Goal: Task Accomplishment & Management: Use online tool/utility

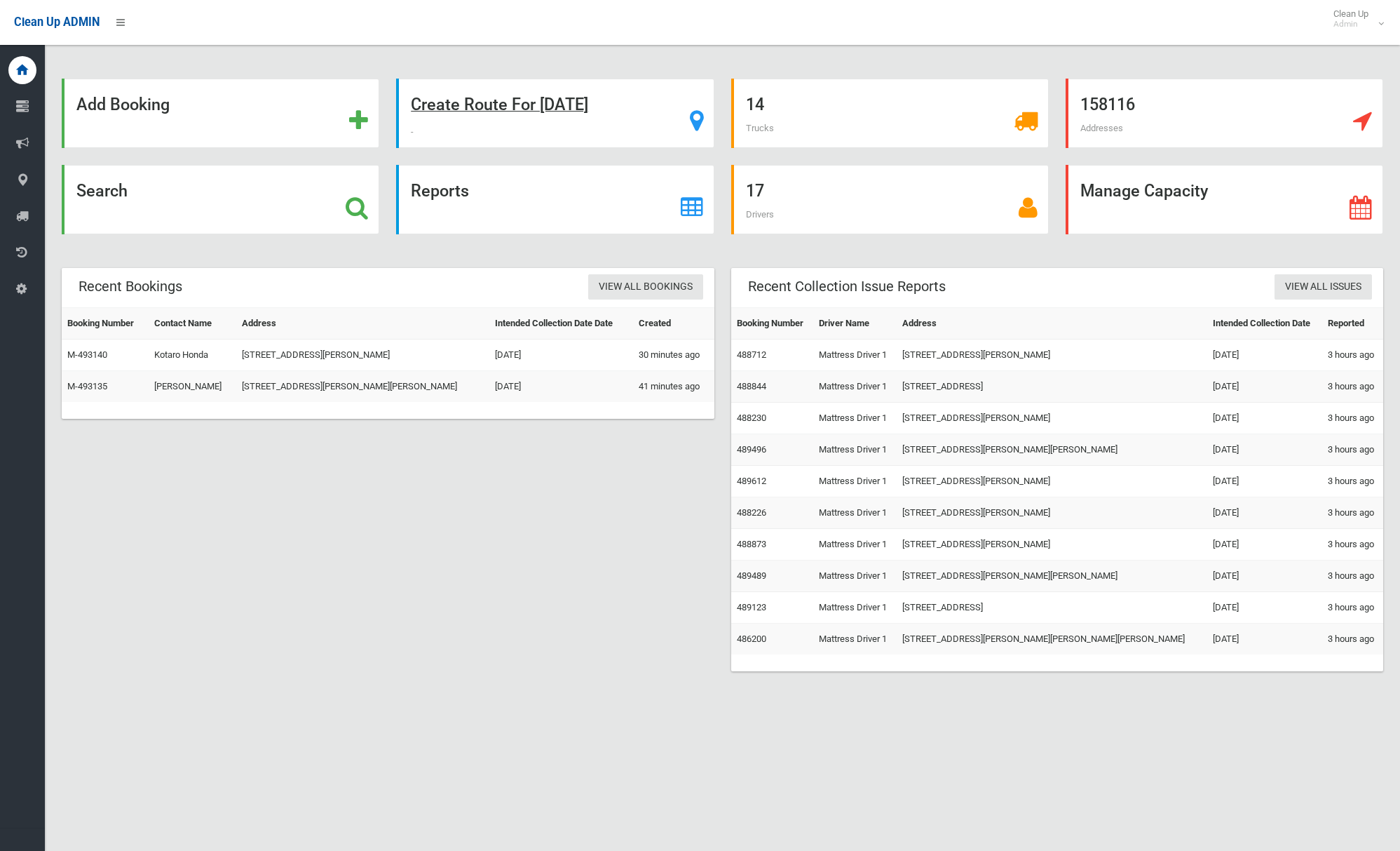
click at [517, 109] on strong "Create Route For Tomorrow" at bounding box center [499, 105] width 177 height 19
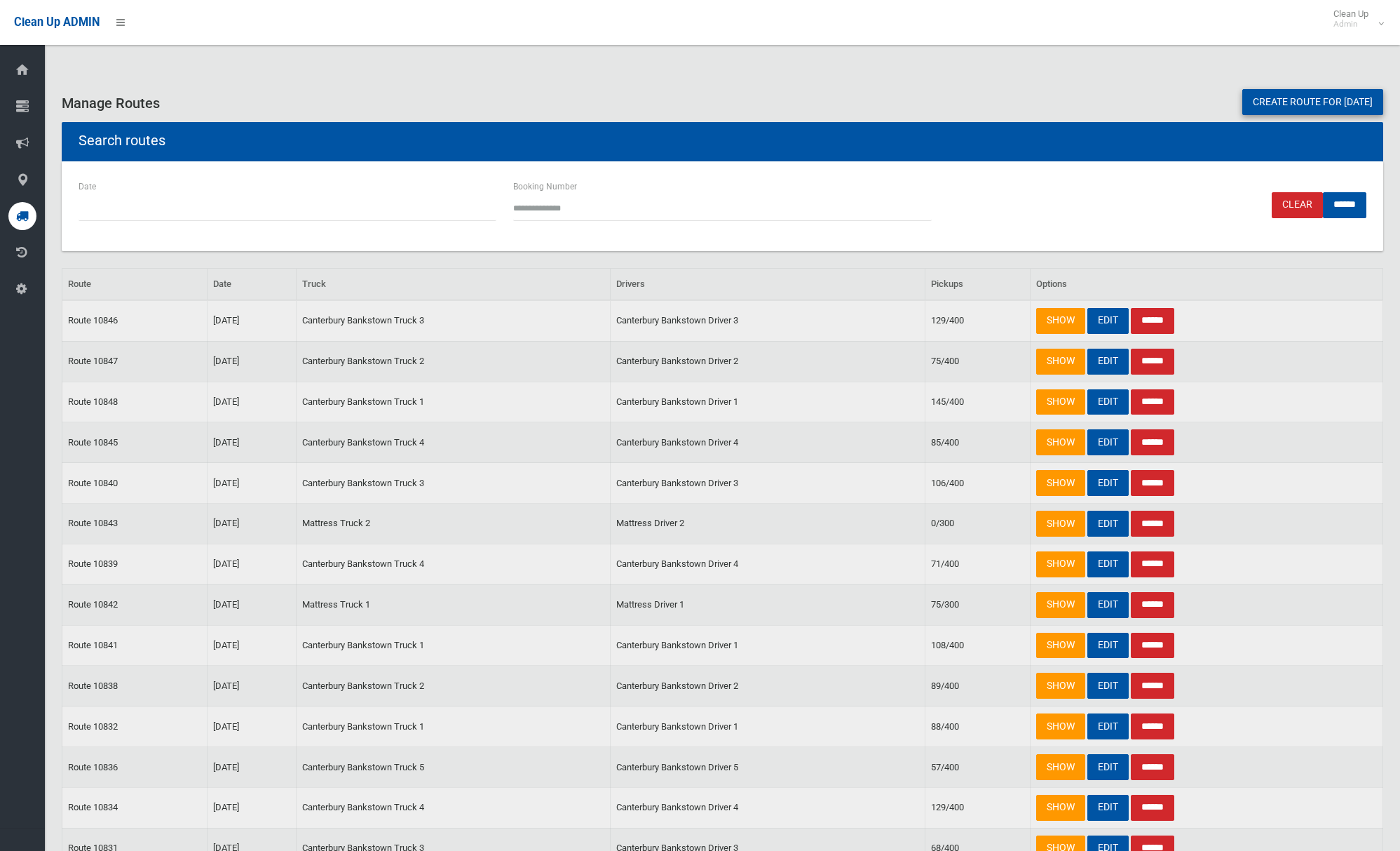
click at [1252, 108] on link "Create route for tomorrow" at bounding box center [1313, 102] width 141 height 26
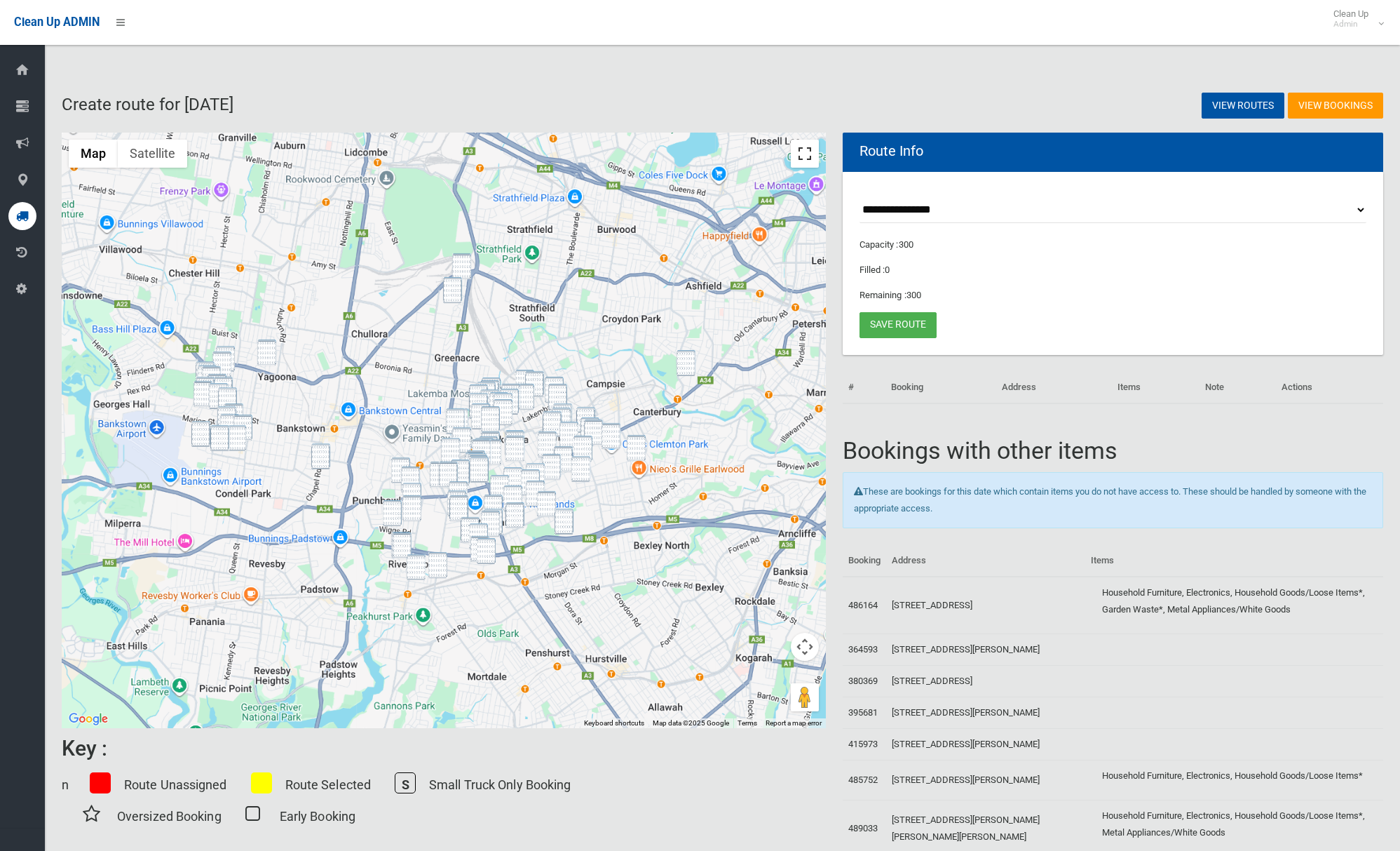
click at [804, 153] on button "Toggle fullscreen view" at bounding box center [805, 154] width 28 height 28
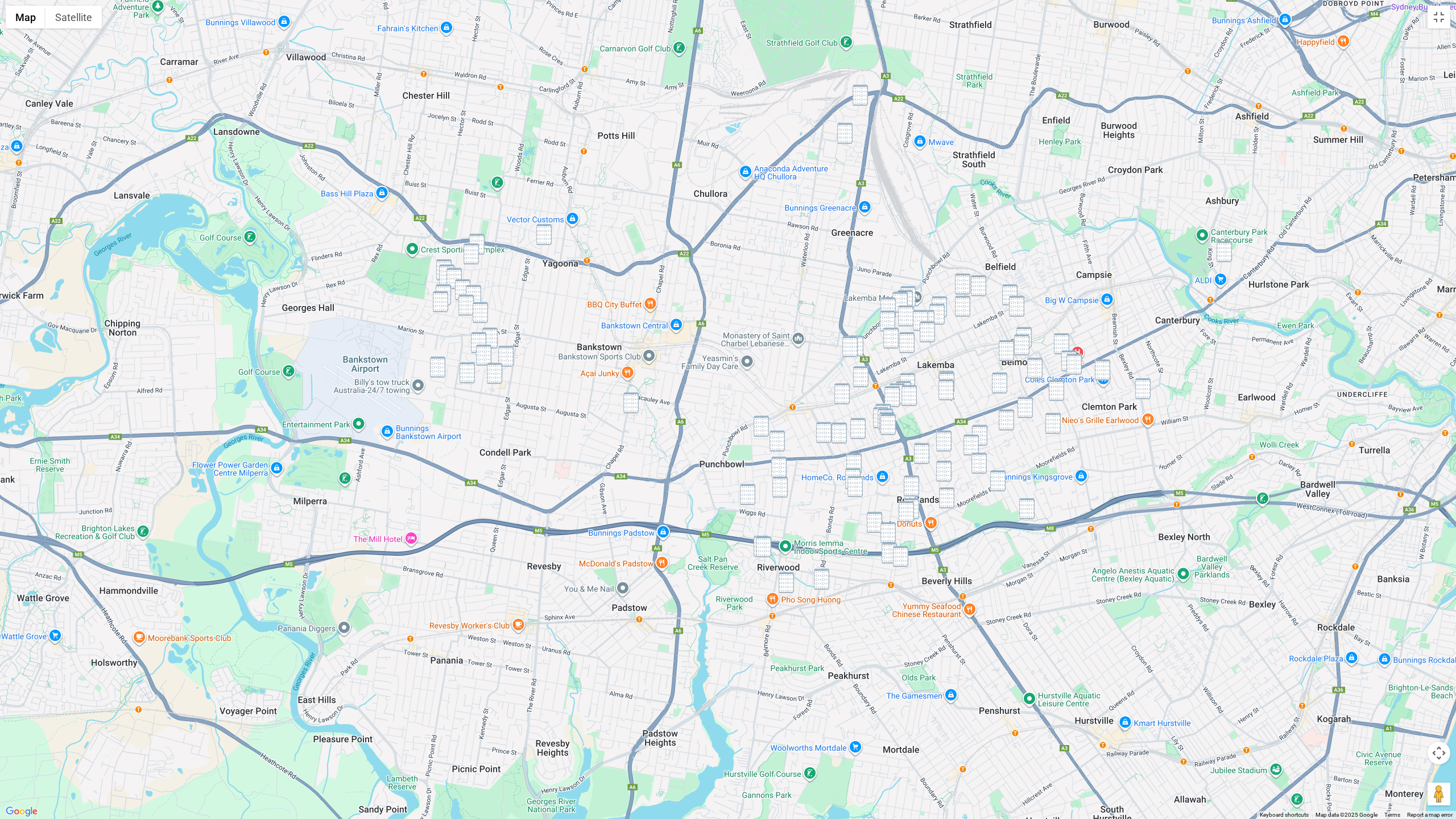
drag, startPoint x: 665, startPoint y: 367, endPoint x: 648, endPoint y: 252, distance: 116.2
click at [648, 252] on div at bounding box center [728, 409] width 1456 height 819
drag, startPoint x: 543, startPoint y: 229, endPoint x: 496, endPoint y: 244, distance: 49.3
click at [543, 229] on img "123 Alan Street, YAGOONA NSW 2199" at bounding box center [544, 232] width 15 height 21
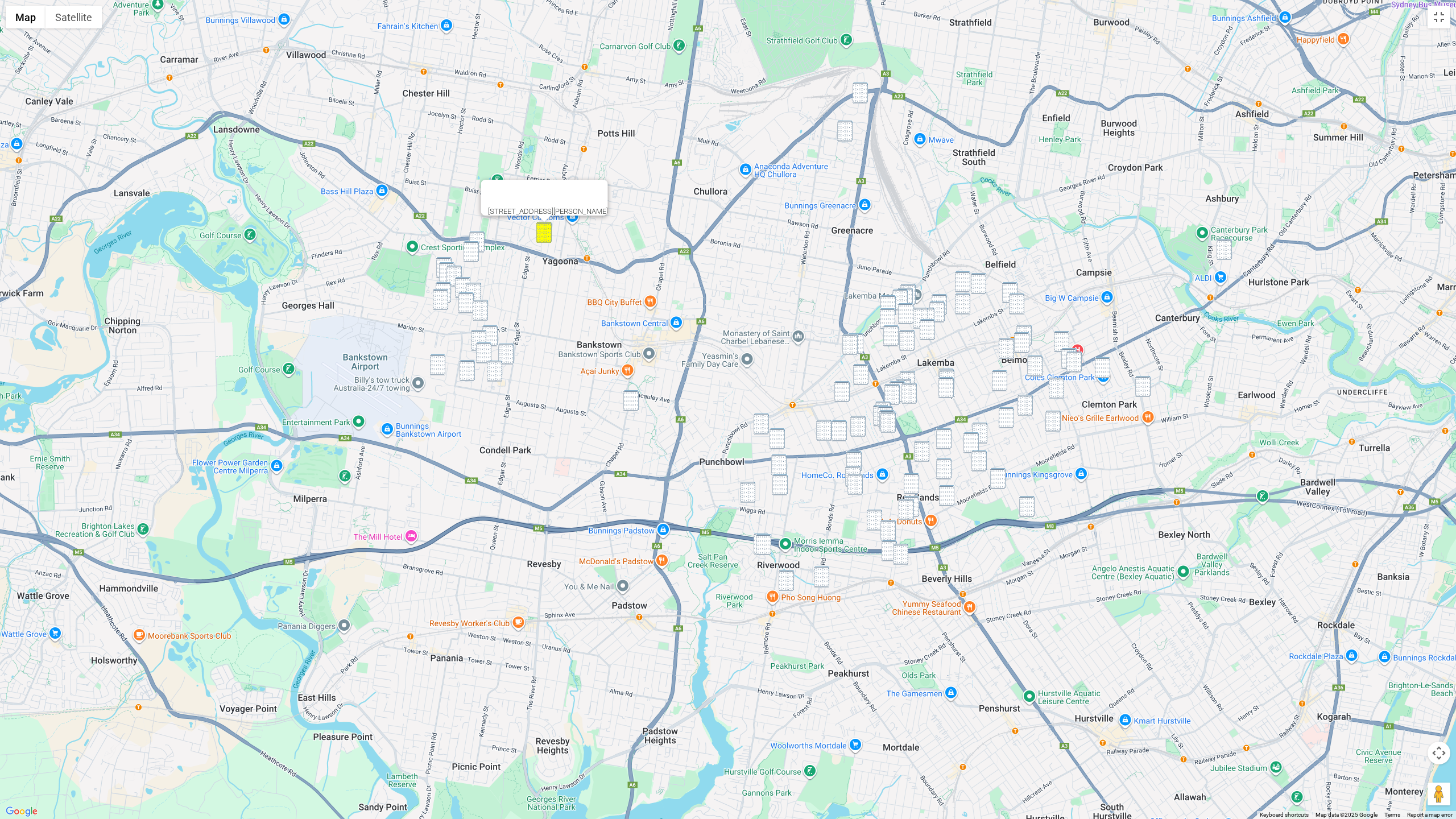
click at [472, 234] on img "11 Gregory Street, YAGOONA NSW 2199" at bounding box center [476, 242] width 15 height 21
click at [467, 246] on img "38 Gregory Street, YAGOONA NSW 2199" at bounding box center [471, 252] width 15 height 21
click at [439, 260] on img "2 Leighdon Street, BASS HILL NSW 2197" at bounding box center [444, 267] width 15 height 21
click at [441, 267] on img "9 Leighdon Street, BASS HILL NSW 2197" at bounding box center [446, 272] width 15 height 21
click at [454, 271] on img "55 Clarke Street, BASS HILL NSW 2197" at bounding box center [453, 276] width 15 height 21
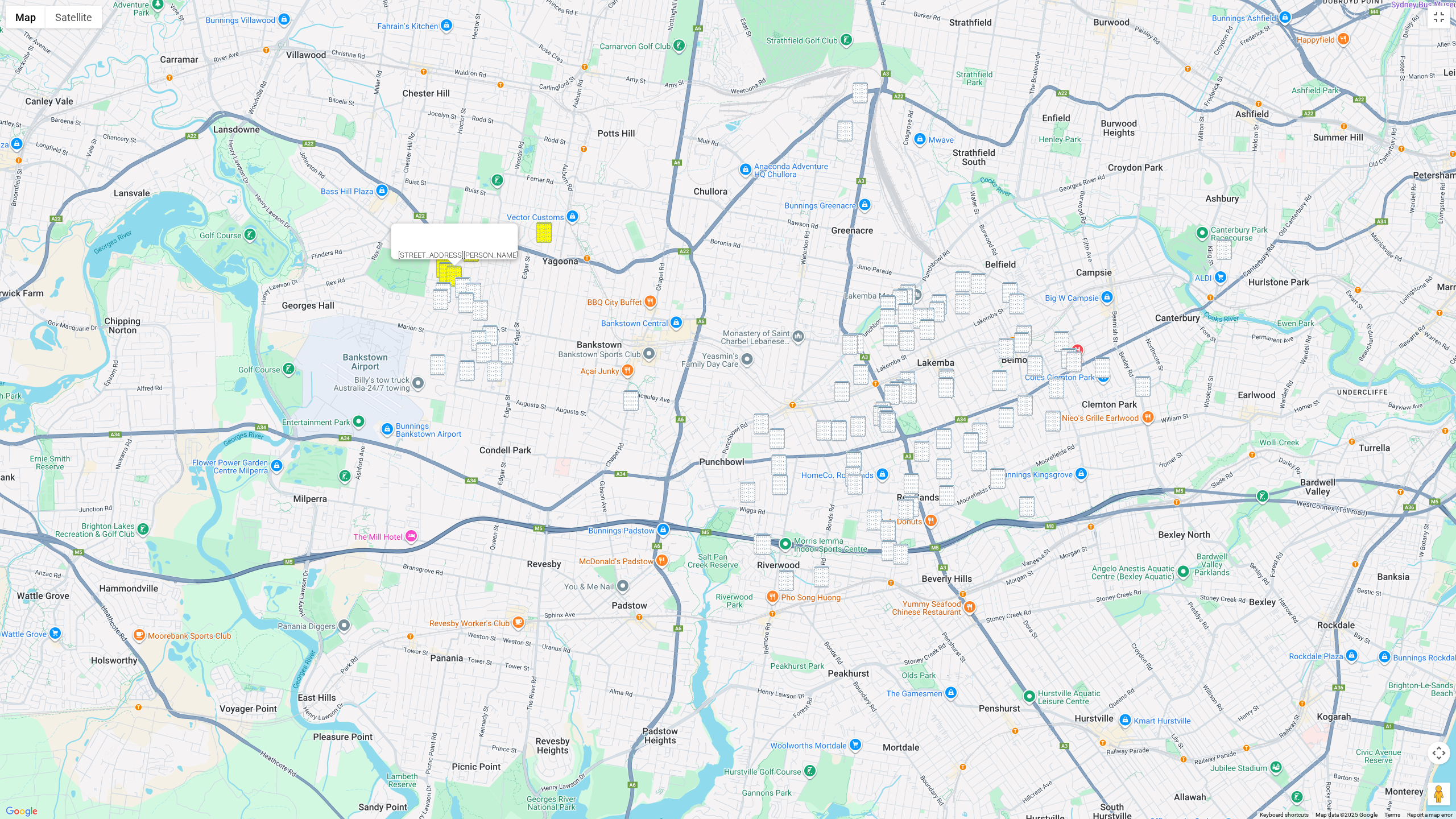
click at [460, 284] on img "58 Waruda Street, YAGOONA NSW 2199" at bounding box center [462, 287] width 15 height 21
click at [446, 286] on img "28 Donington Avenue, GEORGES HALL NSW 2198" at bounding box center [443, 292] width 15 height 21
click at [443, 296] on img "21 Lincoln Road, GEORGES HALL NSW 2198" at bounding box center [440, 299] width 15 height 21
click at [473, 290] on img "57 Waruda Street, YAGOONA NSW 2199" at bounding box center [473, 293] width 15 height 21
drag, startPoint x: 465, startPoint y: 298, endPoint x: 479, endPoint y: 311, distance: 19.1
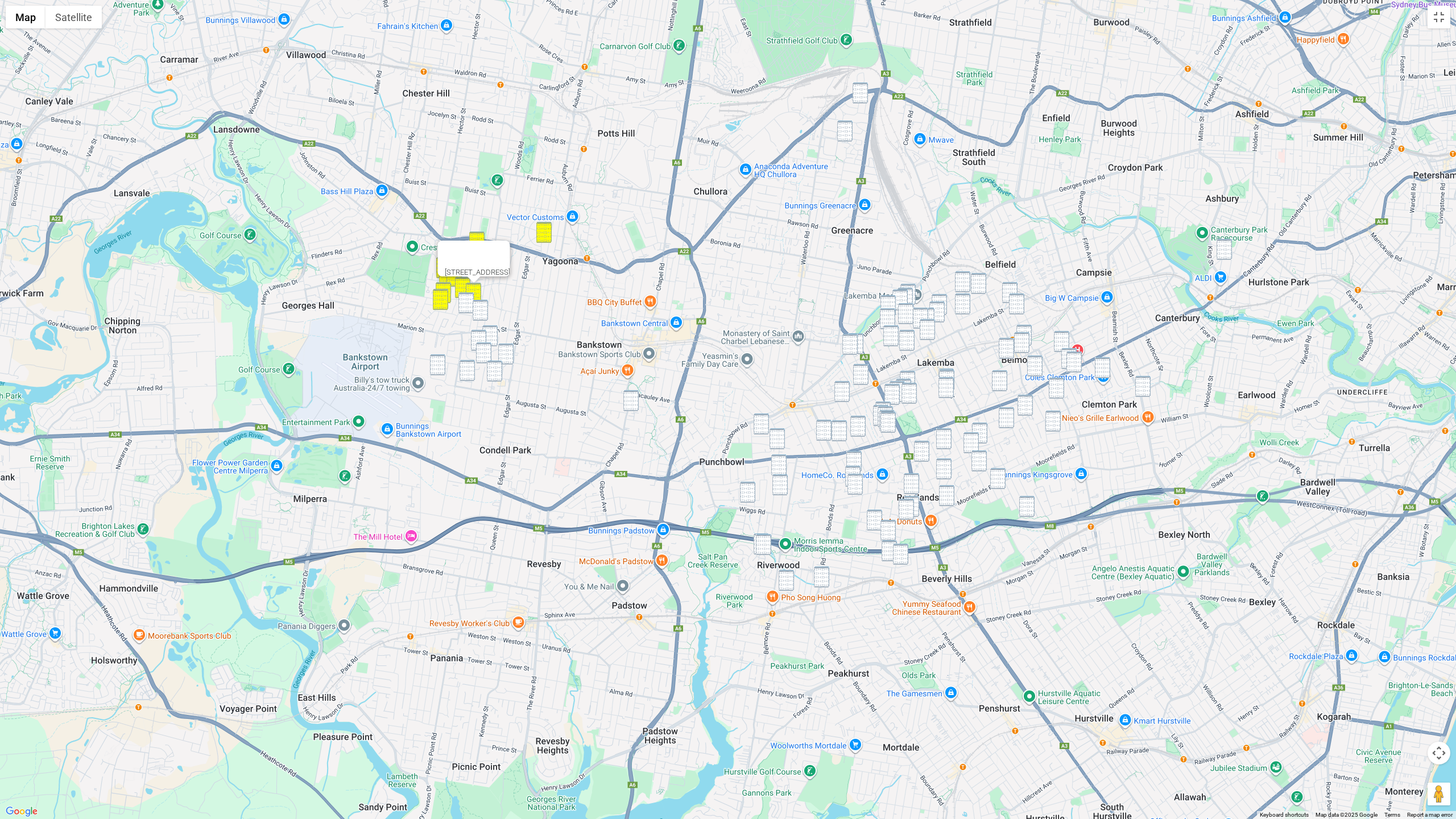
click at [465, 298] on img "16 Investigator Avenue, YAGOONA NSW 2199" at bounding box center [466, 303] width 15 height 21
drag, startPoint x: 479, startPoint y: 311, endPoint x: 492, endPoint y: 333, distance: 25.6
click at [479, 312] on img "97 Saltash Street, YAGOONA NSW 2199" at bounding box center [480, 310] width 15 height 21
drag, startPoint x: 495, startPoint y: 335, endPoint x: 487, endPoint y: 336, distance: 8.1
click at [493, 336] on img "6 Warburton Street, CONDELL PARK NSW 2200" at bounding box center [490, 336] width 15 height 21
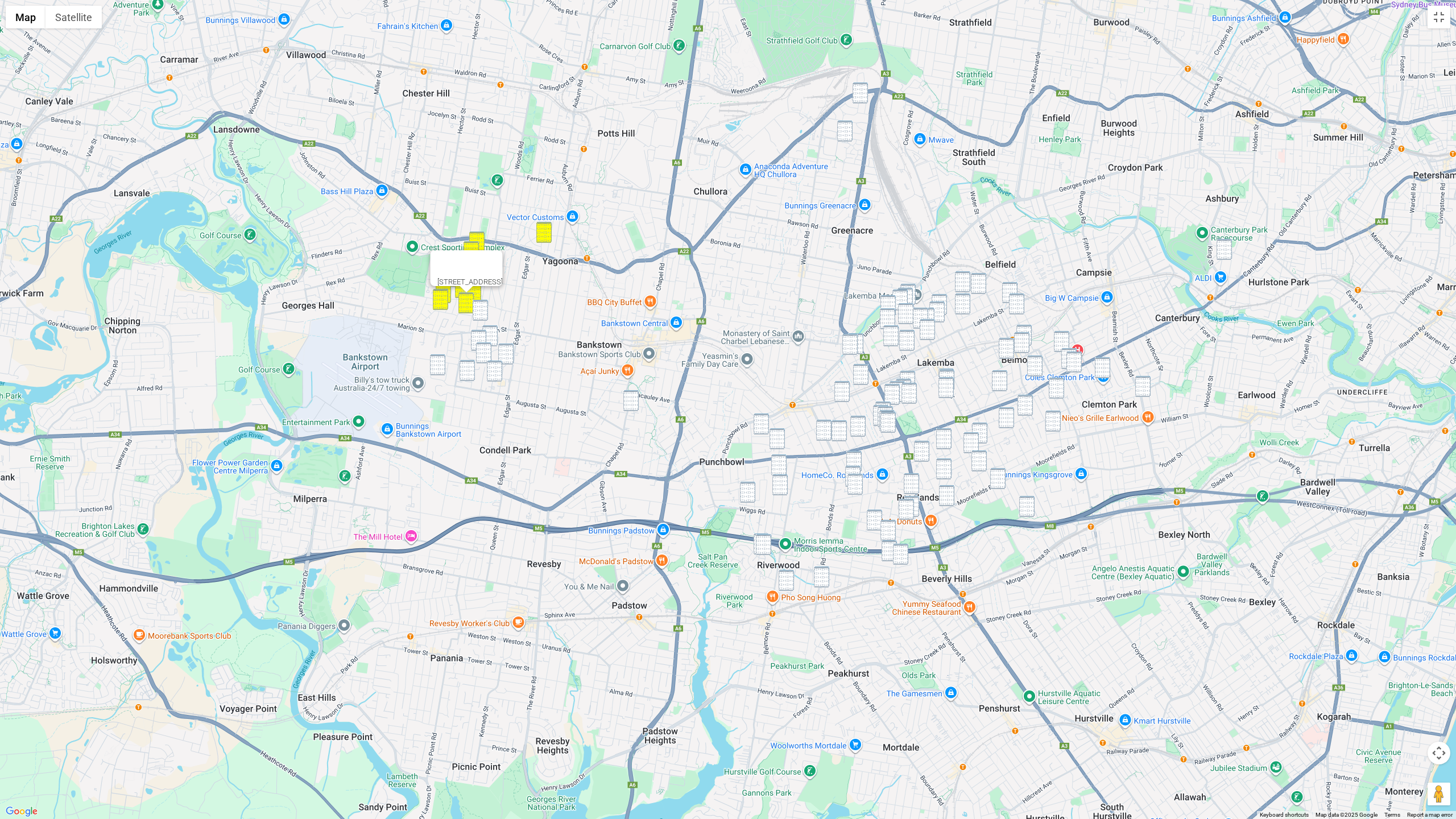
drag, startPoint x: 483, startPoint y: 318, endPoint x: 489, endPoint y: 331, distance: 14.3
click at [483, 318] on img "97 Saltash Street, YAGOONA NSW 2199" at bounding box center [480, 310] width 15 height 21
drag, startPoint x: 491, startPoint y: 333, endPoint x: 482, endPoint y: 338, distance: 10.3
click at [490, 333] on img "6 Warburton Street, CONDELL PARK NSW 2200" at bounding box center [490, 336] width 15 height 21
click at [479, 340] on img "34 Wren Street, CONDELL PARK NSW 2200" at bounding box center [478, 340] width 15 height 21
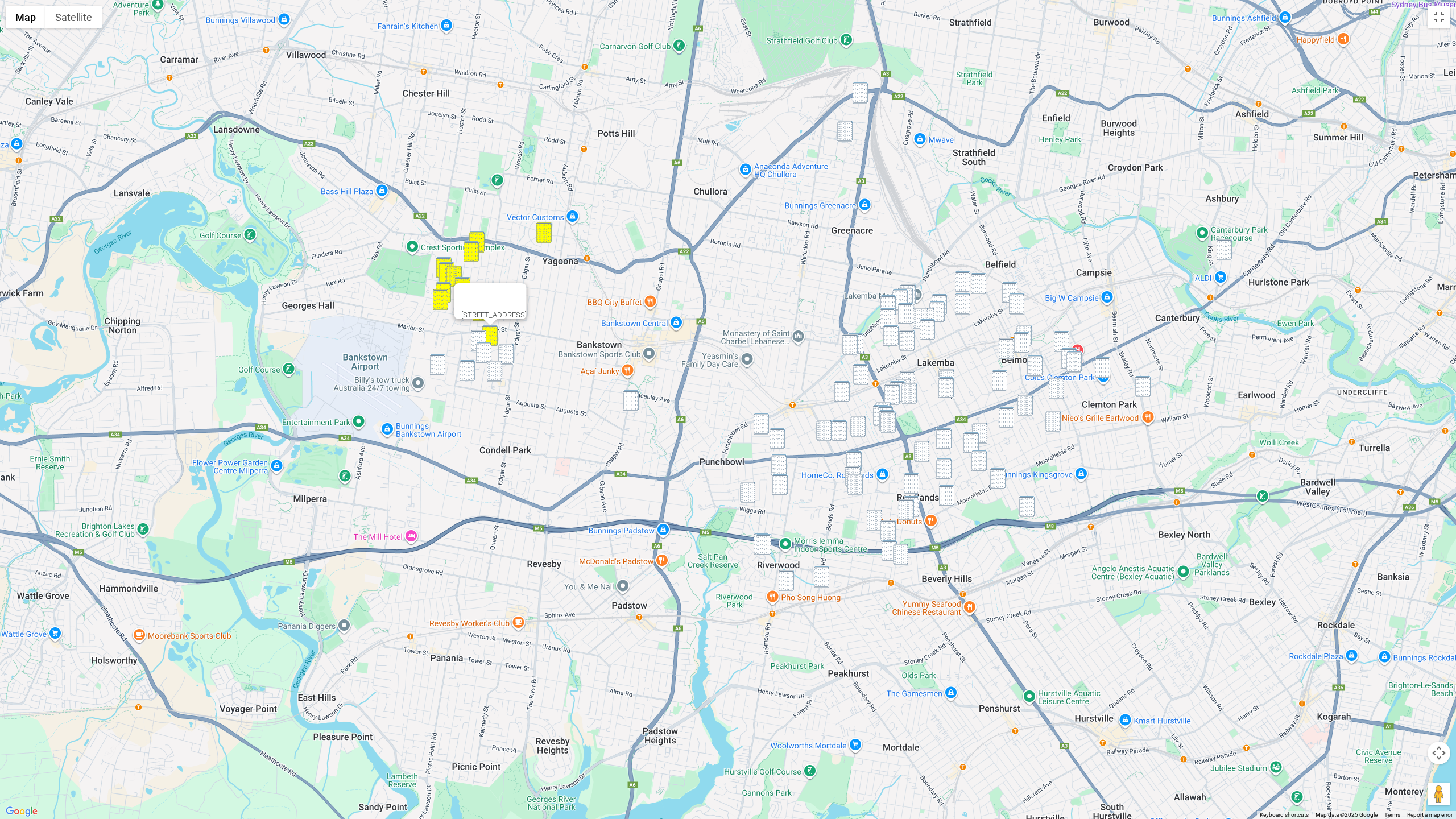
click at [484, 350] on img "39 Dalton Avenue, CONDELL PARK NSW 2200" at bounding box center [483, 353] width 15 height 21
drag, startPoint x: 506, startPoint y: 353, endPoint x: 481, endPoint y: 352, distance: 25.0
click at [504, 353] on img "3 Ainslie Place, CONDELL PARK NSW 2200" at bounding box center [506, 354] width 15 height 21
click at [473, 343] on img "34 Wren Street, CONDELL PARK NSW 2200" at bounding box center [478, 340] width 15 height 21
drag, startPoint x: 435, startPoint y: 370, endPoint x: 500, endPoint y: 363, distance: 65.4
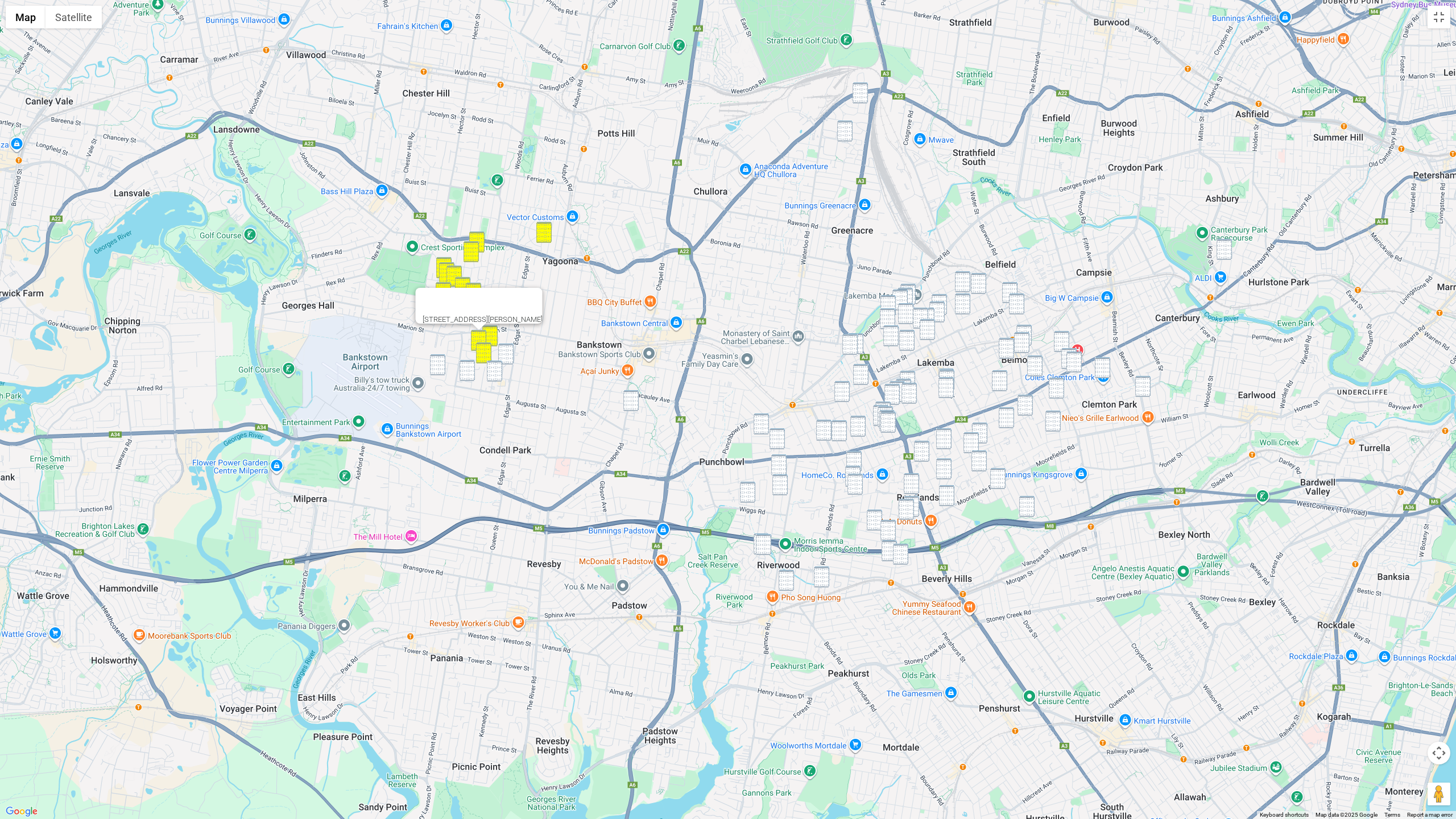
click at [436, 369] on img "13 Parer Avenue, CONDELL PARK NSW 2200" at bounding box center [437, 364] width 15 height 21
click at [506, 357] on img "3 Ainslie Place, CONDELL PARK NSW 2200" at bounding box center [506, 354] width 15 height 21
drag, startPoint x: 494, startPoint y: 365, endPoint x: 470, endPoint y: 370, distance: 24.5
click at [493, 366] on img "15 Lee Street, CONDELL PARK NSW 2200" at bounding box center [494, 371] width 15 height 21
click at [463, 371] on img "3/18 Leemon Street, CONDELL PARK NSW 2200" at bounding box center [467, 370] width 15 height 21
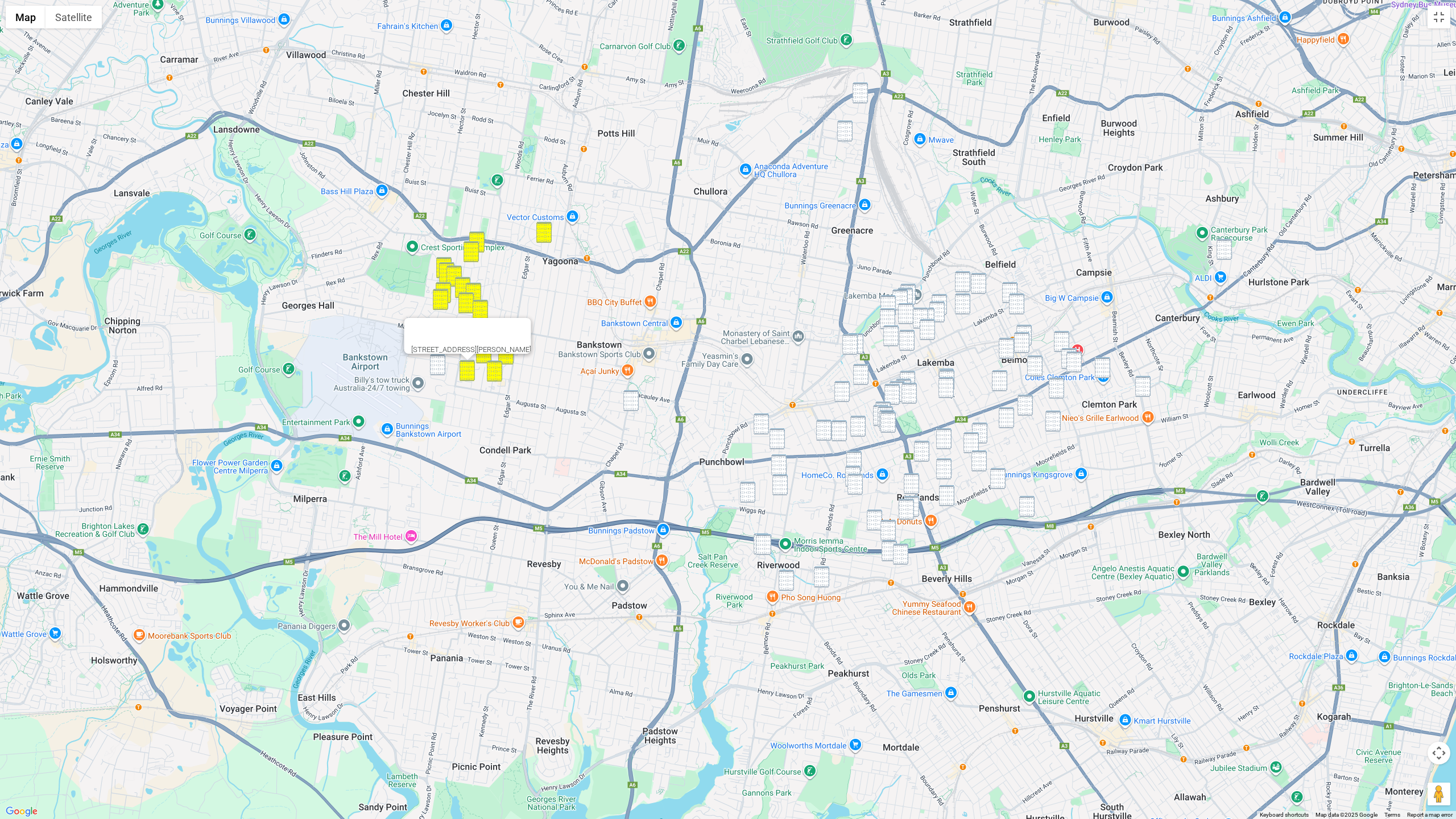
drag, startPoint x: 439, startPoint y: 370, endPoint x: 450, endPoint y: 372, distance: 11.2
click at [439, 370] on img "13 Parer Avenue, CONDELL PARK NSW 2200" at bounding box center [437, 364] width 15 height 21
click at [636, 401] on img "159 Chapel Road, BANKSTOWN NSW 2200" at bounding box center [630, 401] width 15 height 21
drag, startPoint x: 767, startPoint y: 367, endPoint x: 592, endPoint y: 189, distance: 249.6
click at [452, 187] on div "159 Chapel Road, BANKSTOWN NSW 2200" at bounding box center [728, 409] width 1456 height 819
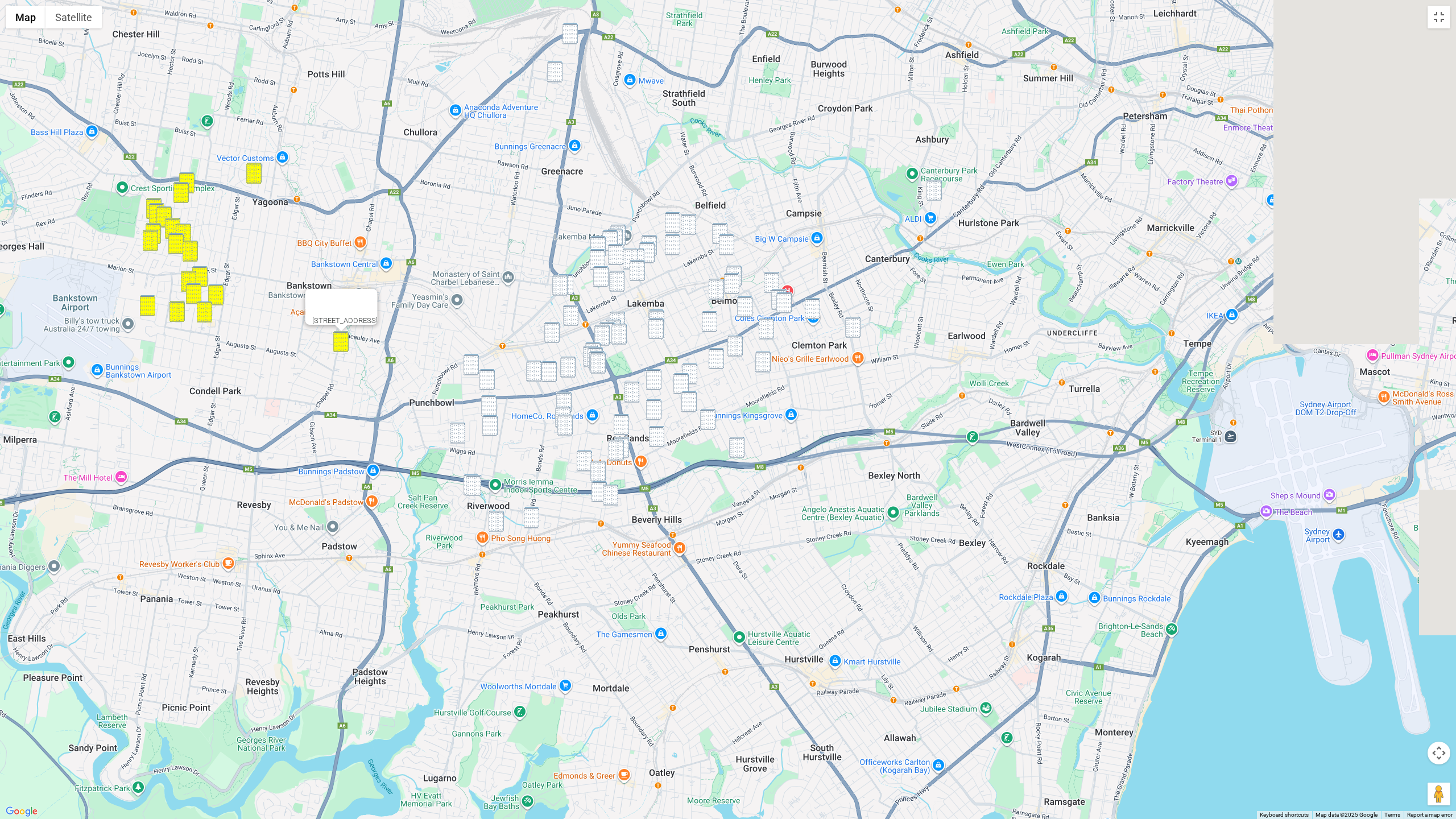
drag, startPoint x: 686, startPoint y: 143, endPoint x: 507, endPoint y: 229, distance: 198.6
click at [505, 115] on div "159 Chapel Road, BANKSTOWN NSW 2200" at bounding box center [728, 409] width 1456 height 819
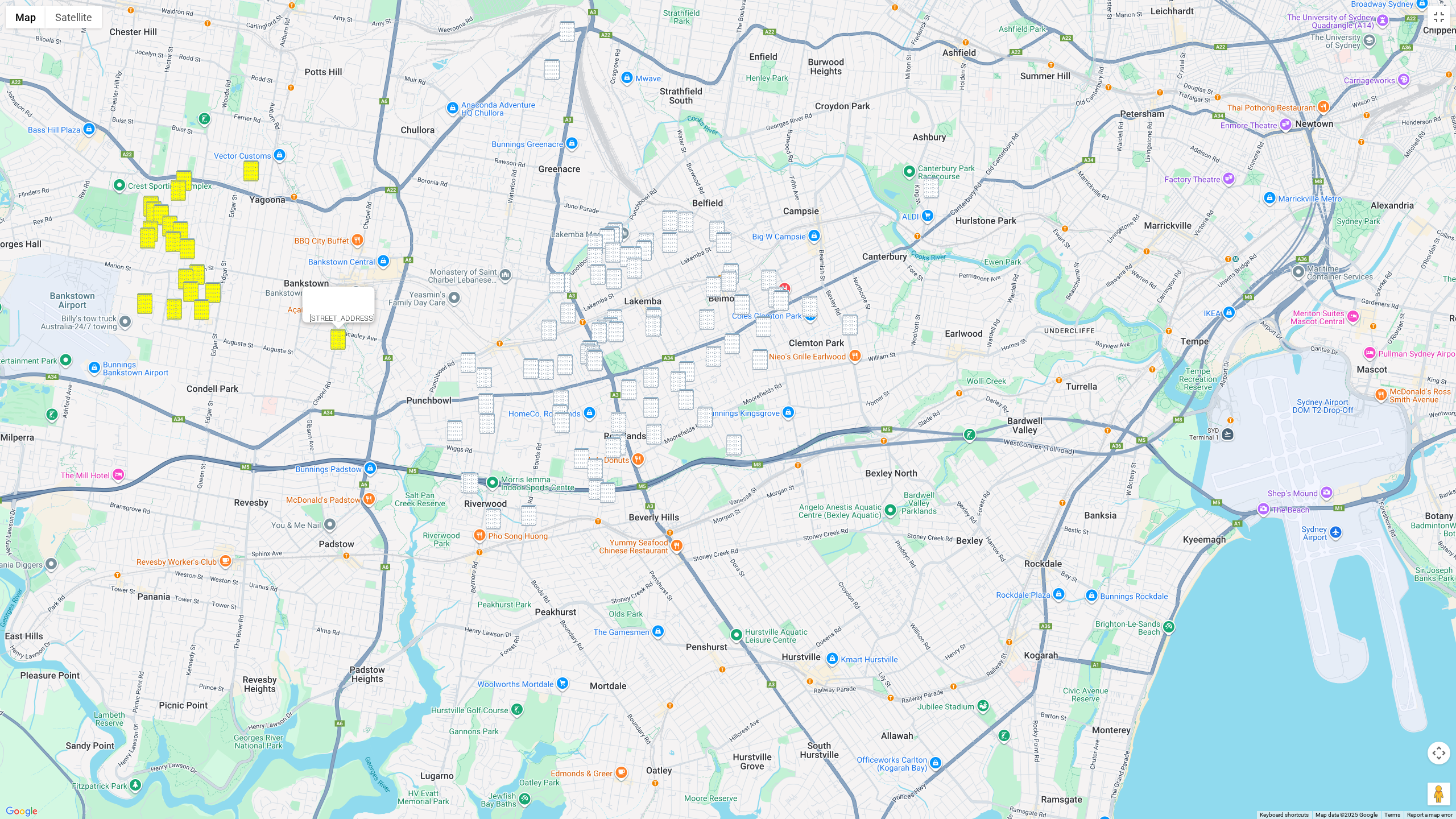
click at [473, 361] on img "25b Lancelot Street, PUNCHBOWL NSW 2196" at bounding box center [468, 363] width 15 height 21
click at [483, 379] on img "59 Victoria Road, PUNCHBOWL NSW 2196" at bounding box center [484, 377] width 15 height 21
drag, startPoint x: 467, startPoint y: 366, endPoint x: 485, endPoint y: 386, distance: 26.9
click at [467, 367] on img "25b Lancelot Street, PUNCHBOWL NSW 2196" at bounding box center [468, 363] width 15 height 21
drag, startPoint x: 501, startPoint y: 402, endPoint x: 489, endPoint y: 404, distance: 12.2
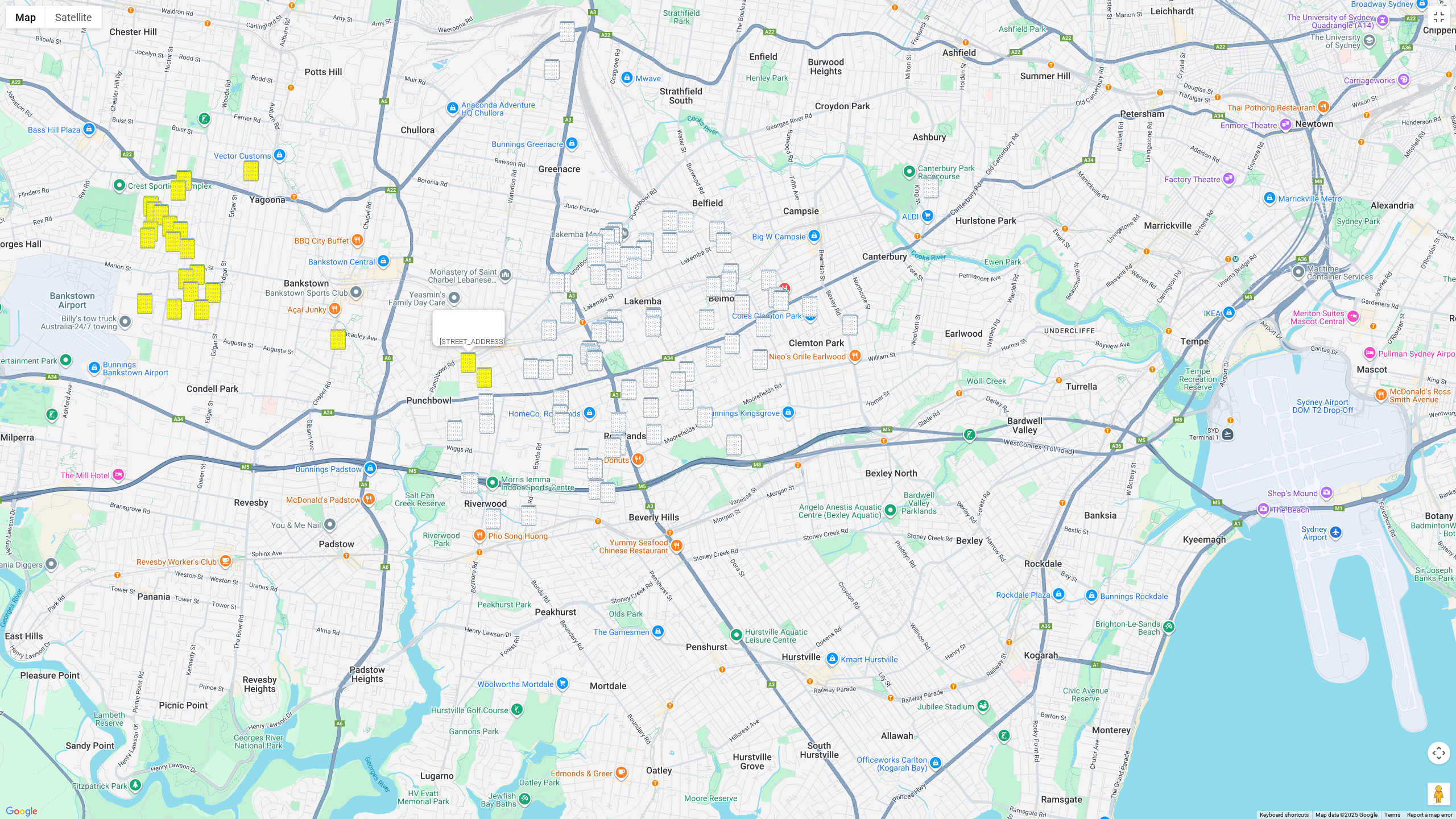
click at [499, 402] on div "25b Lancelot Street, PUNCHBOWL NSW 2196" at bounding box center [728, 409] width 1456 height 819
drag, startPoint x: 489, startPoint y: 404, endPoint x: 489, endPoint y: 432, distance: 28.0
click at [489, 405] on img "112 Victoria Road, PUNCHBOWL NSW 2196" at bounding box center [486, 403] width 15 height 21
click at [488, 434] on div "112 Victoria Road, PUNCHBOWL NSW 2196" at bounding box center [728, 409] width 1456 height 819
click at [454, 434] on img "1A Mooral Avenue, PUNCHBOWL NSW 2196" at bounding box center [454, 430] width 15 height 21
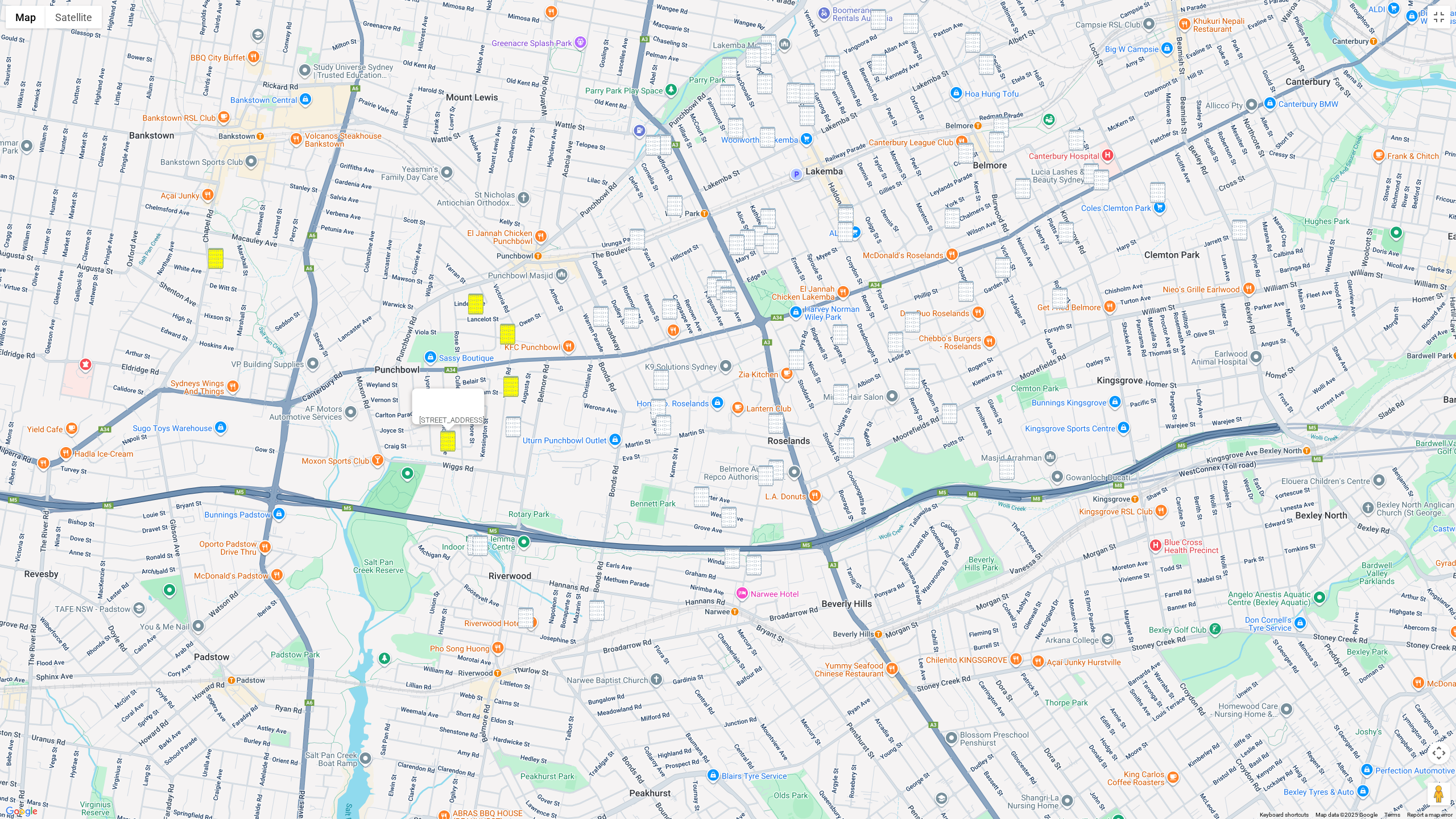
click at [480, 447] on div "1A Mooral Avenue, PUNCHBOWL NSW 2196" at bounding box center [728, 409] width 1456 height 819
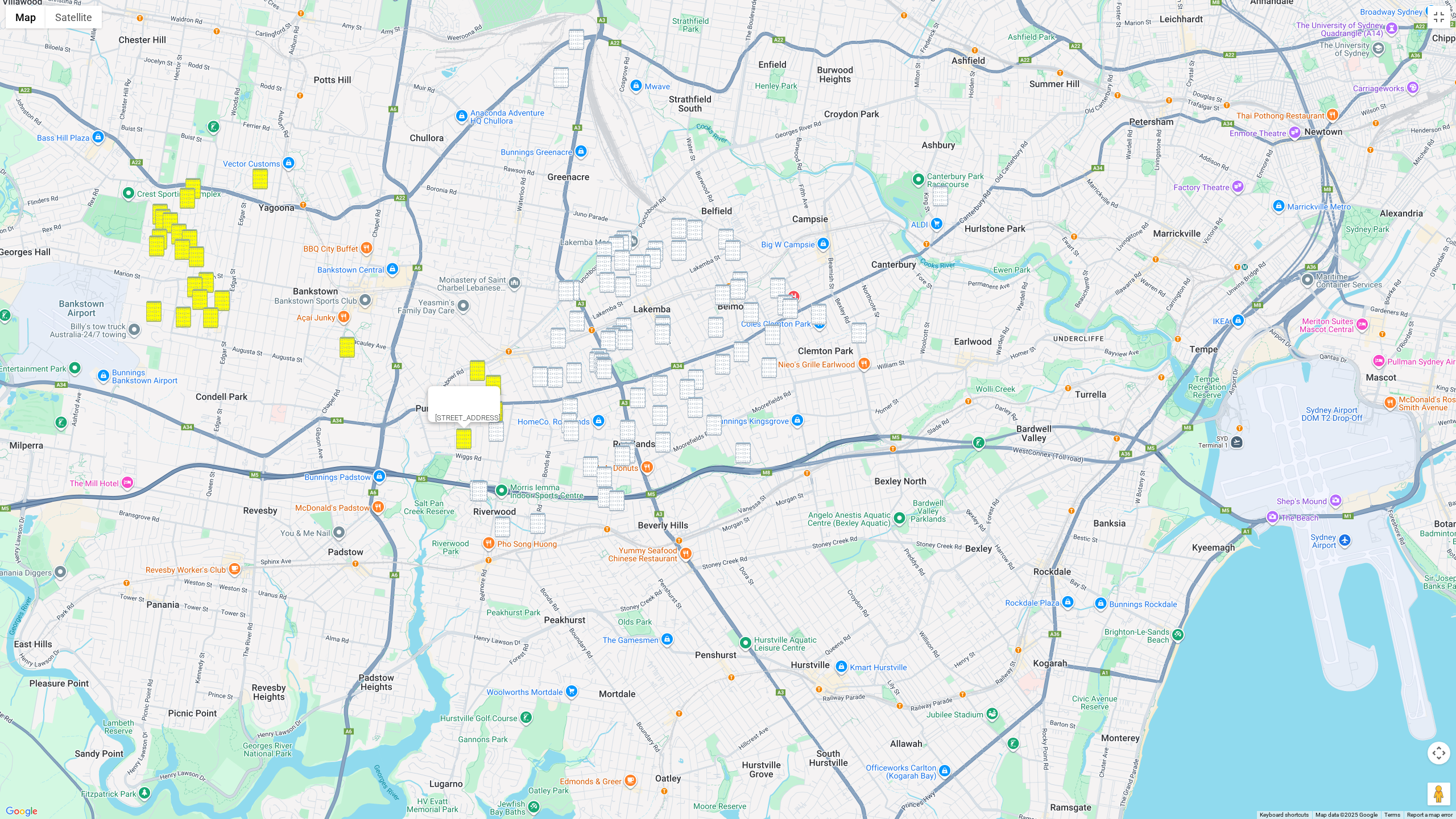
click at [472, 483] on img "5 Vermont Crescent, RIVERWOOD NSW 2210" at bounding box center [479, 491] width 15 height 21
click at [479, 486] on img "5 Vermont Crescent, RIVERWOOD NSW 2210" at bounding box center [479, 491] width 15 height 21
click at [472, 487] on img "5 Vermont Crescent, RIVERWOOD NSW 2210" at bounding box center [479, 491] width 15 height 21
click at [483, 489] on img "5 Vermont Crescent, RIVERWOOD NSW 2210" at bounding box center [479, 491] width 15 height 21
click at [469, 489] on div "To navigate, press the arrow keys. 5 Vermont Crescent, RIVERWOOD NSW 2210" at bounding box center [728, 409] width 1456 height 819
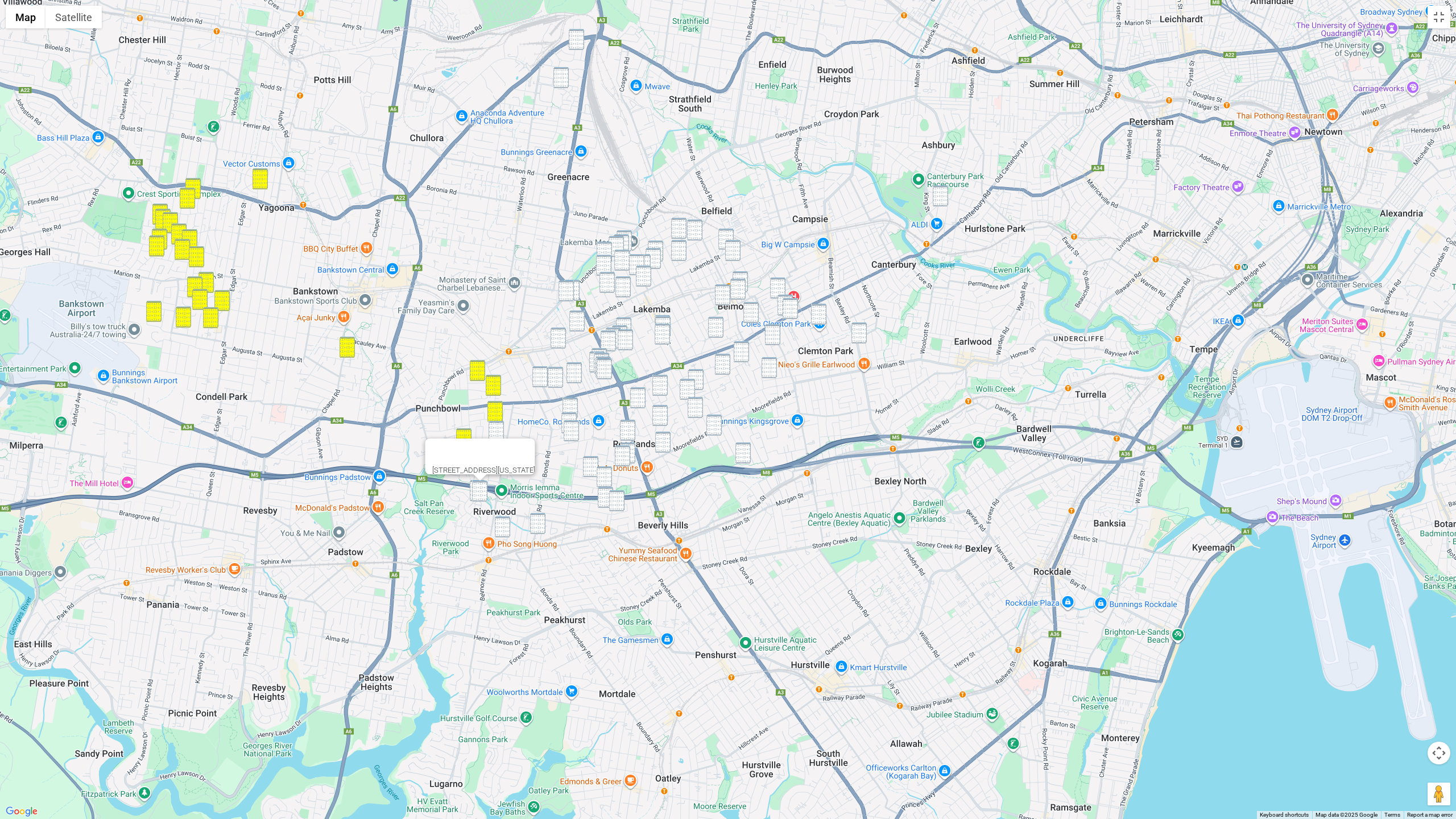
click at [484, 490] on img "5 Vermont Crescent, RIVERWOOD NSW 2210" at bounding box center [479, 491] width 15 height 21
click at [470, 490] on img "1 Vermont Crescent, RIVERWOOD NSW 2210" at bounding box center [477, 490] width 15 height 21
drag, startPoint x: 496, startPoint y: 523, endPoint x: 527, endPoint y: 523, distance: 31.0
click at [497, 523] on img "24 Josephine Street, RIVERWOOD NSW 2210" at bounding box center [502, 527] width 15 height 21
drag, startPoint x: 538, startPoint y: 523, endPoint x: 581, endPoint y: 501, distance: 48.3
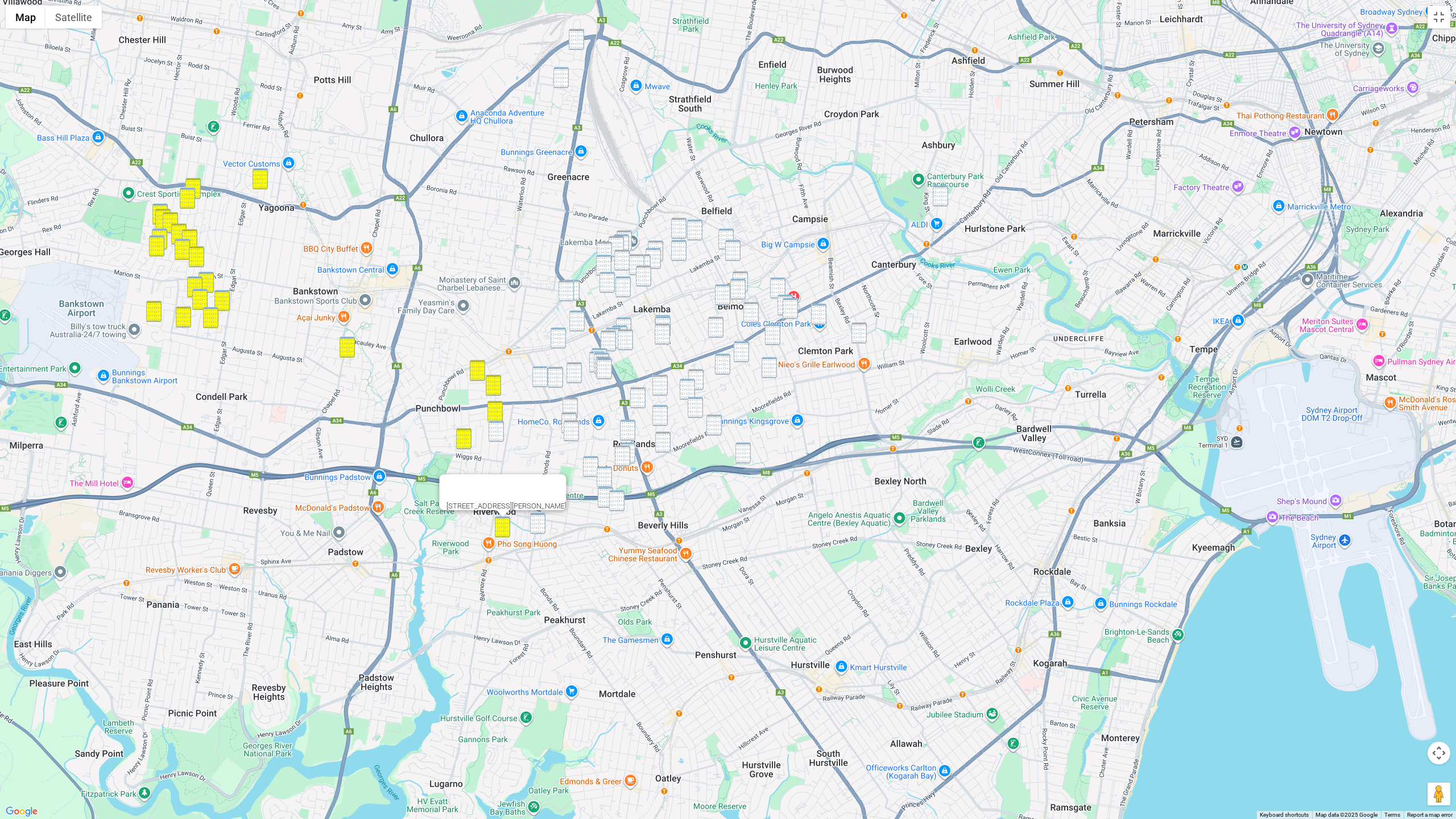
click at [539, 523] on img "2 Endeavour Place, RIVERWOOD NSW 2210" at bounding box center [537, 523] width 15 height 21
click at [588, 467] on img "39 Weston Avenue, NARWEE NSW 2209" at bounding box center [590, 466] width 15 height 21
drag, startPoint x: 603, startPoint y: 472, endPoint x: 604, endPoint y: 478, distance: 6.1
click at [603, 472] on img "11A Grove Avenue, NARWEE NSW 2209" at bounding box center [604, 476] width 15 height 21
click at [604, 489] on img "5 Windarra Street, NARWEE NSW 2209" at bounding box center [605, 497] width 15 height 21
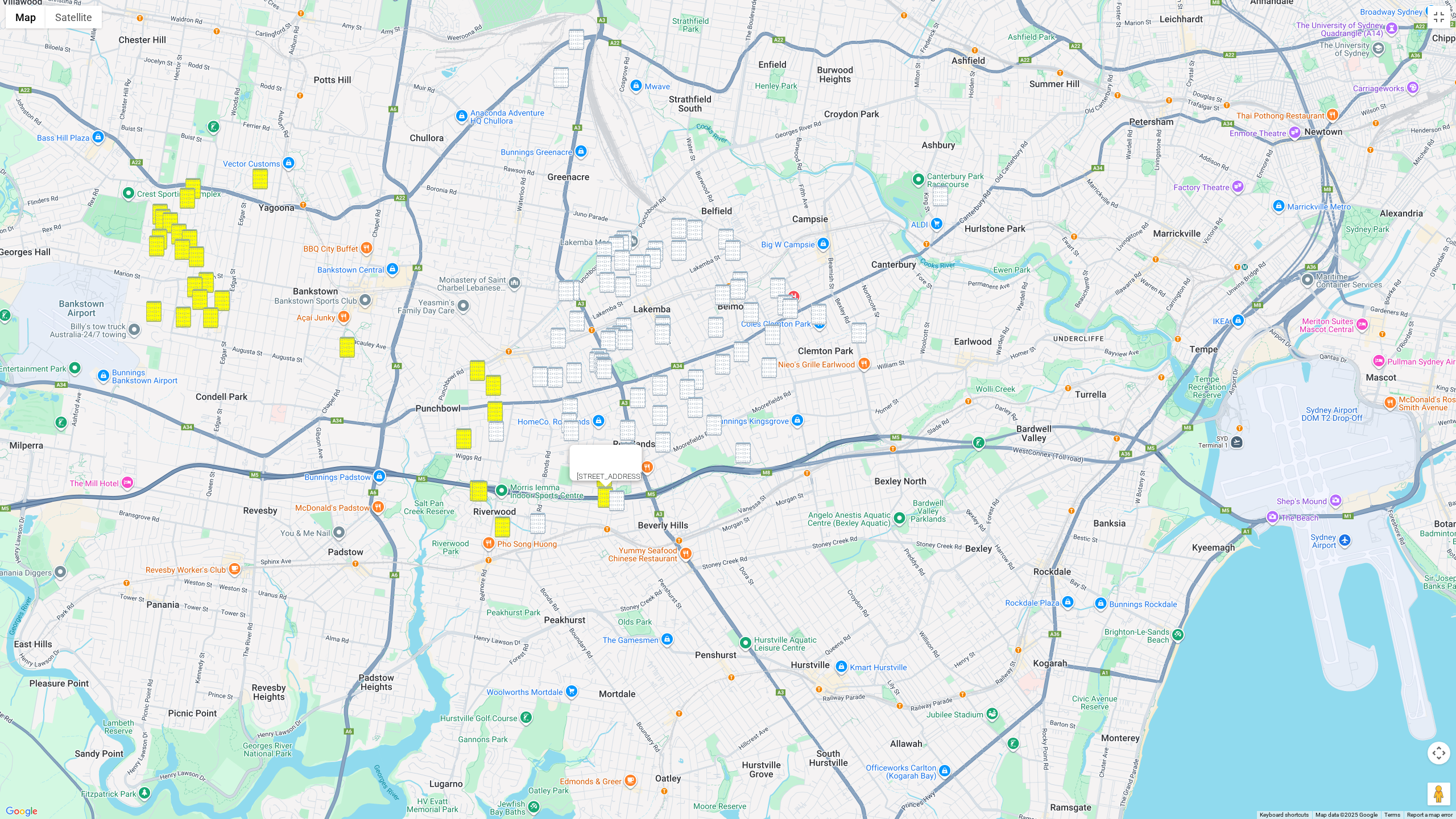
drag, startPoint x: 618, startPoint y: 498, endPoint x: 607, endPoint y: 500, distance: 11.2
click at [618, 498] on img "3 Parry Avenue, NARWEE NSW 2209" at bounding box center [616, 501] width 15 height 21
drag, startPoint x: 536, startPoint y: 525, endPoint x: 550, endPoint y: 507, distance: 22.8
click at [536, 524] on img "2 Endeavour Place, RIVERWOOD NSW 2210" at bounding box center [537, 523] width 15 height 21
drag, startPoint x: 566, startPoint y: 290, endPoint x: 576, endPoint y: 292, distance: 10.2
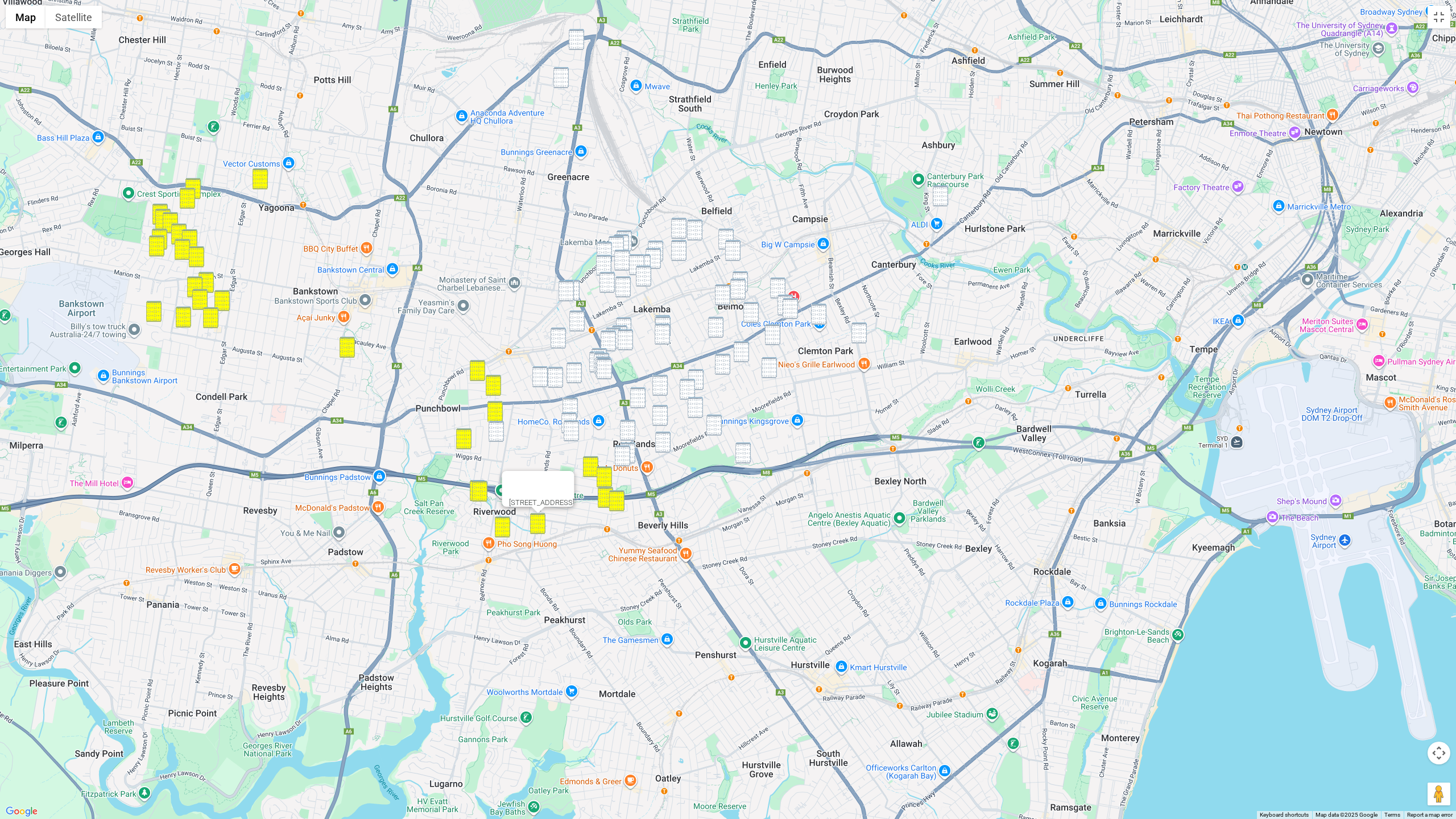
click at [566, 290] on img "2/64 Shadforth Street, WILEY PARK NSW 2195" at bounding box center [566, 290] width 15 height 21
click at [576, 292] on img "57A Shadforth Street, WILEY PARK NSW 2195" at bounding box center [572, 290] width 15 height 21
click at [580, 315] on img "5 Cornelia Street, WILEY PARK NSW 2195" at bounding box center [576, 321] width 15 height 21
click at [563, 334] on img "133 The Boulevarde, WILEY PARK NSW 2195" at bounding box center [558, 338] width 15 height 21
drag, startPoint x: 538, startPoint y: 376, endPoint x: 546, endPoint y: 376, distance: 8.0
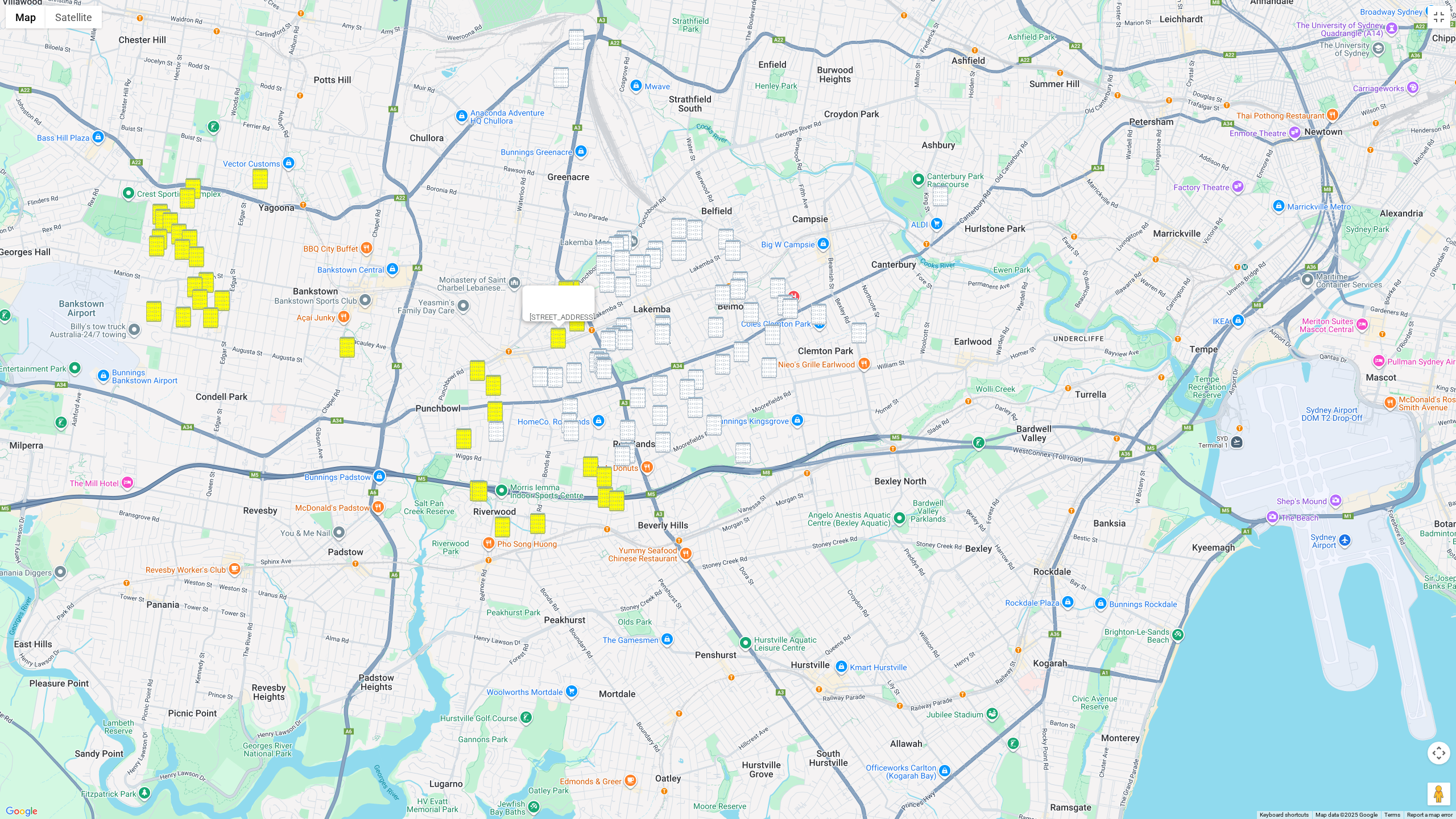
click at [538, 376] on img "65 Broadway, PUNCHBOWL NSW 2196" at bounding box center [539, 376] width 15 height 21
click at [561, 376] on img "106 Dudley Street, PUNCHBOWL NSW 2196" at bounding box center [555, 377] width 15 height 21
click at [576, 374] on img "61 Beauchamp Street, WILEY PARK NSW 2195" at bounding box center [573, 373] width 15 height 21
drag, startPoint x: 493, startPoint y: 429, endPoint x: 499, endPoint y: 429, distance: 6.0
click at [494, 429] on img "1/83 Augusta Street, PUNCHBOWL NSW 2196" at bounding box center [496, 431] width 15 height 21
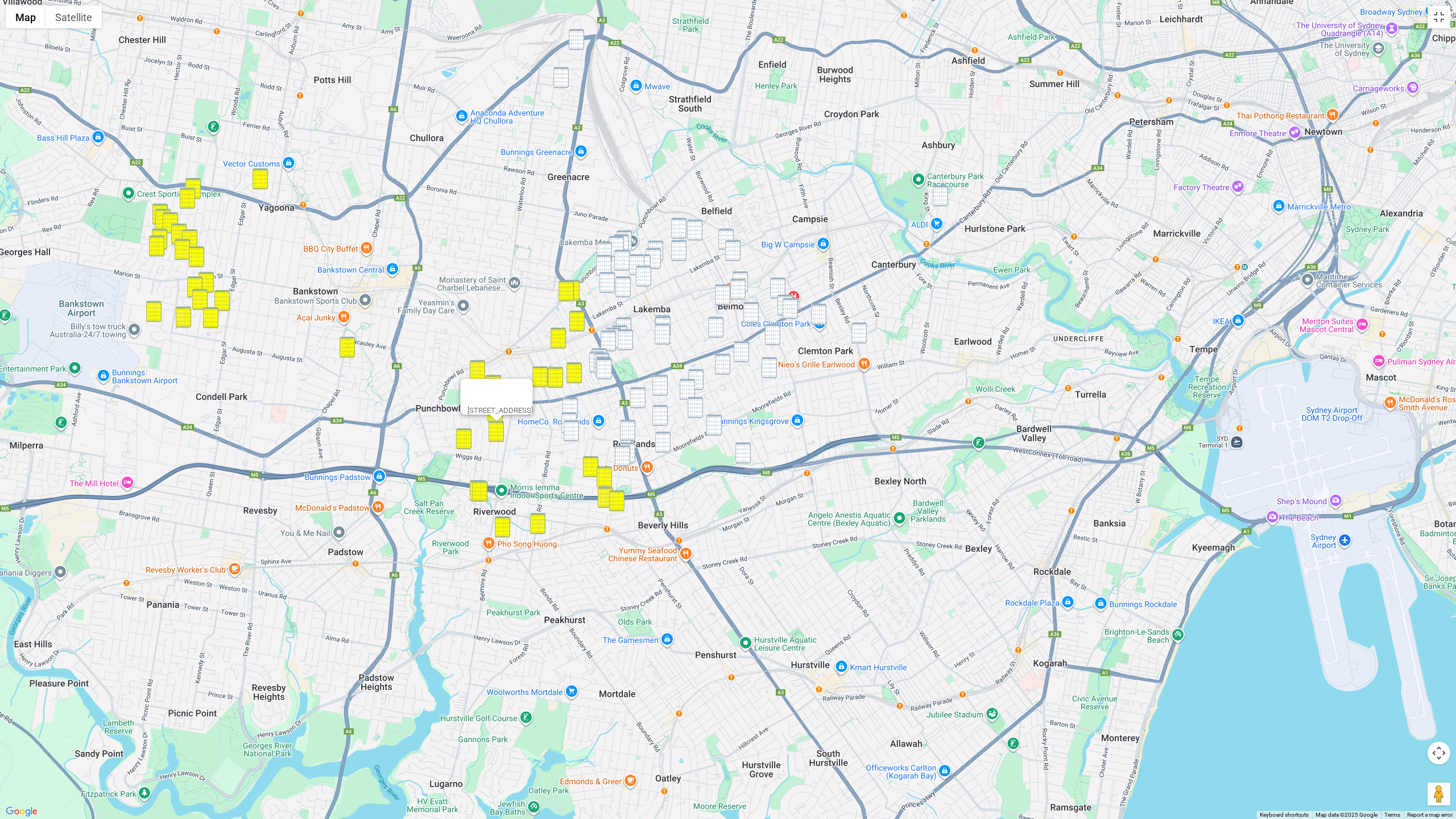
click at [533, 398] on button "Close" at bounding box center [519, 392] width 27 height 27
drag, startPoint x: 573, startPoint y: 405, endPoint x: 570, endPoint y: 410, distance: 5.8
click at [573, 405] on img "27 Draper Avenue, ROSELANDS NSW 2196" at bounding box center [570, 408] width 15 height 21
click at [569, 414] on img "6 Daisy Street, ROSELANDS NSW 2196" at bounding box center [569, 423] width 15 height 21
drag, startPoint x: 572, startPoint y: 427, endPoint x: 624, endPoint y: 426, distance: 52.0
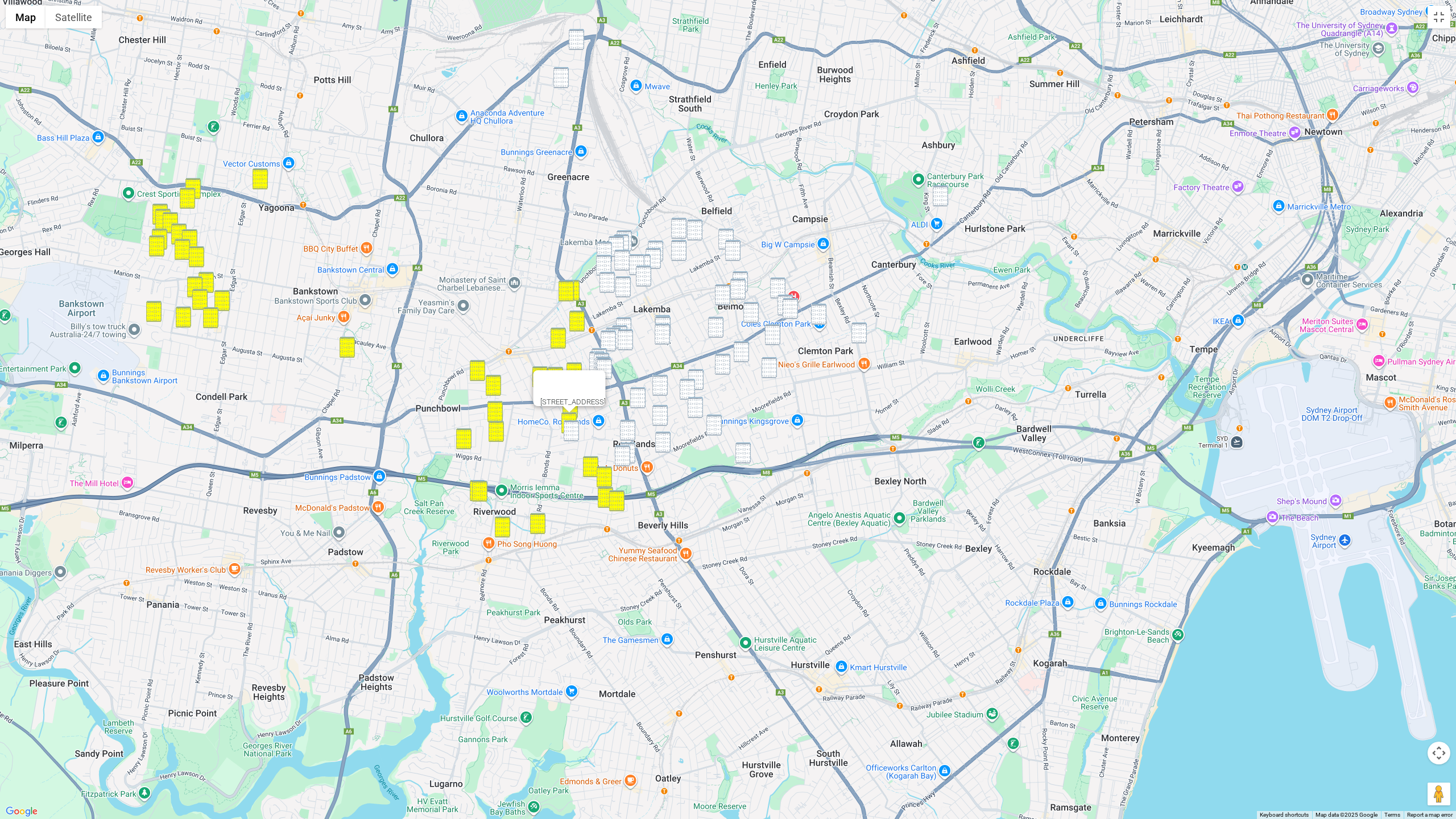
click at [573, 427] on img "24 Martin Street, ROSELANDS NSW 2196" at bounding box center [571, 430] width 15 height 21
drag, startPoint x: 626, startPoint y: 424, endPoint x: 625, endPoint y: 450, distance: 26.0
click at [626, 424] on img "2 Sylvester Avenue, ROSELANDS NSW 2196" at bounding box center [627, 430] width 15 height 21
click at [627, 455] on img "32 Penshurst Road, ROSELANDS NSW 2196" at bounding box center [622, 456] width 15 height 21
drag, startPoint x: 629, startPoint y: 230, endPoint x: 627, endPoint y: 236, distance: 6.3
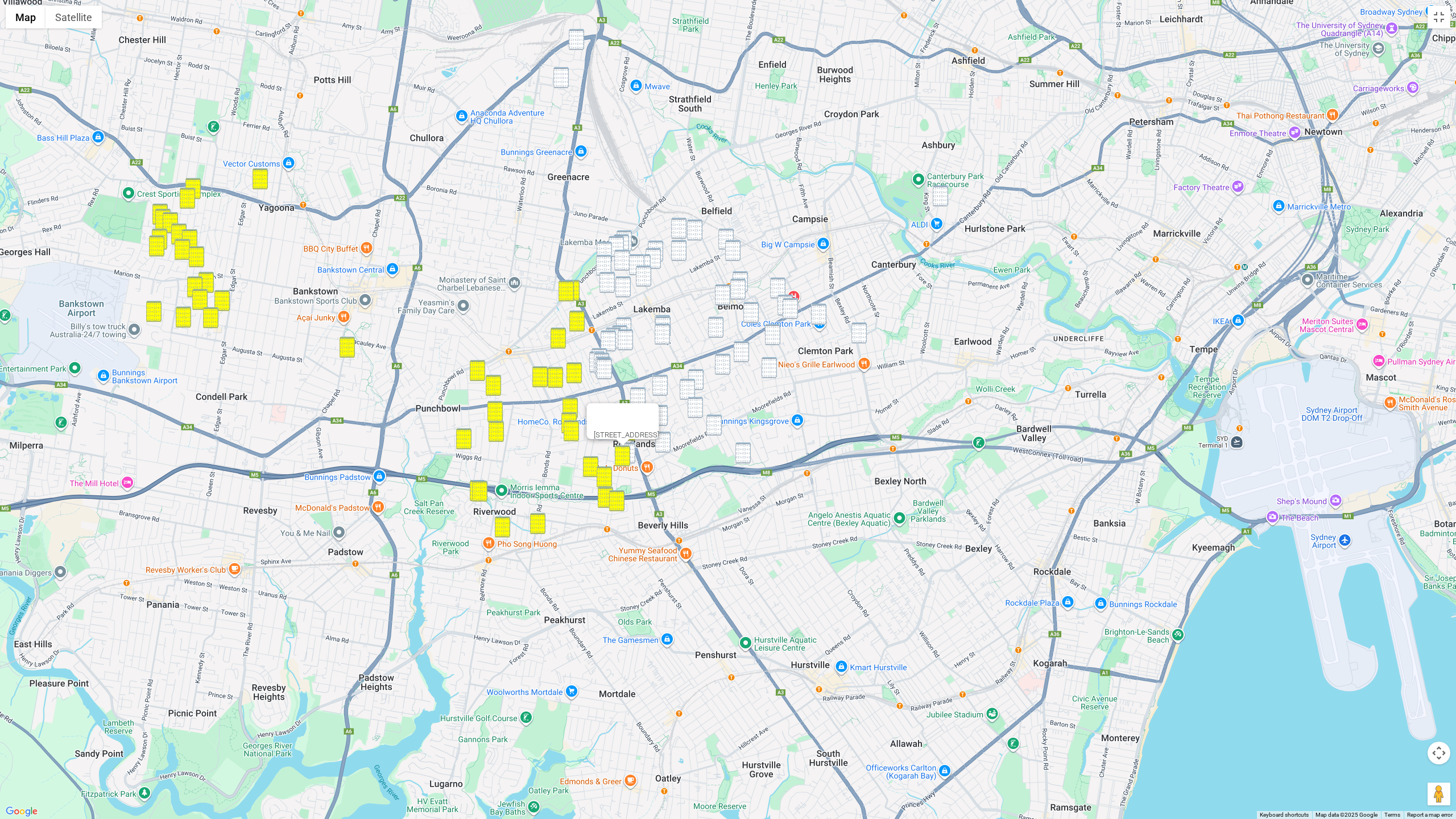
click at [629, 230] on img "96 Wangee Road, LAKEMBA NSW 2195" at bounding box center [624, 241] width 15 height 21
click at [626, 236] on img "99 Hampden Road, LAKEMBA NSW 2195" at bounding box center [621, 244] width 15 height 21
click at [620, 241] on img "90 Hampden Road, LAKEMBA NSW 2195" at bounding box center [616, 246] width 15 height 21
click at [609, 244] on img "578-580 Punchbowl Road, LAKEMBA NSW 2195" at bounding box center [604, 252] width 15 height 21
click at [606, 260] on img "64 Colin Street, LAKEMBA NSW 2195" at bounding box center [603, 265] width 15 height 21
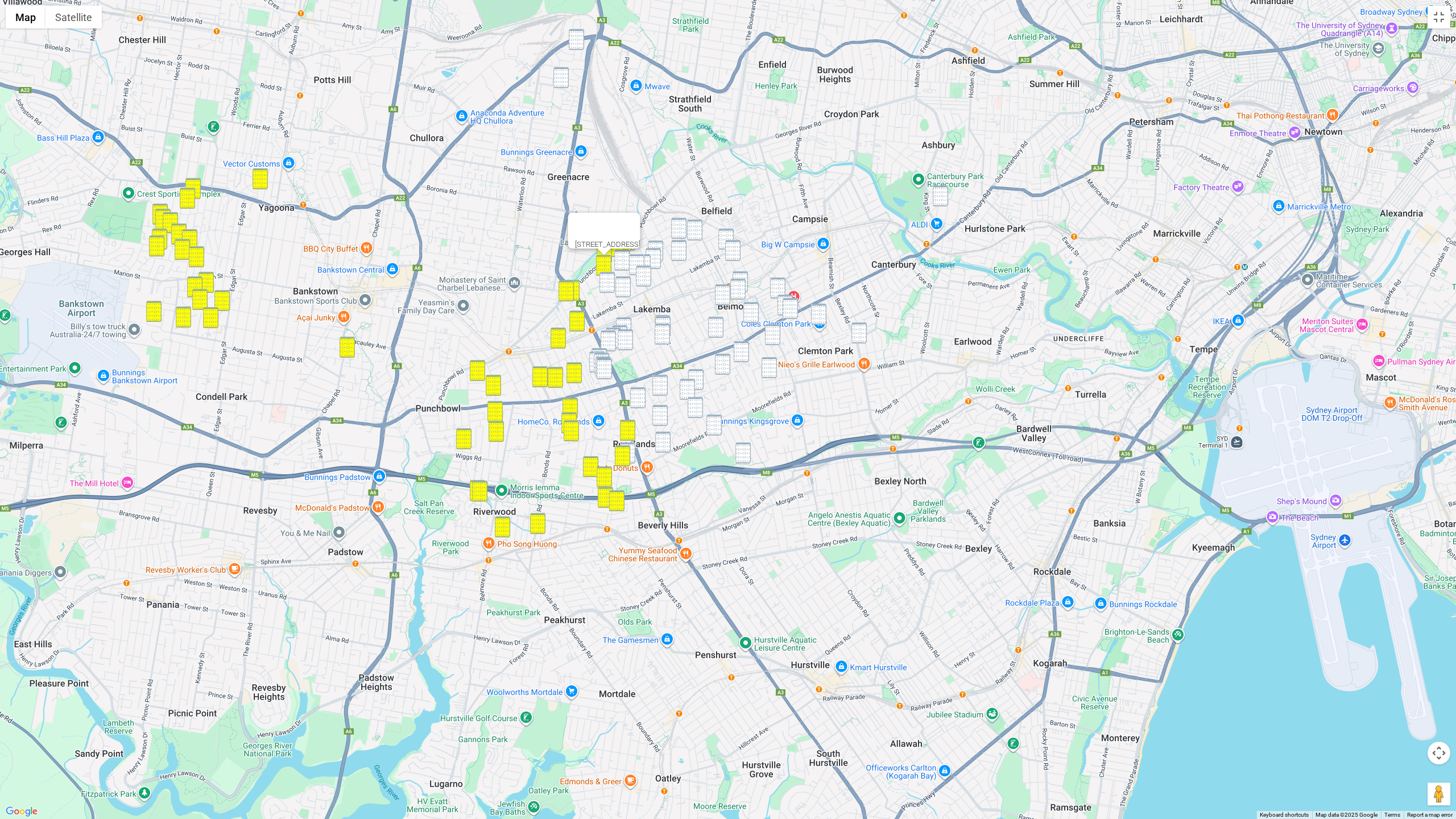
drag, startPoint x: 620, startPoint y: 258, endPoint x: 634, endPoint y: 259, distance: 14.0
click at [620, 258] on img "52 Hampden Road, LAKEMBA NSW 2195" at bounding box center [621, 260] width 15 height 21
click at [636, 260] on img "30 Wangee Road, LAKEMBA NSW 2195" at bounding box center [636, 264] width 15 height 21
click at [641, 273] on img "4 Wangee Road, LAKEMBA NSW 2195" at bounding box center [643, 276] width 15 height 21
click at [622, 286] on img "2 MacDonald Street, LAKEMBA NSW 2195" at bounding box center [623, 287] width 15 height 21
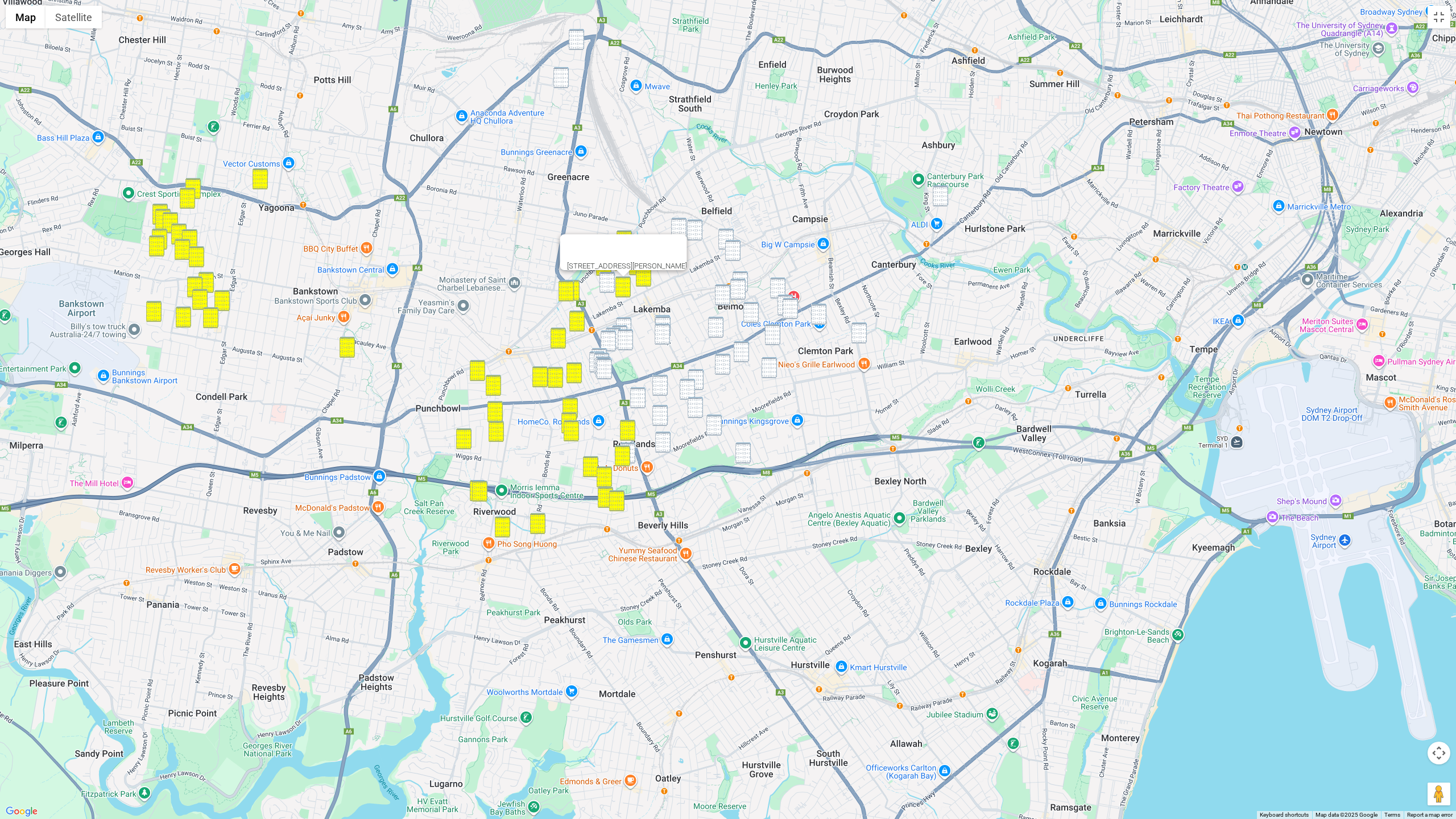
drag, startPoint x: 607, startPoint y: 284, endPoint x: 628, endPoint y: 321, distance: 42.5
click at [607, 284] on img "23 Fairmount Street, LAKEMBA NSW 2195" at bounding box center [607, 282] width 15 height 21
drag
click at [629, 321] on img "26 Kathleen Street, WILEY PARK NSW 2195" at bounding box center [623, 327] width 15 height 21
click at [681, 221] on img "33 Yangoora Road, BELMORE NSW 2192" at bounding box center [678, 228] width 15 height 21
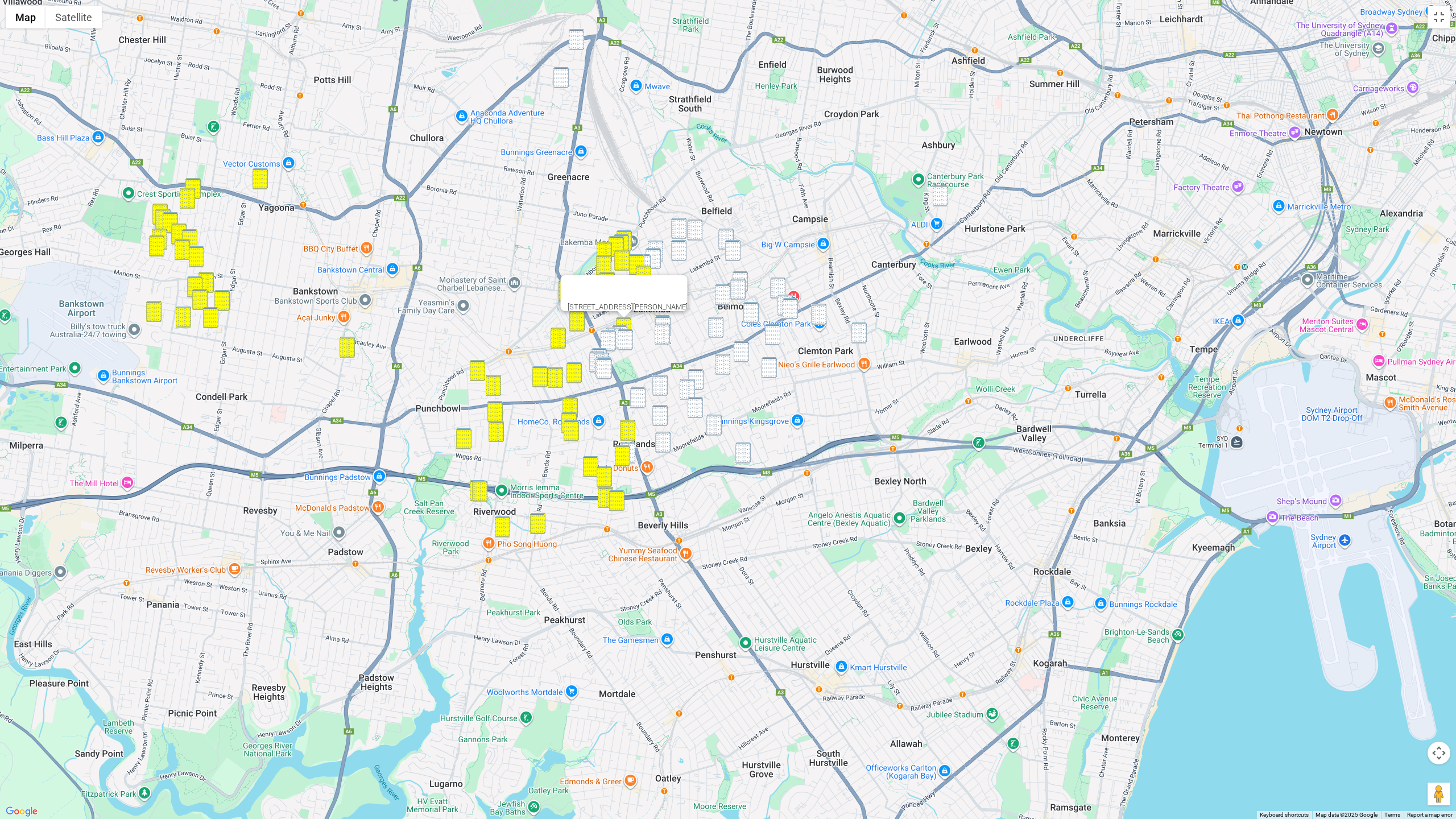
click at [690, 230] on img "5 Allan Avenue, BELMORE NSW 2192" at bounding box center [694, 230] width 15 height 21
click at [676, 232] on img "33 Yangoora Road, BELMORE NSW 2192" at bounding box center [678, 228] width 15 height 21
click at [658, 244] on img "43 Yerrick Road, LAKEMBA NSW 2195" at bounding box center [655, 251] width 15 height 21
click at [653, 254] on img "24 Yerrick Road, LAKEMBA NSW 2195" at bounding box center [653, 258] width 15 height 21
click at [650, 259] on img "23 Wangee Road, LAKEMBA NSW 2195" at bounding box center [643, 264] width 15 height 21
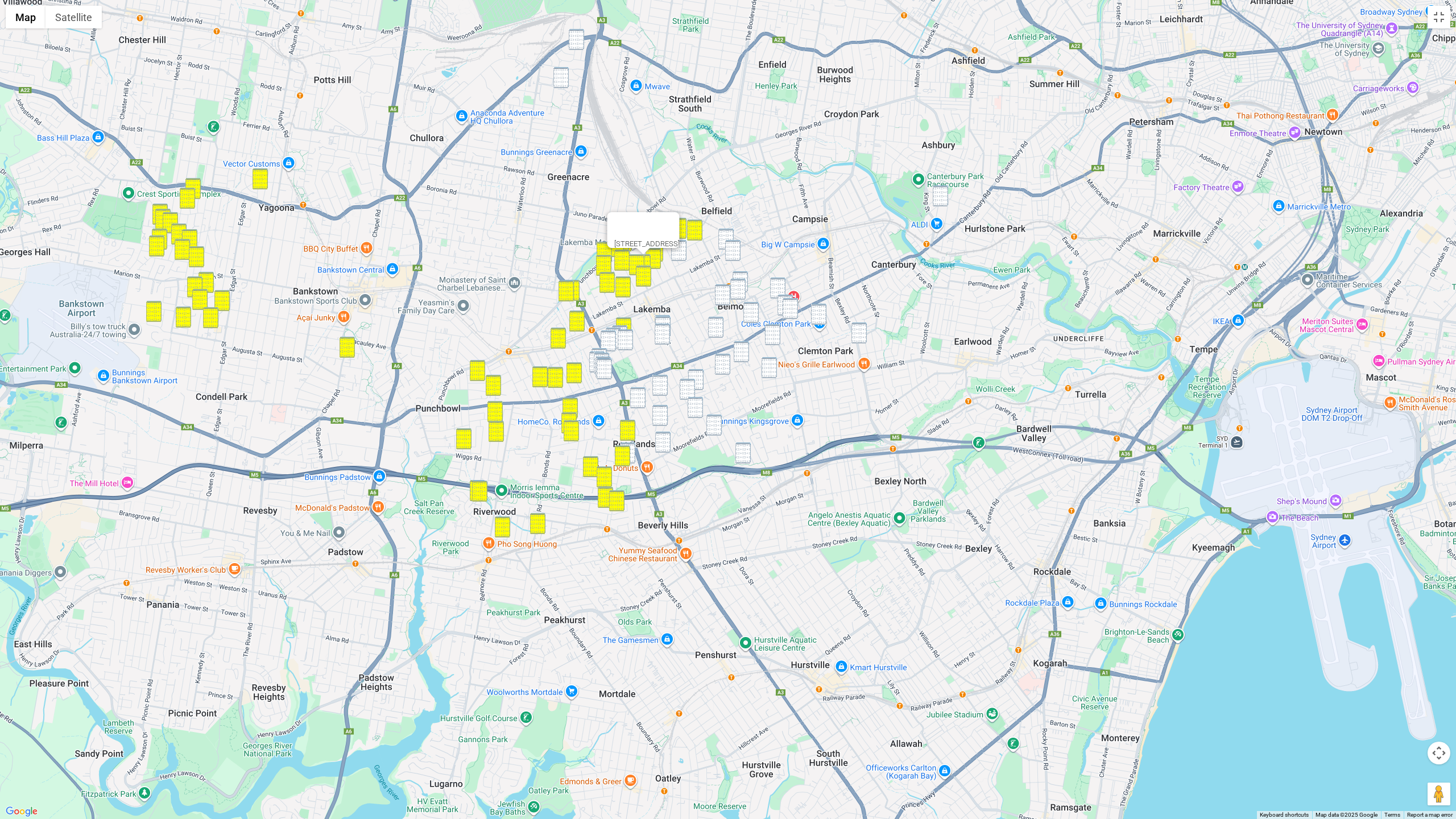
click at [678, 256] on img "1A Eulda Street, BELMORE NSW 2192" at bounding box center [678, 250] width 15 height 21
click at [723, 239] on img "3 Pelman Avenue, BELMORE NSW 2192" at bounding box center [726, 239] width 15 height 21
click at [729, 250] on img "11 Sudbury Street, BELMORE NSW 2192" at bounding box center [732, 250] width 15 height 21
click at [726, 238] on div at bounding box center [733, 237] width 14 height 7
click at [721, 241] on img "3 Pelman Avenue, BELMORE NSW 2192" at bounding box center [726, 239] width 15 height 21
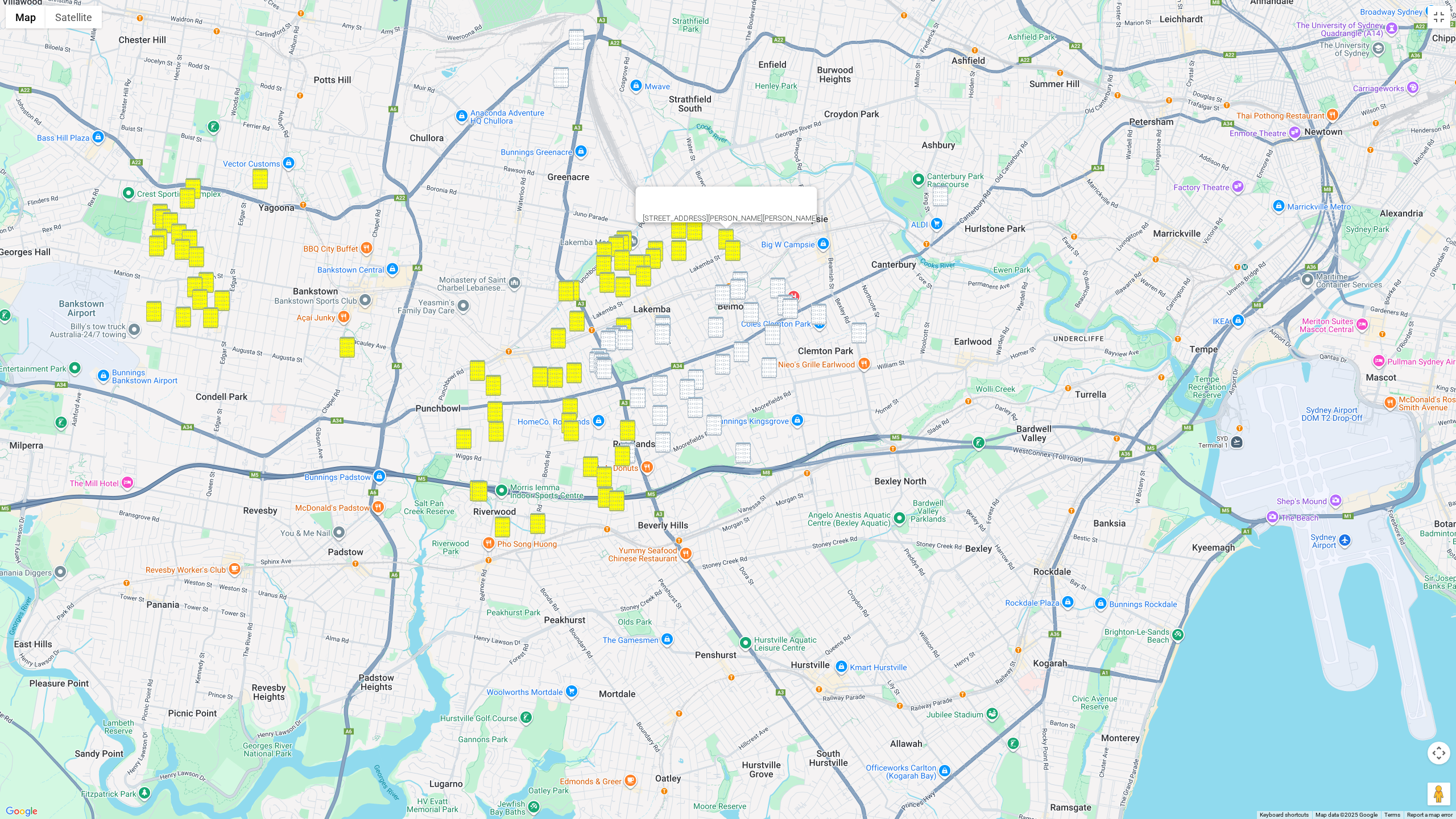
click at [857, 336] on img "96 Bexley Road, EARLWOOD NSW 2206" at bounding box center [858, 333] width 15 height 21
click at [731, 273] on div "To navigate, press the arrow keys. 3 Pelman Avenue, BELMORE NSW 2192" at bounding box center [728, 409] width 1456 height 819
click at [736, 276] on img "10 Acacia Street, BELMORE NSW 2192" at bounding box center [740, 281] width 15 height 21
click at [733, 285] on img "23 Acacia Street, BELMORE NSW 2192" at bounding box center [738, 289] width 15 height 21
click at [778, 284] on img "26 Waverley Street, BELMORE NSW 2192" at bounding box center [777, 288] width 15 height 21
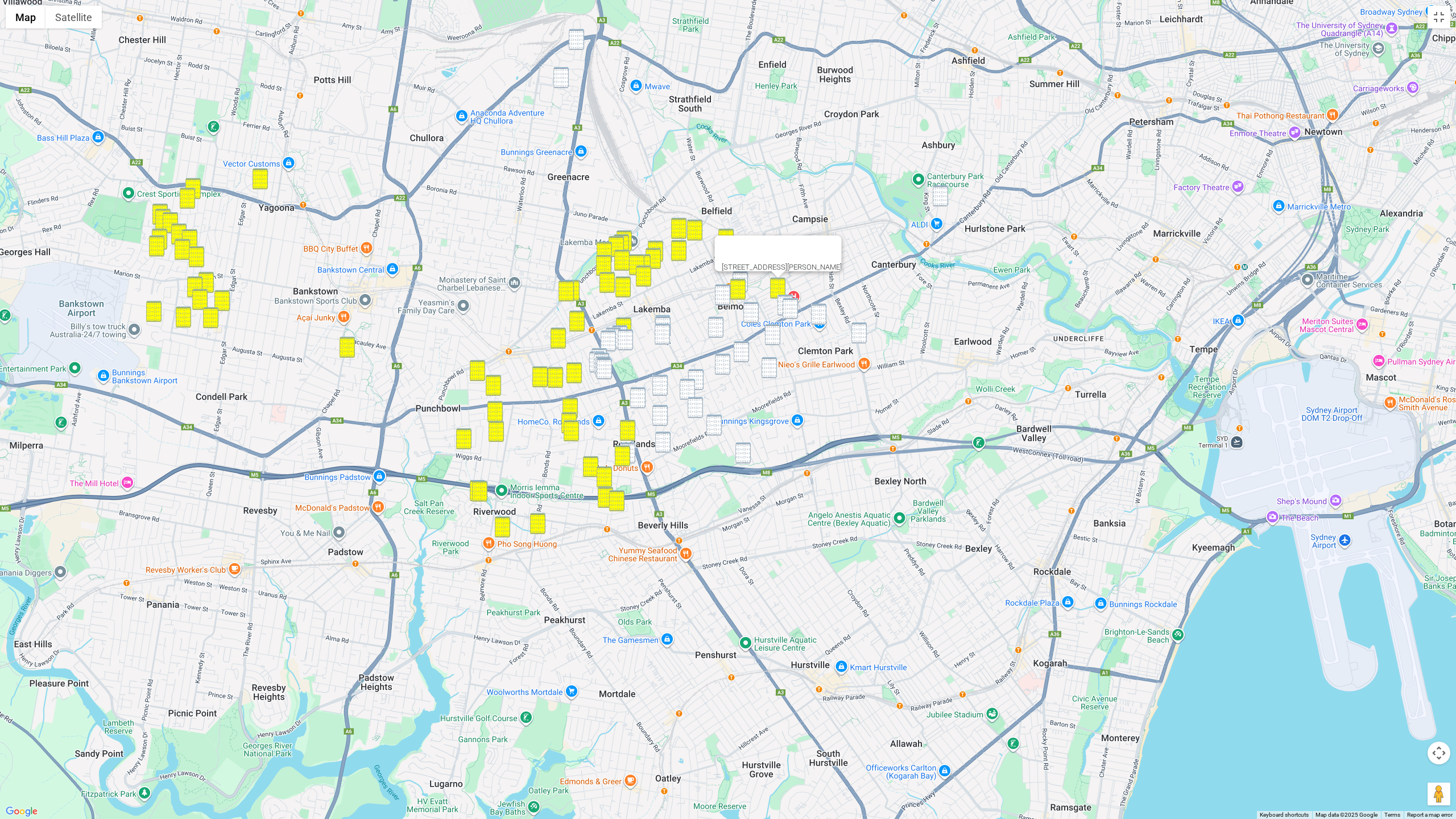
click at [781, 301] on img "585-589 Canterbury Road, BELMORE NSW 2192" at bounding box center [784, 305] width 15 height 21
click at [789, 307] on img "548-568 Canterbury Road, CAMPSIE NSW 2194" at bounding box center [790, 309] width 15 height 21
click at [829, 321] on div "548-568 Canterbury Road, CAMPSIE NSW 2194" at bounding box center [728, 409] width 1456 height 819
click at [823, 318] on img "3 Sunbeam Street, CAMPSIE NSW 2194" at bounding box center [818, 314] width 15 height 21
click at [856, 334] on img "96 Bexley Road, EARLWOOD NSW 2206" at bounding box center [858, 333] width 15 height 21
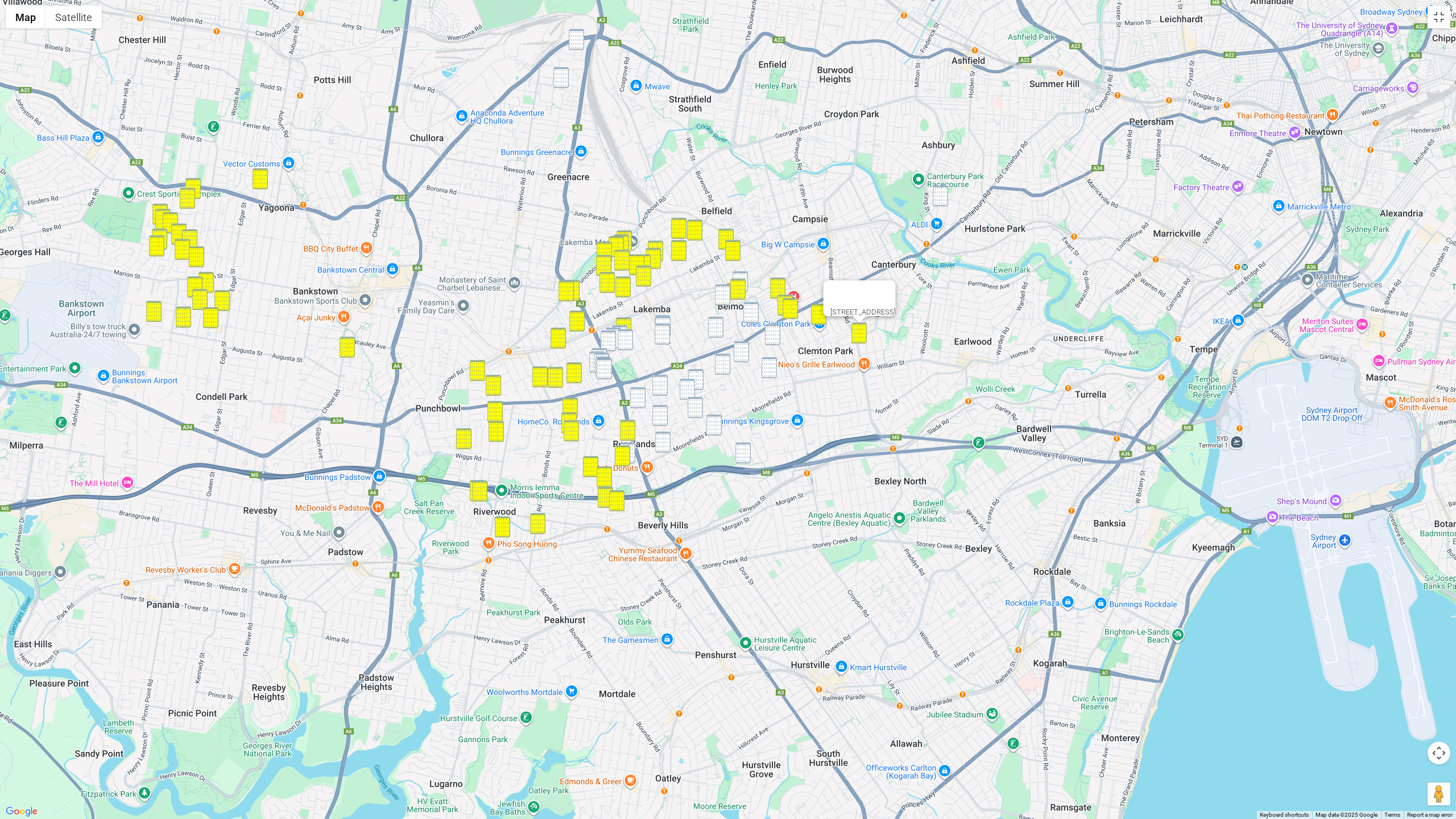
click at [727, 293] on img "22 Collins Street, BELMORE NSW 2192" at bounding box center [722, 295] width 15 height 21
click at [756, 308] on img "4/36-38 Drummond Street, BELMORE NSW 2192" at bounding box center [750, 312] width 15 height 21
click at [773, 336] on img "32 Platts Avenue, BELMORE NSW 2192" at bounding box center [772, 335] width 15 height 21
click at [716, 327] on img "48 Chalmers Street, BELMORE NSW 2192" at bounding box center [715, 327] width 15 height 21
click at [741, 346] on img "32 Trafalgar Street, BELMORE NSW 2192" at bounding box center [741, 352] width 15 height 21
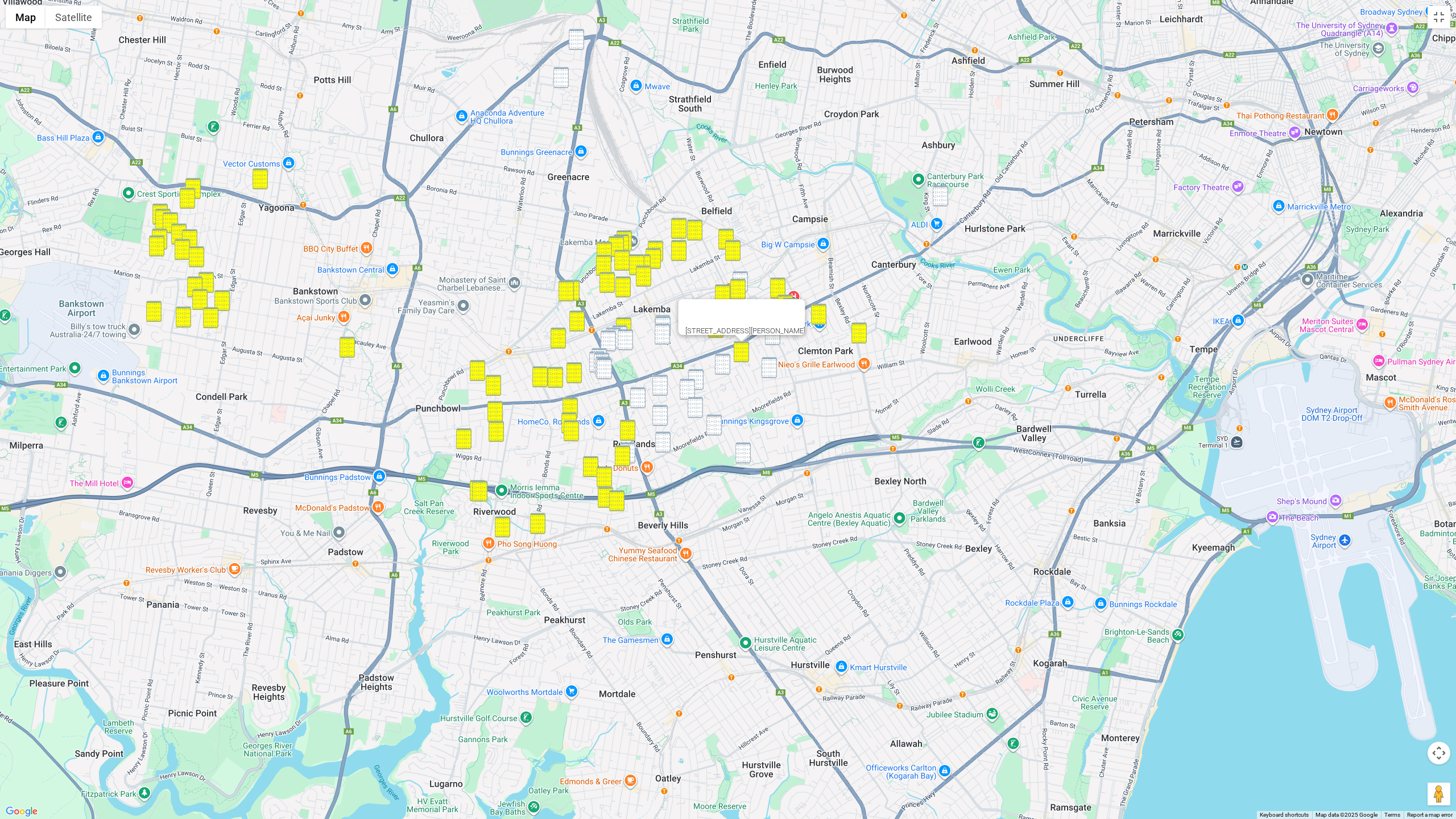
click at [728, 366] on img "1-3 Myers Street, ROSELANDS NSW 2196" at bounding box center [722, 364] width 15 height 21
click at [770, 369] on img "11A Archibald Street, BELMORE NSW 2192" at bounding box center [769, 367] width 15 height 21
click at [771, 345] on div "To navigate, press the arrow keys. 32 Trafalgar Street, BELMORE NSW 2192" at bounding box center [728, 409] width 1456 height 819
click at [772, 335] on img "32 Platts Avenue, BELMORE NSW 2192" at bounding box center [772, 333] width 15 height 21
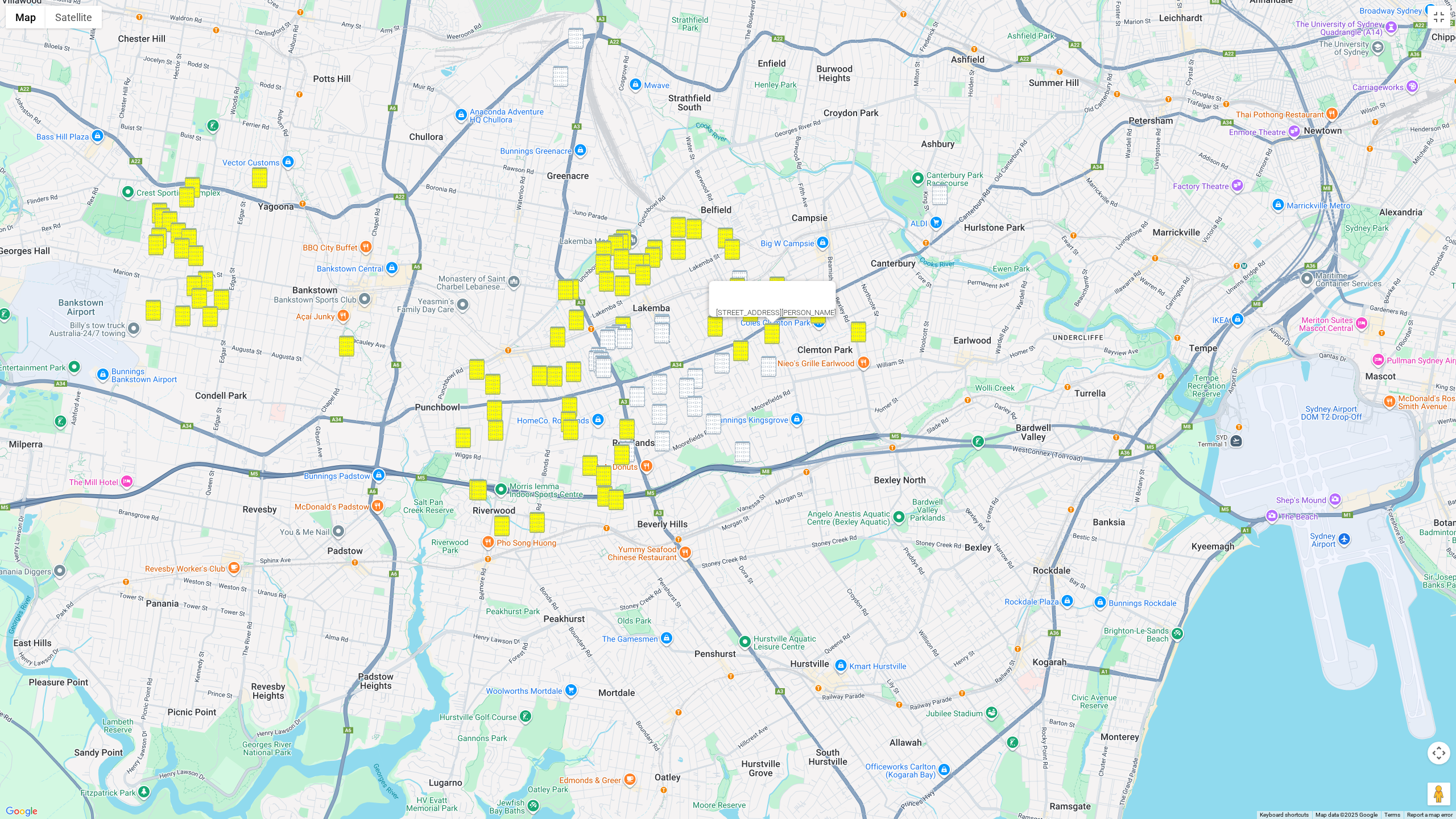
click at [769, 367] on img "11A Archibald Street, BELMORE NSW 2192" at bounding box center [768, 366] width 15 height 21
click at [723, 363] on img "1-3 Myers Street, ROSELANDS NSW 2196" at bounding box center [721, 363] width 15 height 21
click at [664, 313] on div "To navigate, press the arrow keys. 11A Archibald Street, BELMORE NSW 2192" at bounding box center [728, 409] width 1456 height 819
click at [663, 319] on img "184-186 Haldon Street, LAKEMBA NSW 2195" at bounding box center [662, 326] width 15 height 21
click at [660, 329] on img "86 Croydon Street, LAKEMBA NSW 2195" at bounding box center [661, 333] width 15 height 21
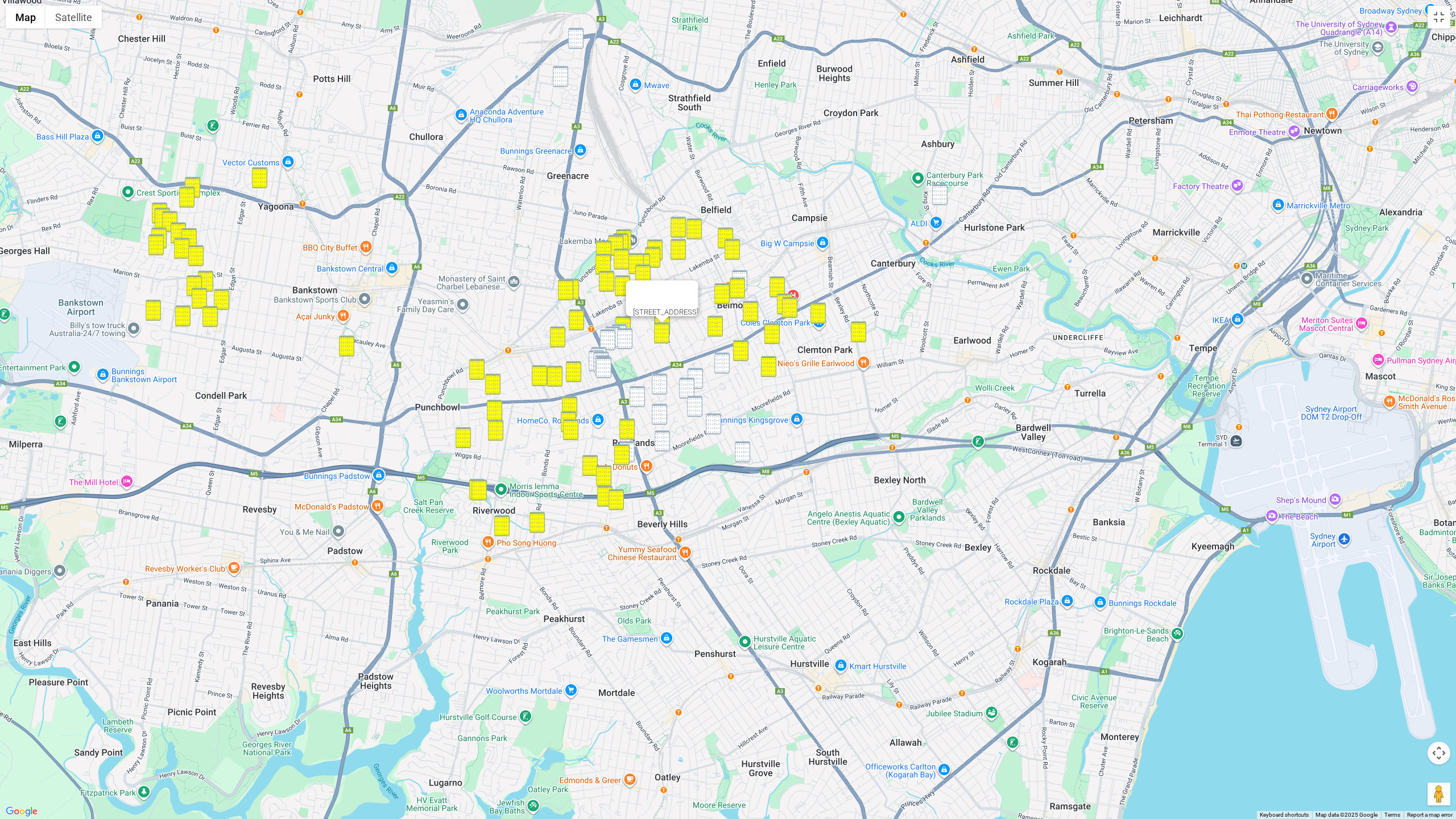
click at [743, 273] on img "10 Acacia Street, BELMORE NSW 2192" at bounding box center [739, 281] width 15 height 21
click at [723, 358] on img "1-3 Myers Street, ROSELANDS NSW 2196" at bounding box center [721, 363] width 15 height 21
click at [700, 375] on div "1-3 Myers Street, ROSELANDS NSW 2196" at bounding box center [728, 409] width 1456 height 819
click at [686, 386] on img "60 Remly Street, ROSELANDS NSW 2196" at bounding box center [686, 388] width 15 height 21
click at [698, 381] on img "58-60 Myers Street, ROSELANDS NSW 2196" at bounding box center [695, 378] width 15 height 21
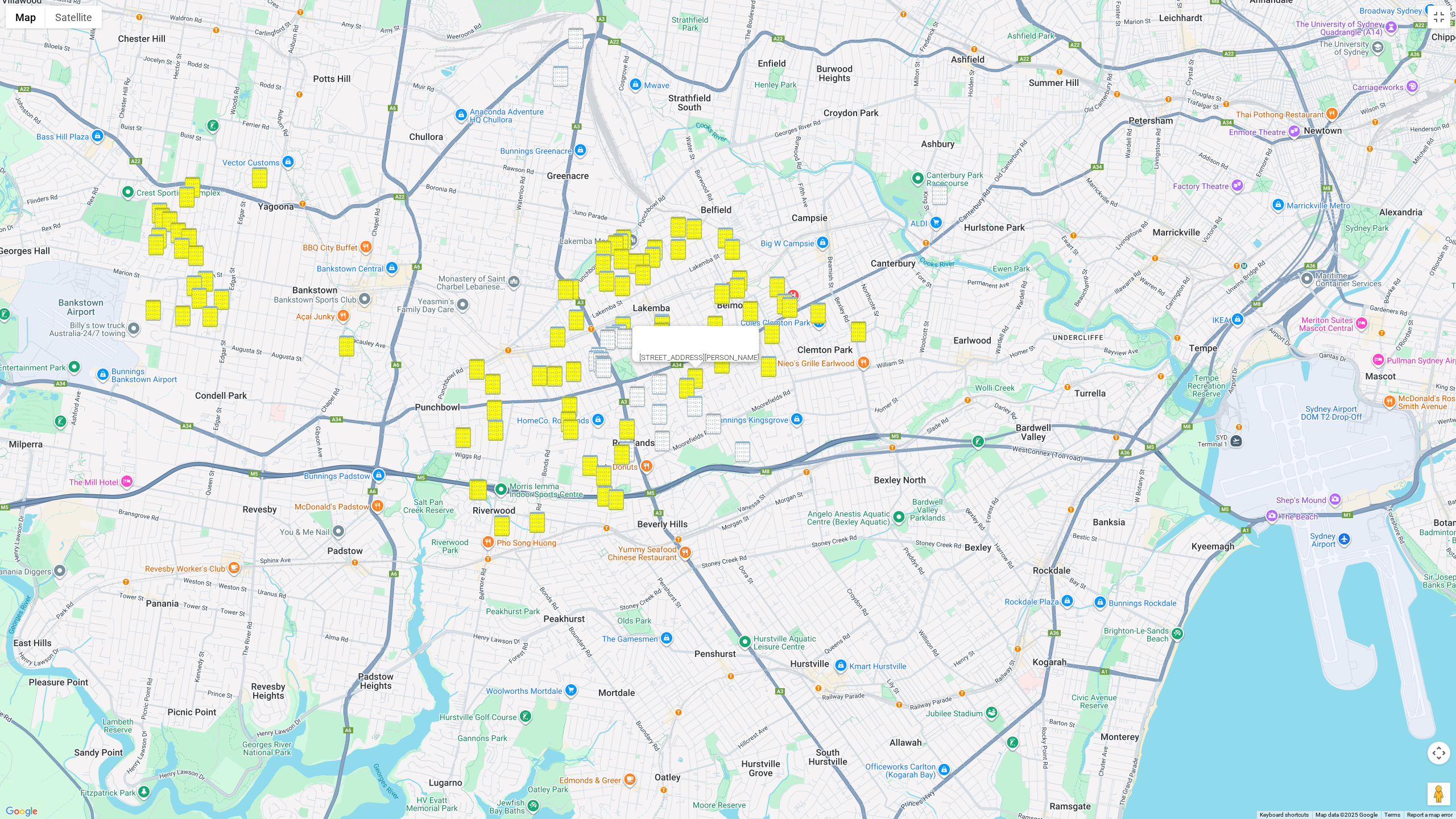
click at [700, 404] on img "96 Remly Street, ROSELANDS NSW 2196" at bounding box center [694, 406] width 15 height 21
click at [714, 426] on img "5 Bykool Avenue, KINGSGROVE NSW 2208" at bounding box center [713, 424] width 15 height 21
click at [738, 463] on div "5 Bykool Avenue, KINGSGROVE NSW 2208" at bounding box center [728, 409] width 1456 height 819
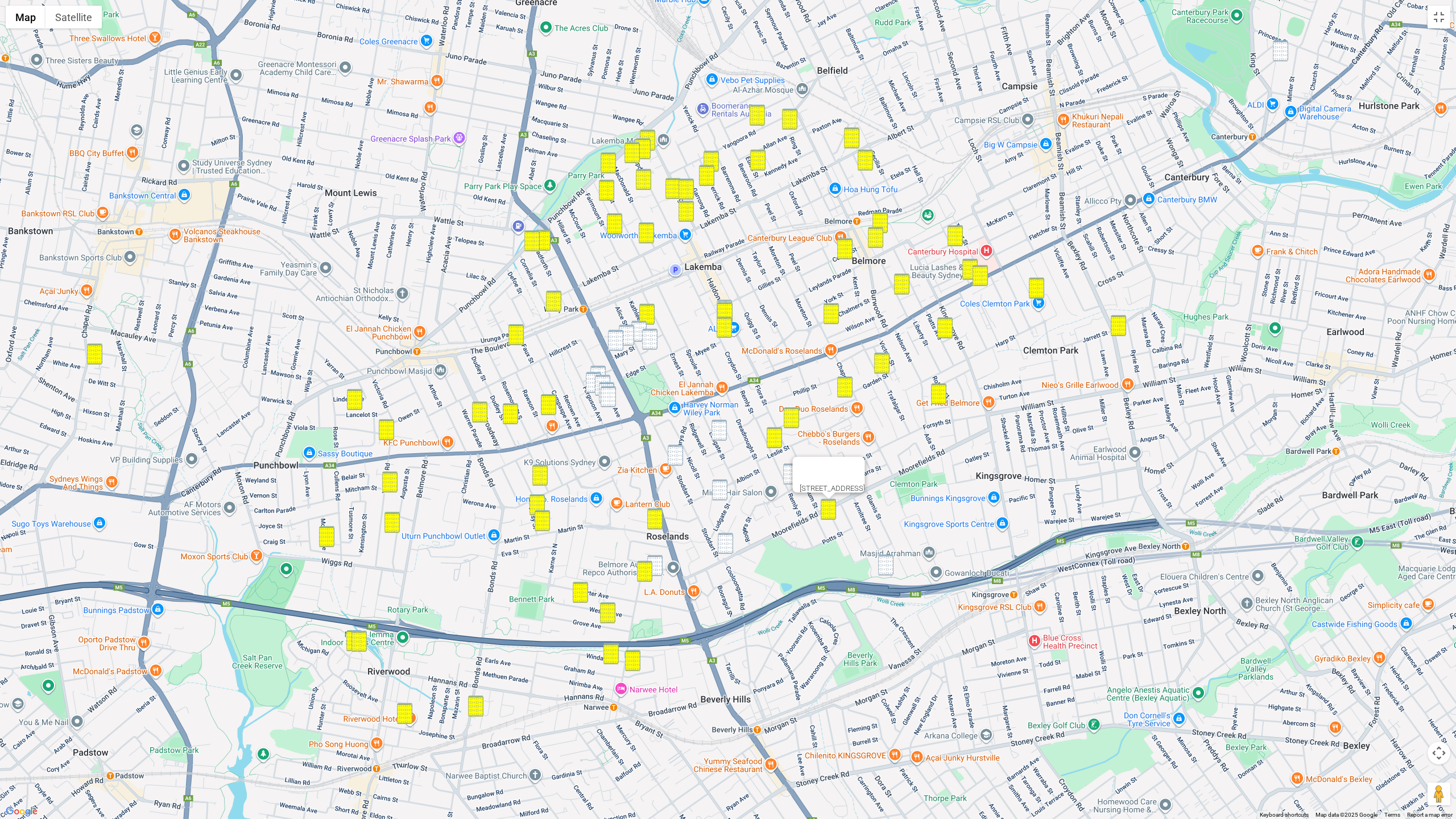
click at [638, 326] on img "46 Alice Street South, WILEY PARK NSW 2195" at bounding box center [638, 331] width 15 height 21
click at [646, 335] on img "14A Melrose Avenue, WILEY PARK NSW 2195" at bounding box center [649, 339] width 15 height 21
click at [630, 335] on img "1 Mary Street, WILEY PARK NSW 2195" at bounding box center [626, 335] width 15 height 21
click at [620, 338] on img "13 Mary Street, WILEY PARK NSW 2195" at bounding box center [615, 340] width 15 height 21
click at [601, 372] on img "43-47 Denman Avenue, WILEY PARK NSW 2195" at bounding box center [598, 376] width 15 height 21
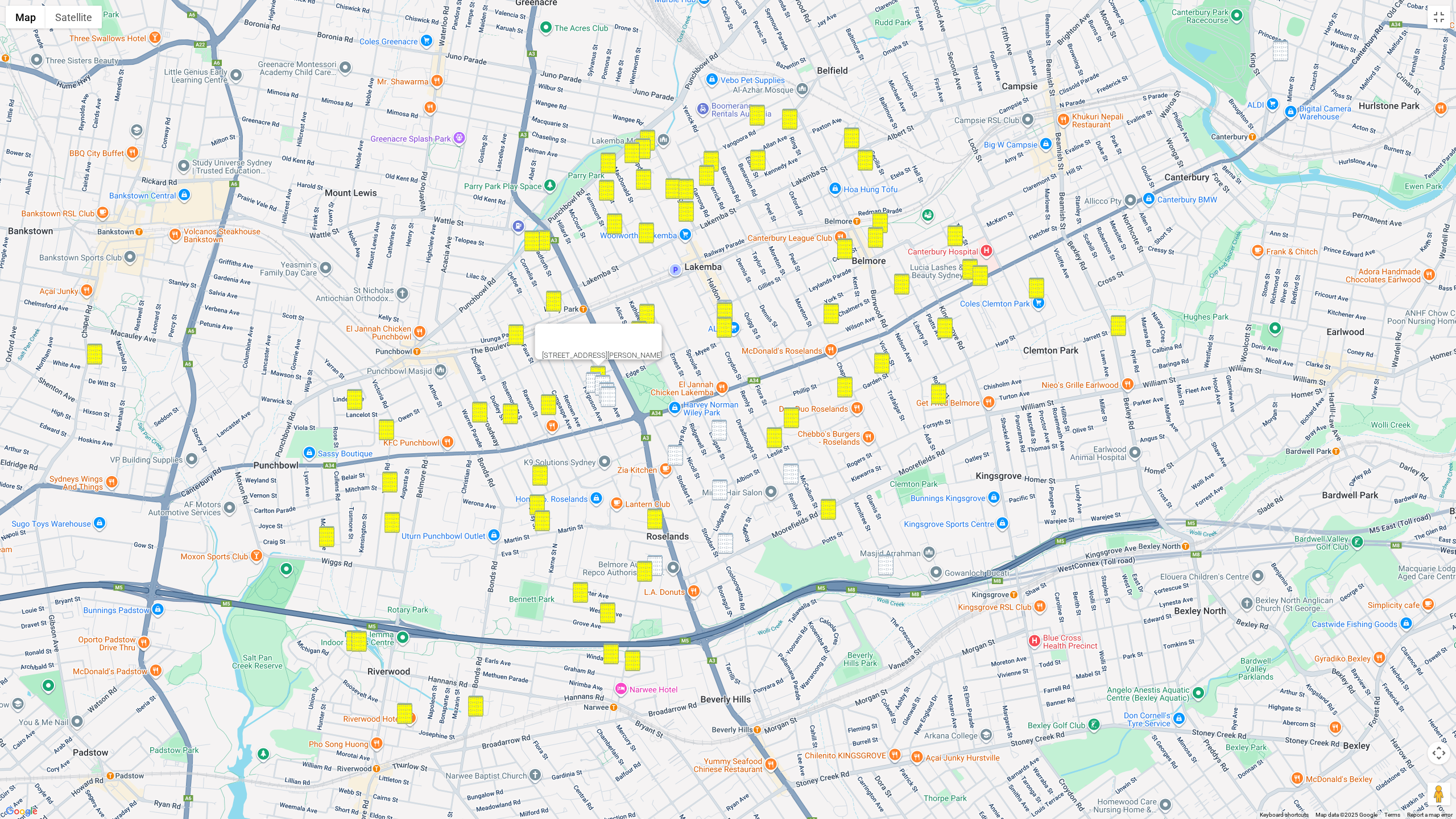
click at [591, 376] on img "48 Ferguson Avenue, WILEY PARK NSW 2195" at bounding box center [593, 383] width 15 height 21
click at [599, 378] on img "53-59 Denman Avenue, WILEY PARK NSW 2195" at bounding box center [602, 385] width 15 height 21
click at [608, 384] on img "65 Denman Avenue, WILEY PARK NSW 2195" at bounding box center [606, 392] width 15 height 21
click at [607, 391] on img "69 Denman Avenue, WILEY PARK NSW 2195" at bounding box center [608, 396] width 15 height 21
click at [673, 460] on img "50 Canarys Road, ROSELANDS NSW 2196" at bounding box center [675, 455] width 15 height 21
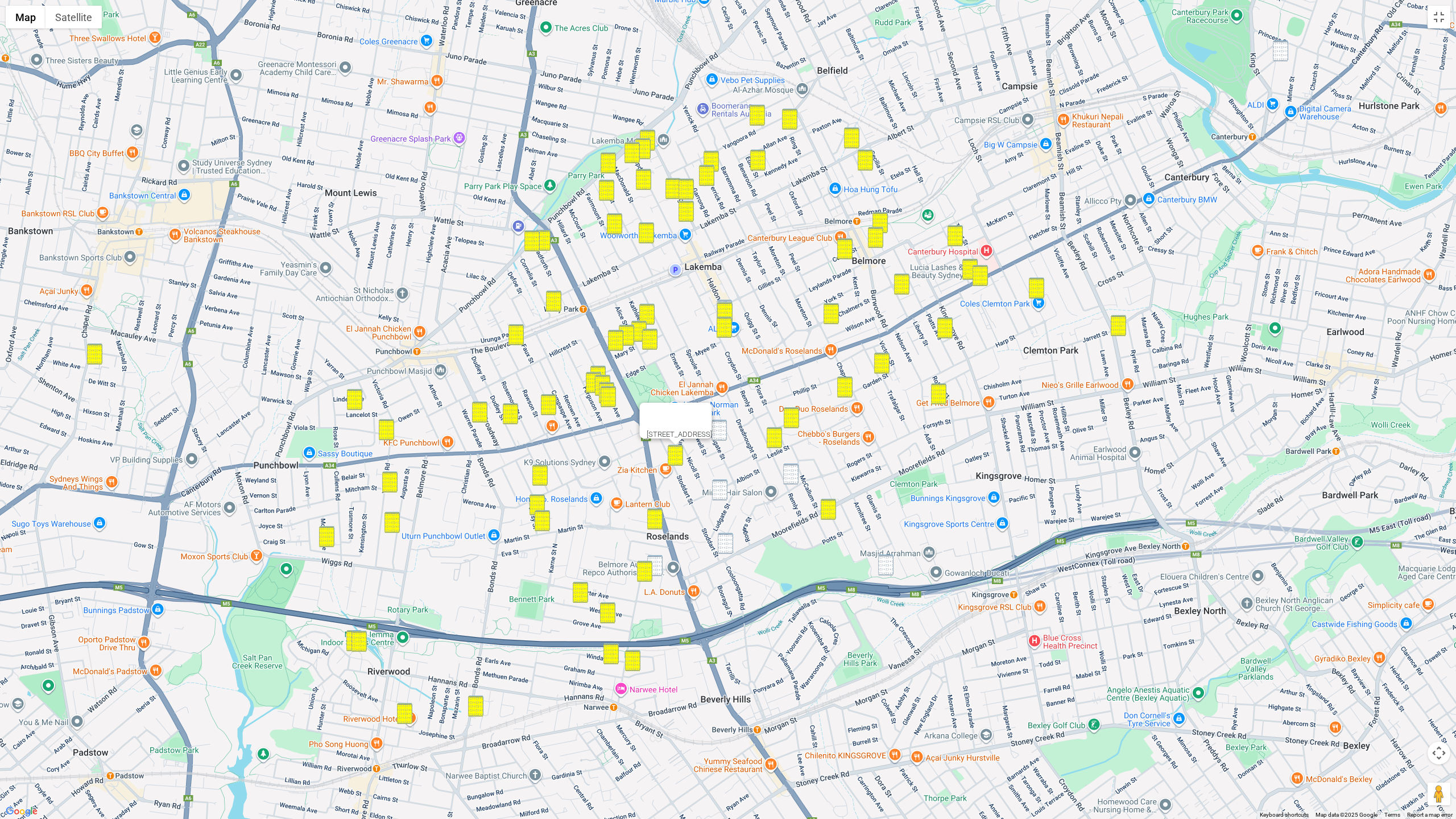
click at [718, 452] on div "50 Canarys Road, ROSELANDS NSW 2196" at bounding box center [728, 409] width 1456 height 819
click at [723, 492] on img "30-32 Albion Street, ROSELANDS NSW 2196" at bounding box center [720, 490] width 15 height 21
click at [718, 424] on img "40 Ludgate Street, ROSELANDS NSW 2196" at bounding box center [719, 430] width 15 height 21
click at [788, 469] on img "96 Remly Street, ROSELANDS NSW 2196" at bounding box center [790, 474] width 15 height 21
click at [730, 543] on img "201 Moorefields Road, ROSELANDS NSW 2196" at bounding box center [725, 543] width 15 height 21
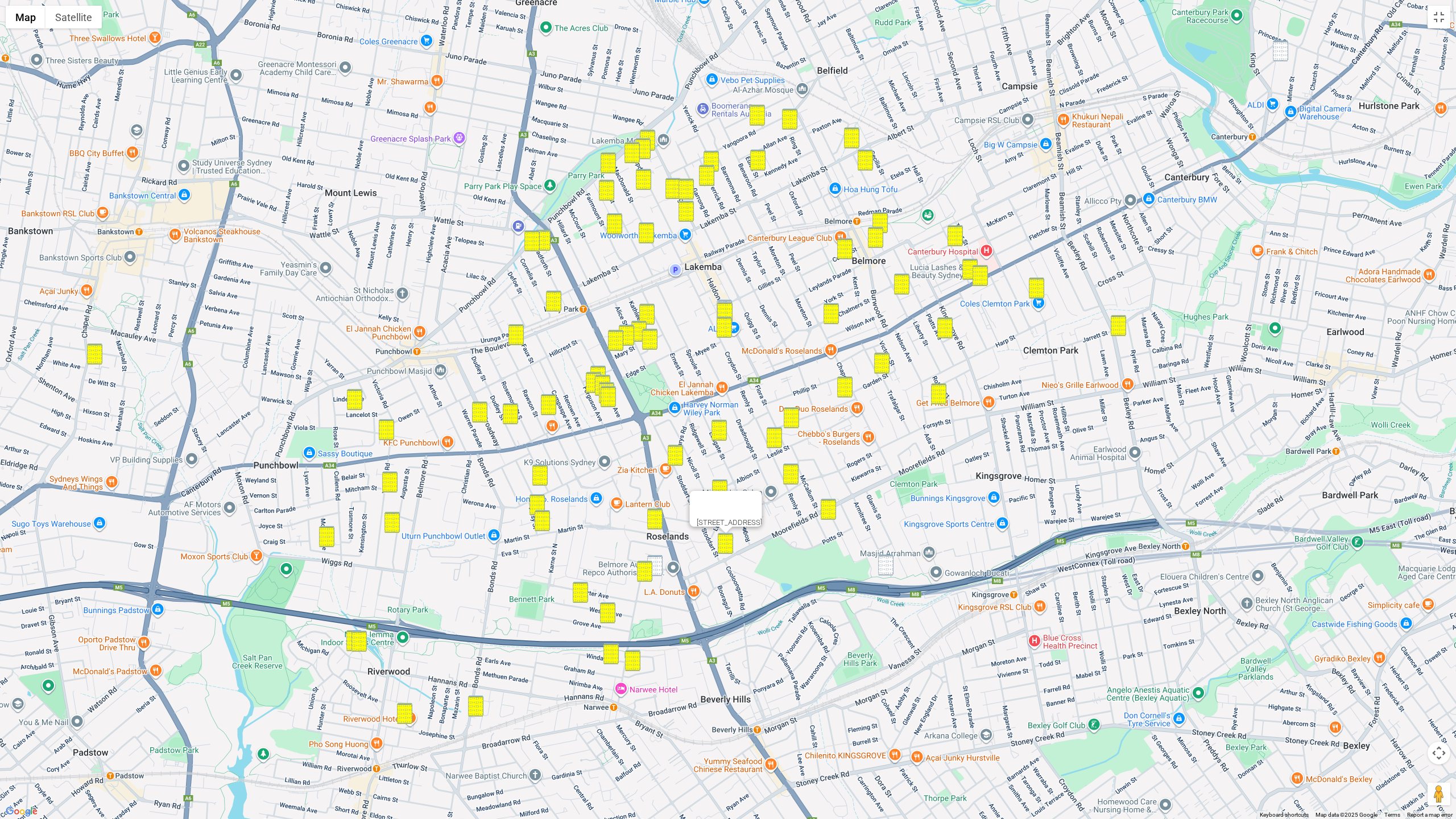
click at [888, 563] on img "107 Armitree Street, KINGSGROVE NSW 2208" at bounding box center [885, 565] width 15 height 21
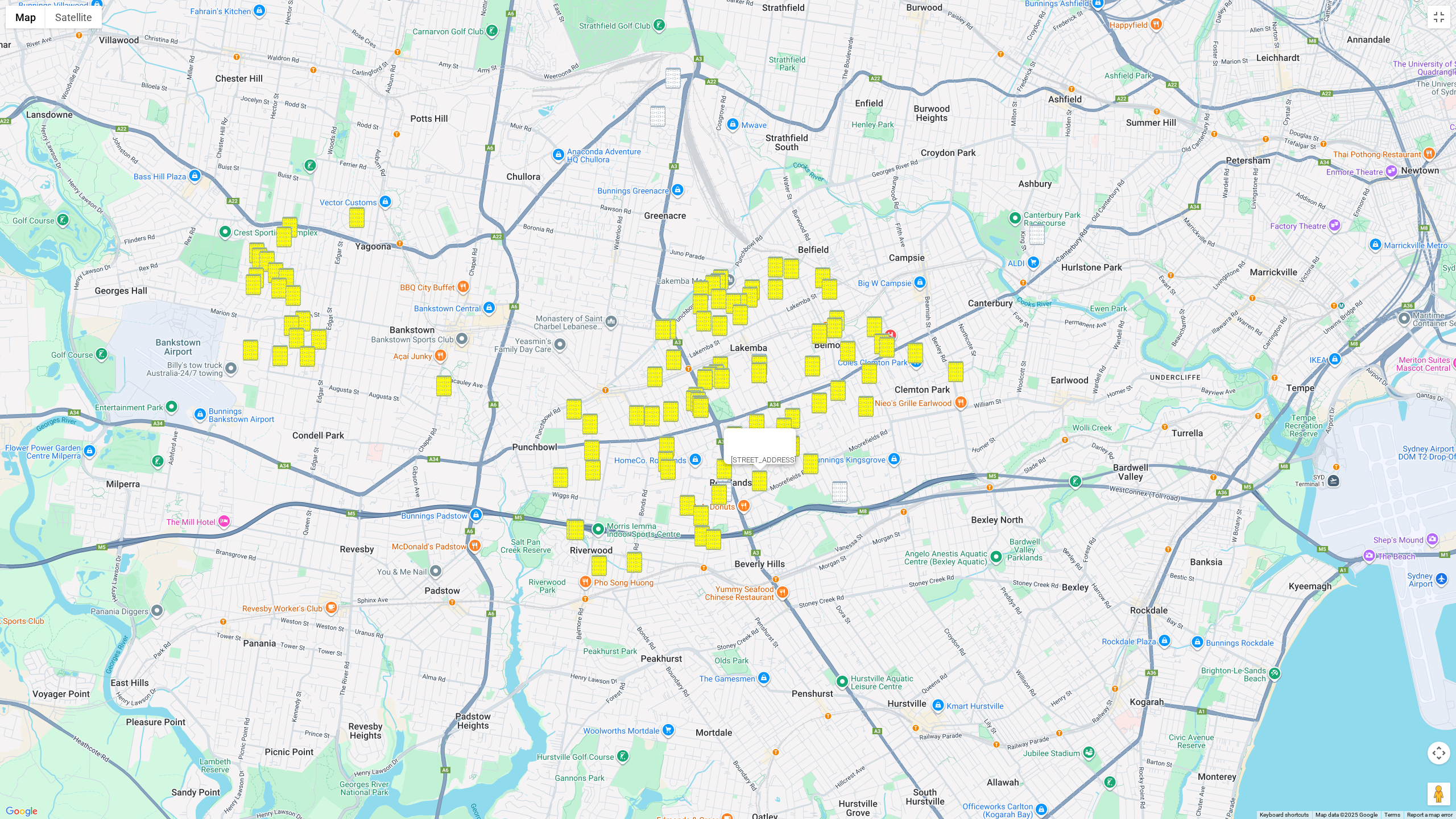
click at [769, 432] on div at bounding box center [749, 441] width 38 height 27
click at [769, 435] on div at bounding box center [749, 441] width 38 height 27
click at [838, 492] on img "107 Armitree Street, KINGSGROVE NSW 2208" at bounding box center [839, 492] width 15 height 21
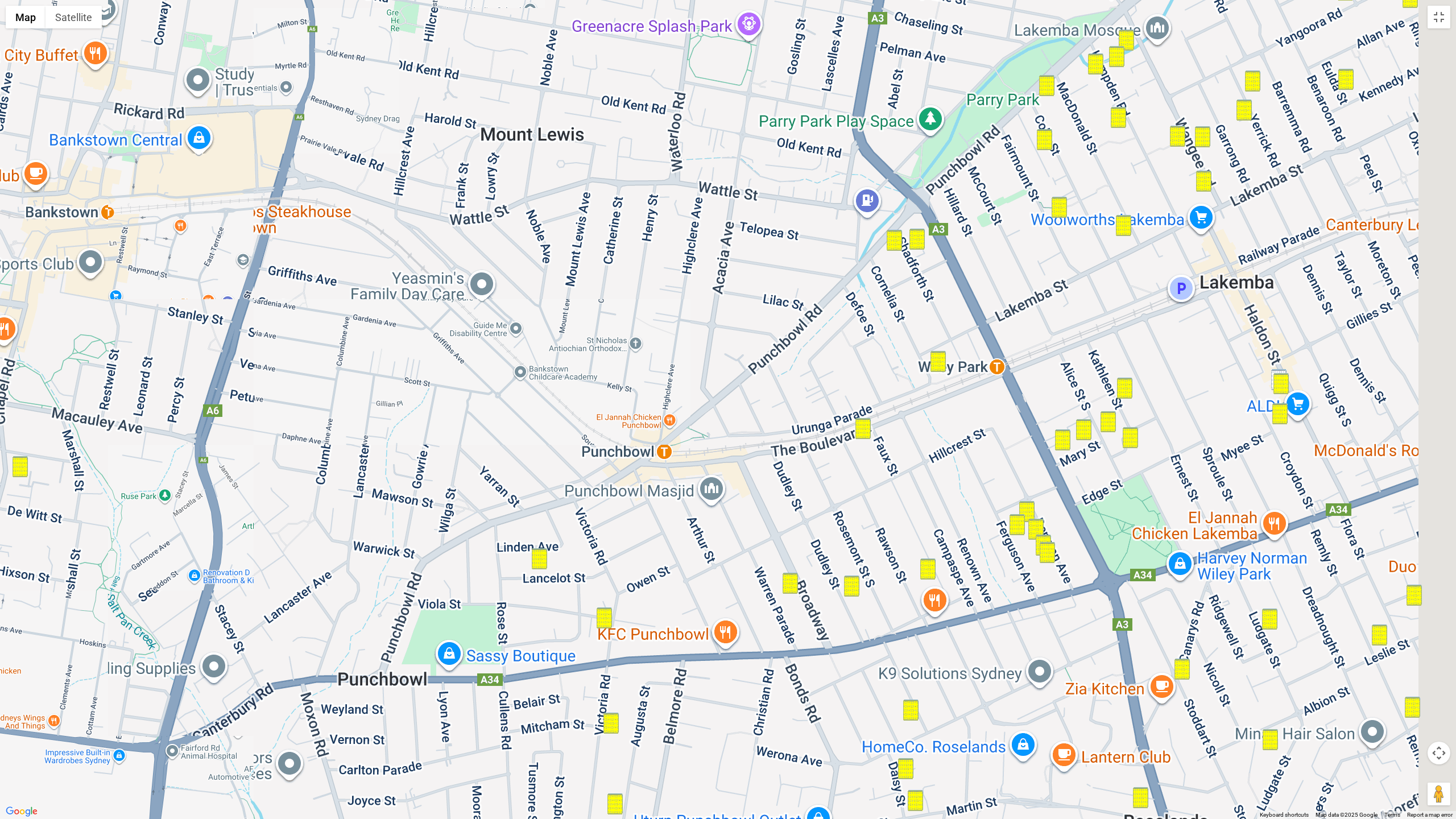
drag, startPoint x: 631, startPoint y: 335, endPoint x: 265, endPoint y: 297, distance: 368.0
click at [258, 293] on div "107 Armitree Street, KINGSGROVE NSW 2208" at bounding box center [728, 409] width 1456 height 819
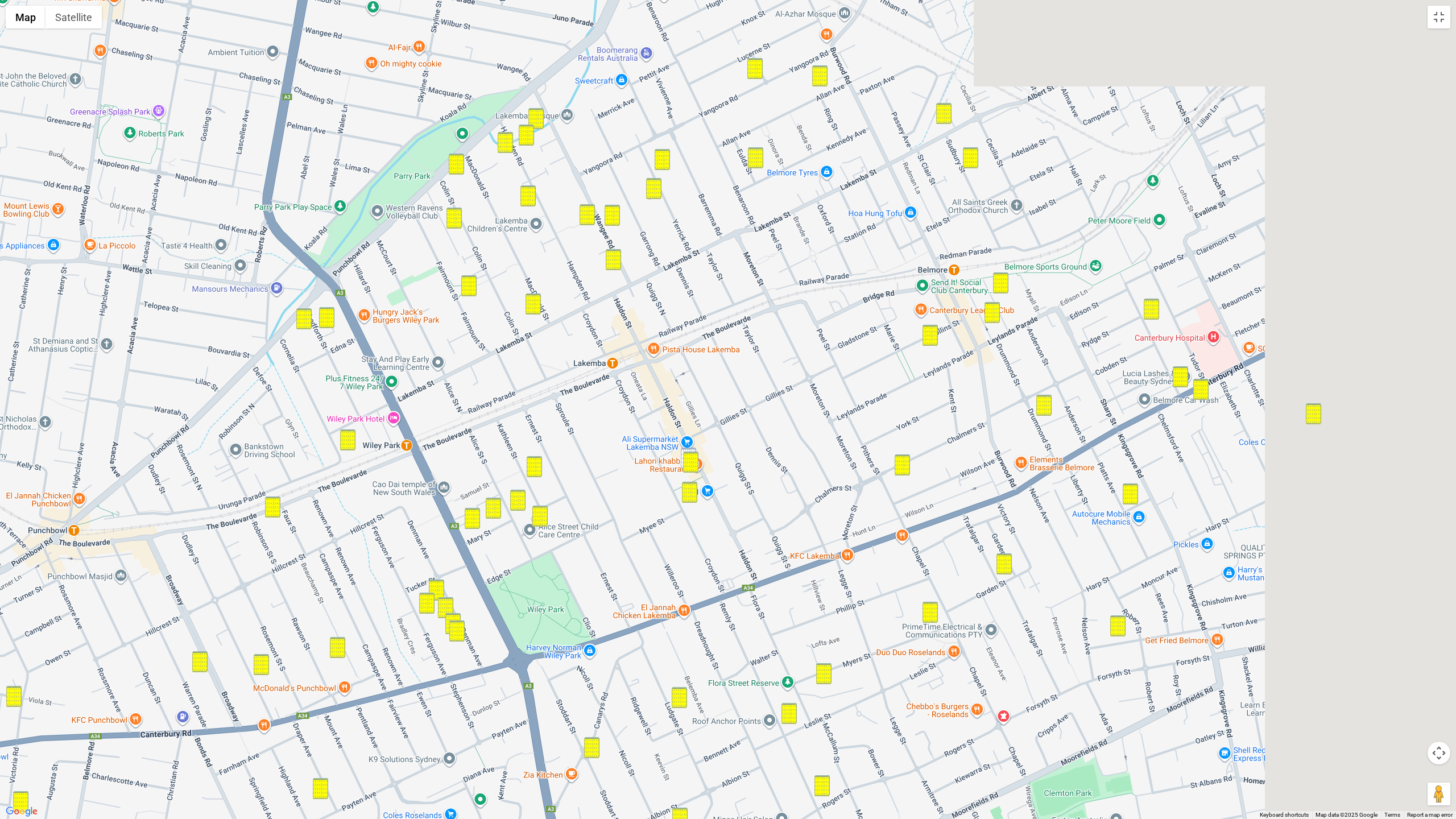
drag, startPoint x: 824, startPoint y: 306, endPoint x: 600, endPoint y: 361, distance: 230.7
click at [492, 399] on div "107 Armitree Street, KINGSGROVE NSW 2208" at bounding box center [728, 409] width 1456 height 819
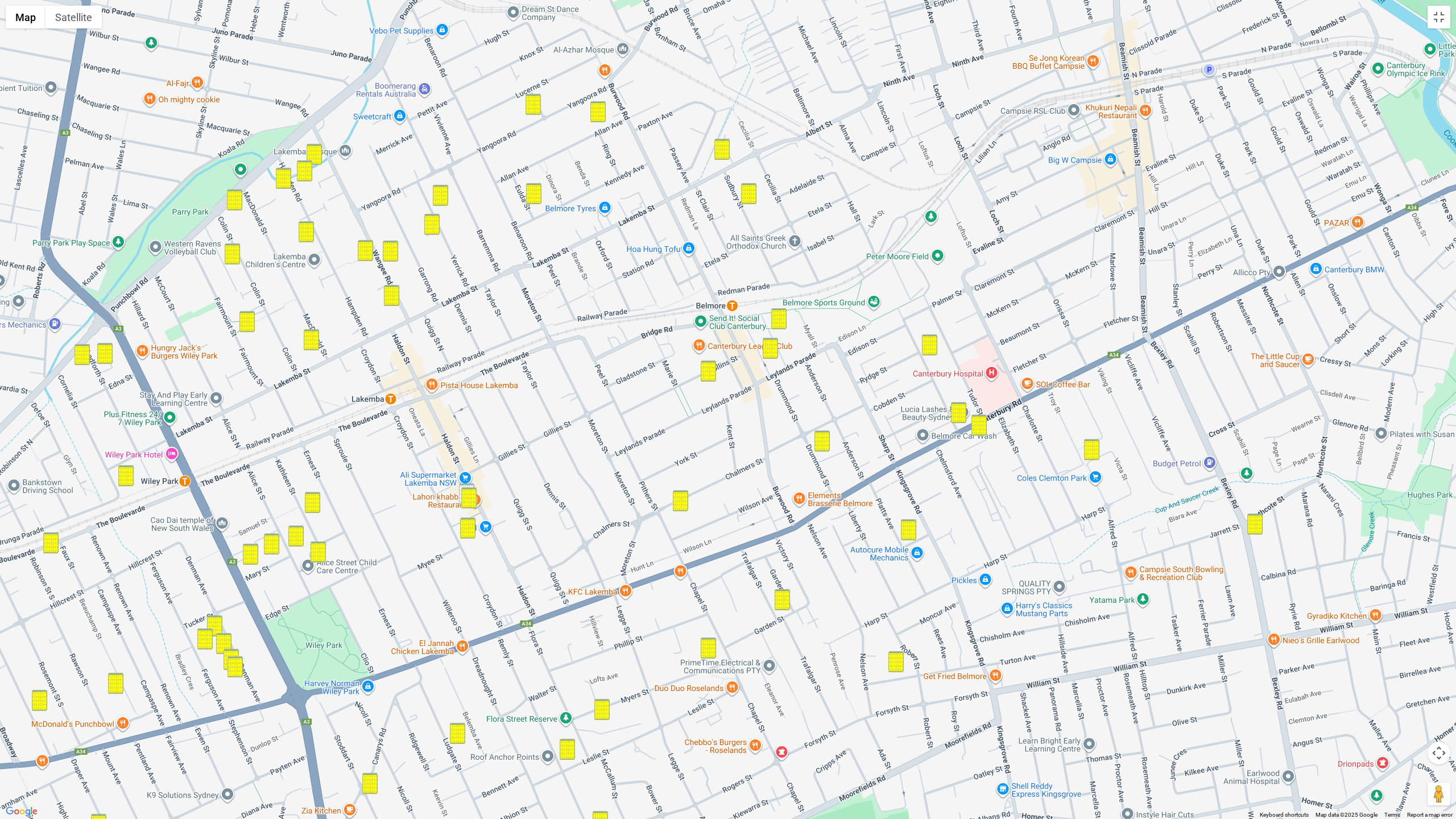
drag, startPoint x: 786, startPoint y: 310, endPoint x: 564, endPoint y: 346, distance: 224.9
click at [564, 346] on div "107 Armitree Street, KINGSGROVE NSW 2208" at bounding box center [728, 409] width 1456 height 819
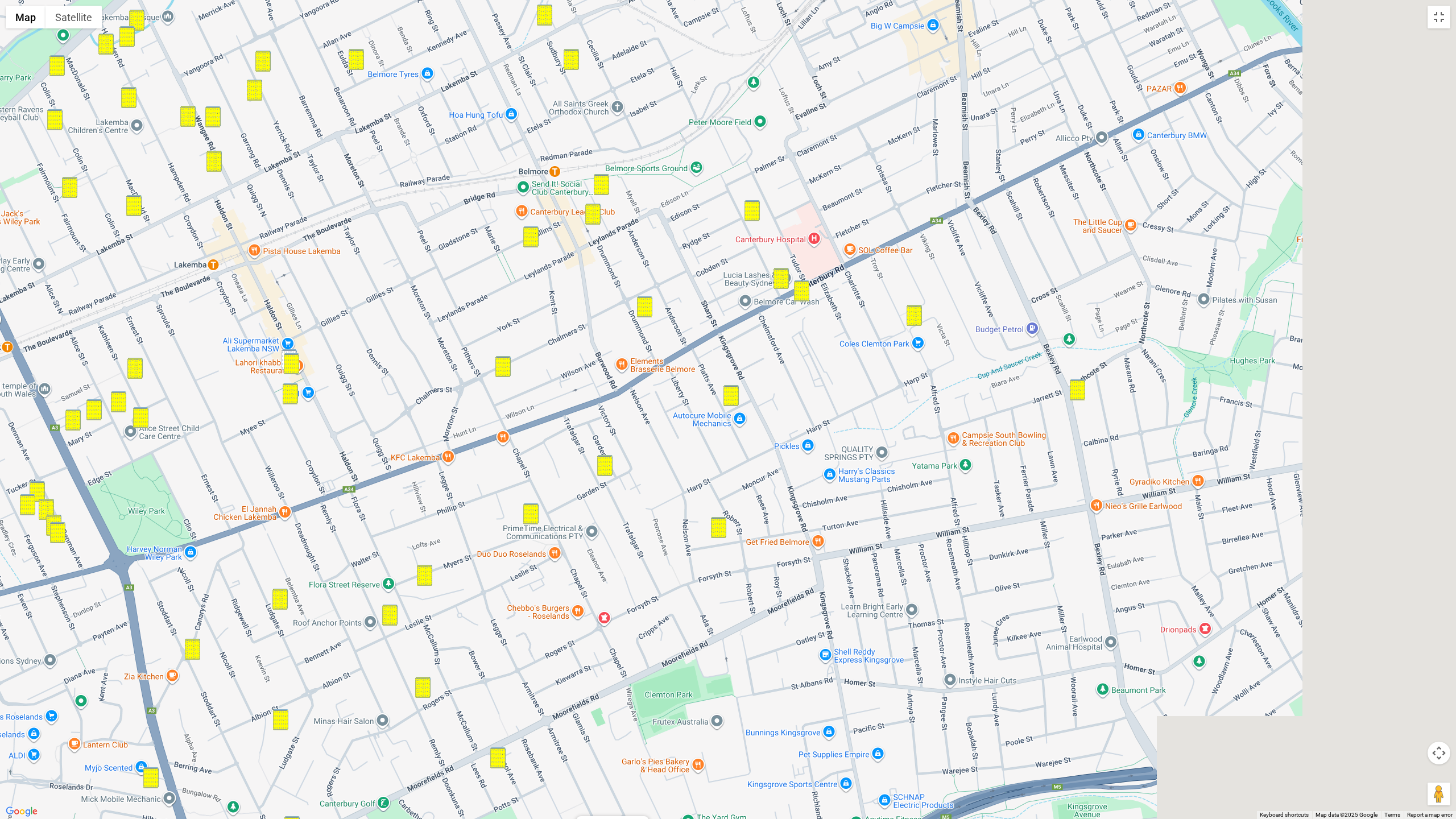
drag, startPoint x: 872, startPoint y: 373, endPoint x: 674, endPoint y: 224, distance: 247.8
click at [674, 224] on div "107 Armitree Street, KINGSGROVE NSW 2208" at bounding box center [728, 409] width 1456 height 819
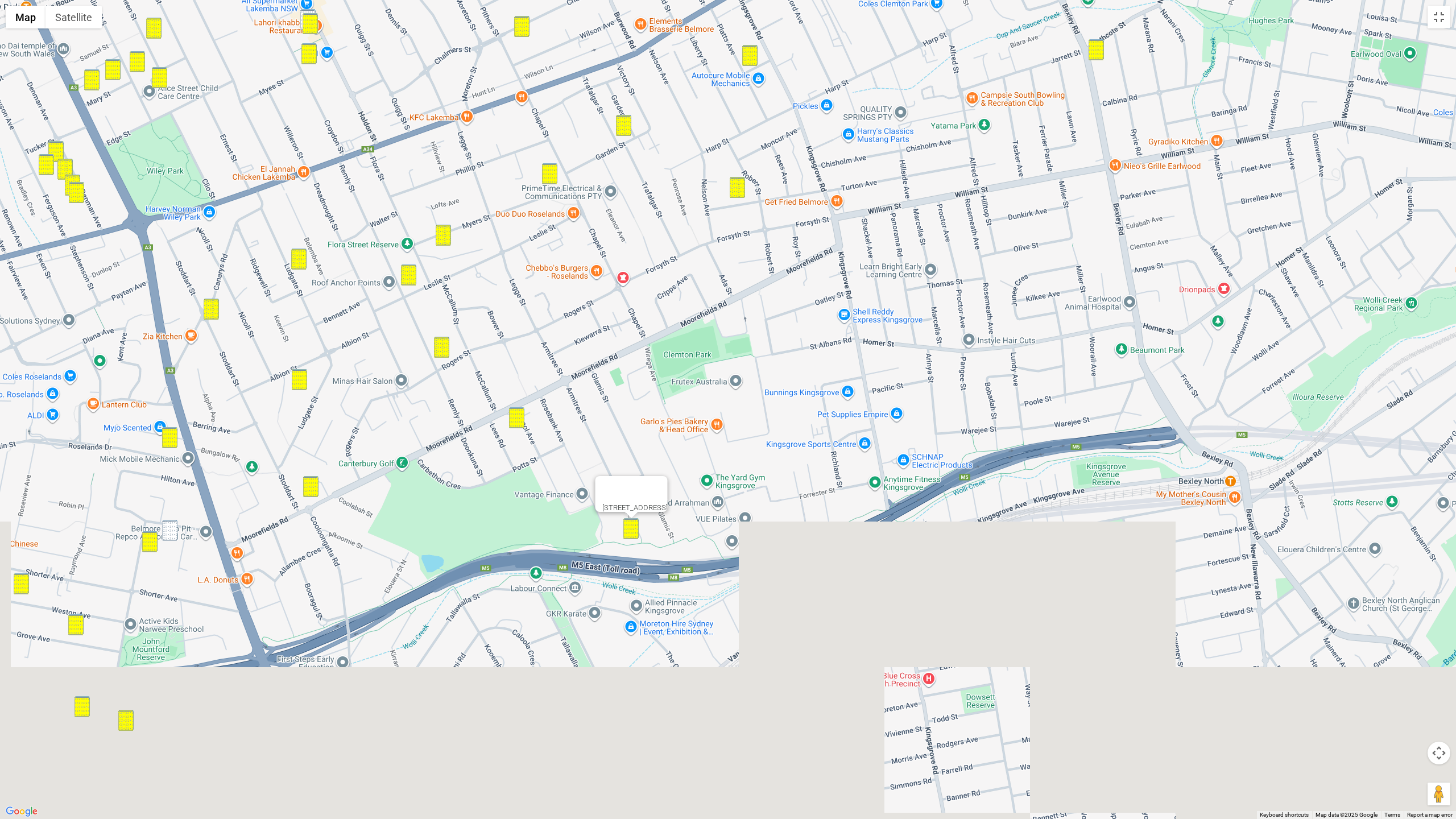
drag, startPoint x: 818, startPoint y: 453, endPoint x: 851, endPoint y: 212, distance: 243.2
click at [851, 212] on div "107 Armitree Street, KINGSGROVE NSW 2208" at bounding box center [728, 409] width 1456 height 819
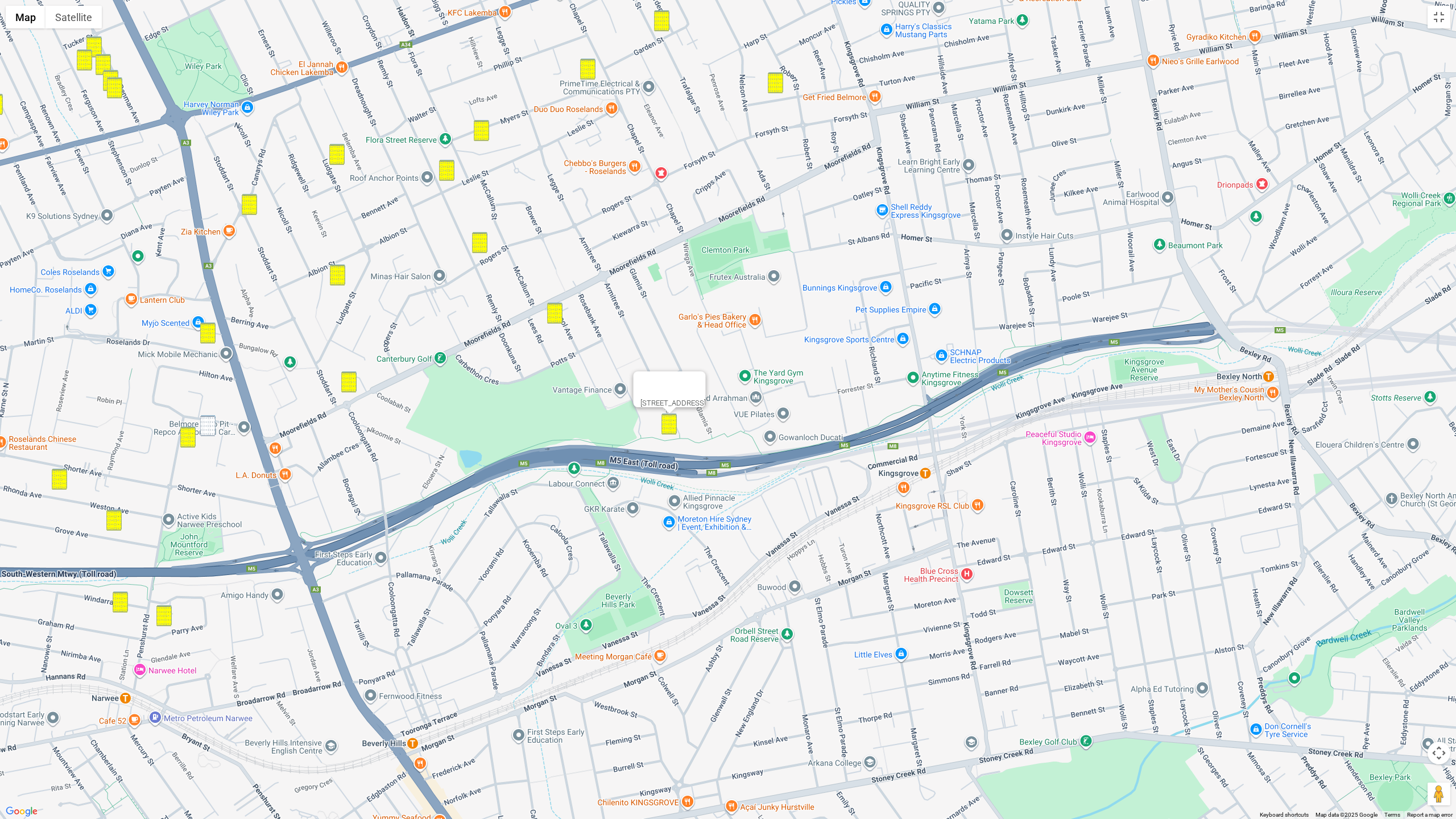
click at [721, 253] on div "107 Armitree Street, KINGSGROVE NSW 2208" at bounding box center [728, 409] width 1456 height 819
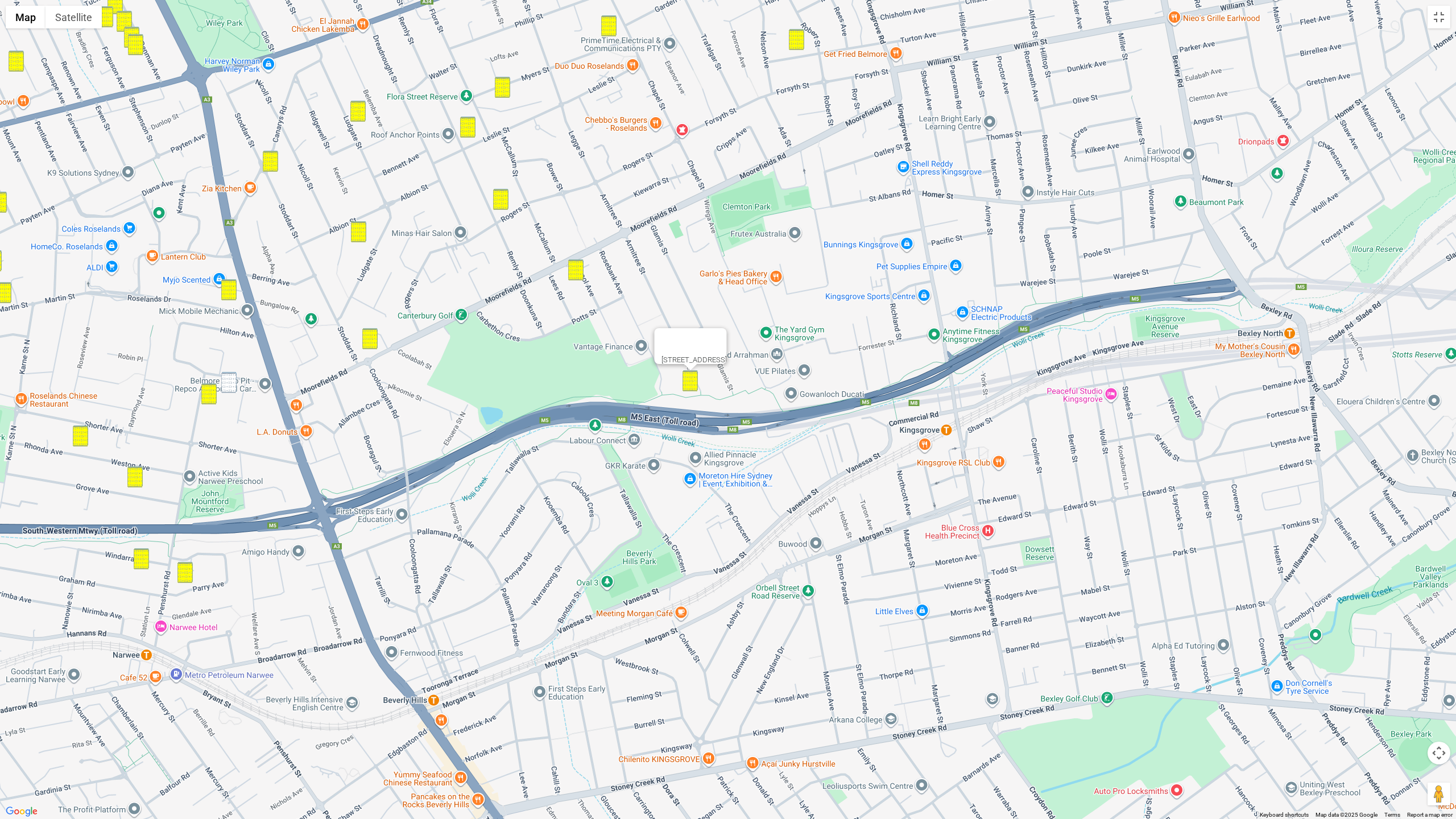
drag, startPoint x: 230, startPoint y: 380, endPoint x: 347, endPoint y: 486, distance: 157.9
click at [230, 380] on img "3/16 Penshurst Road, ROSELANDS NSW 2196" at bounding box center [229, 383] width 15 height 21
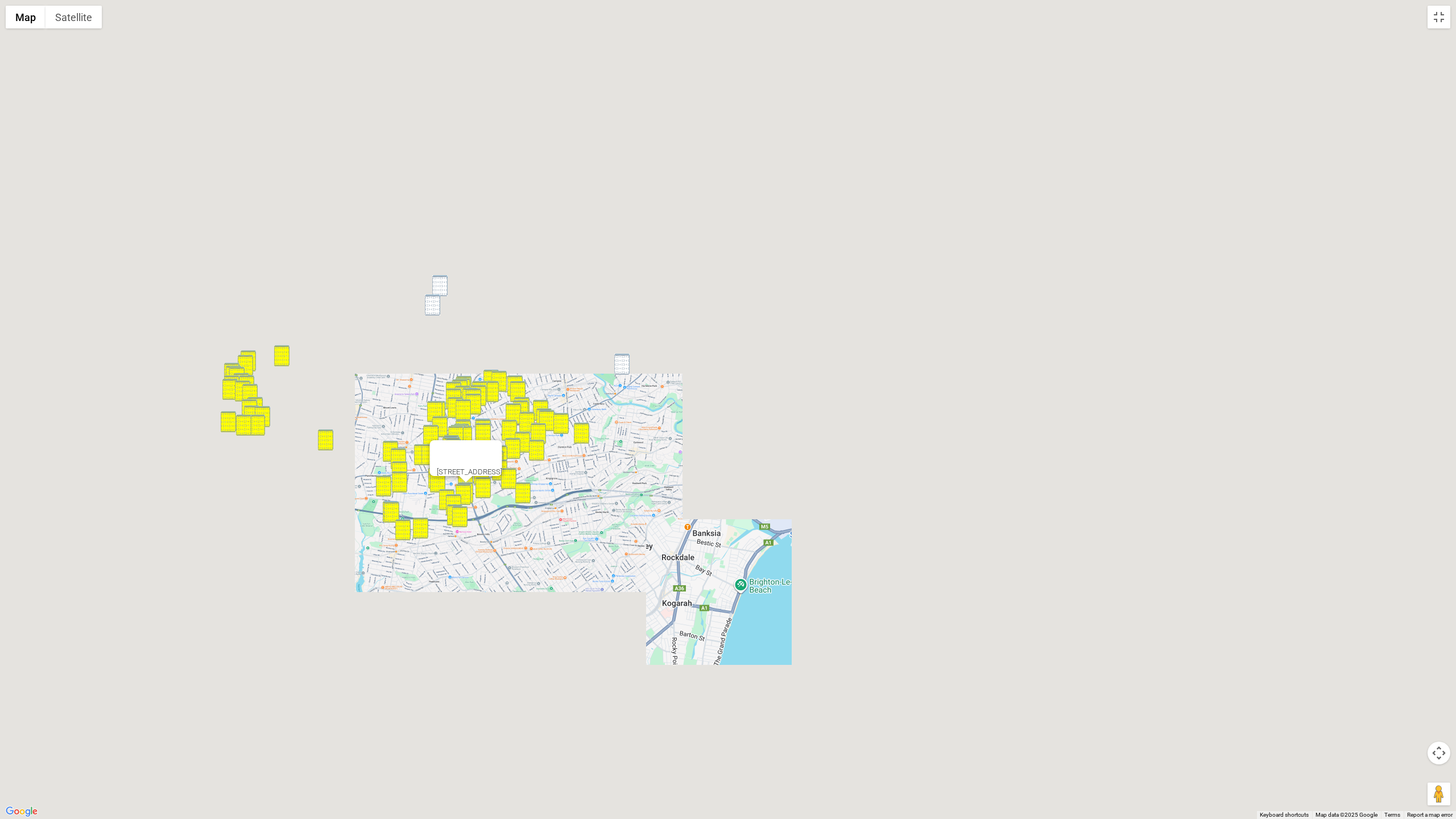
click at [475, 444] on div at bounding box center [455, 453] width 38 height 27
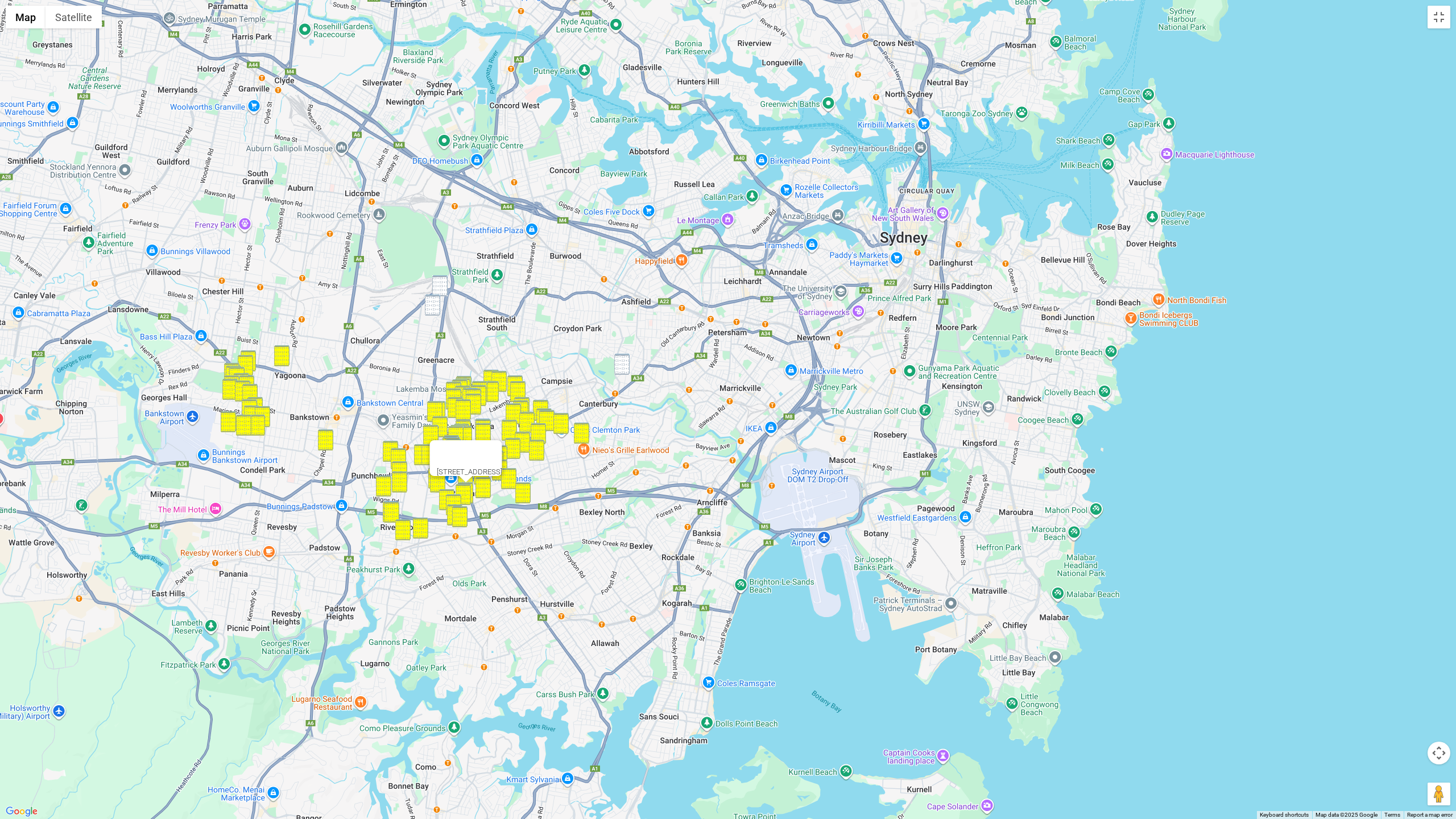
click at [446, 283] on img "20 Wesley Street, GREENACRE NSW 2190" at bounding box center [439, 286] width 15 height 21
drag, startPoint x: 433, startPoint y: 307, endPoint x: 447, endPoint y: 314, distance: 15.7
click at [434, 307] on img "8 Watergum Way, GREENACRE NSW 2190" at bounding box center [432, 305] width 15 height 21
click at [627, 369] on img "11-13 Jeffrey Street, CANTERBURY NSW 2193" at bounding box center [621, 364] width 15 height 21
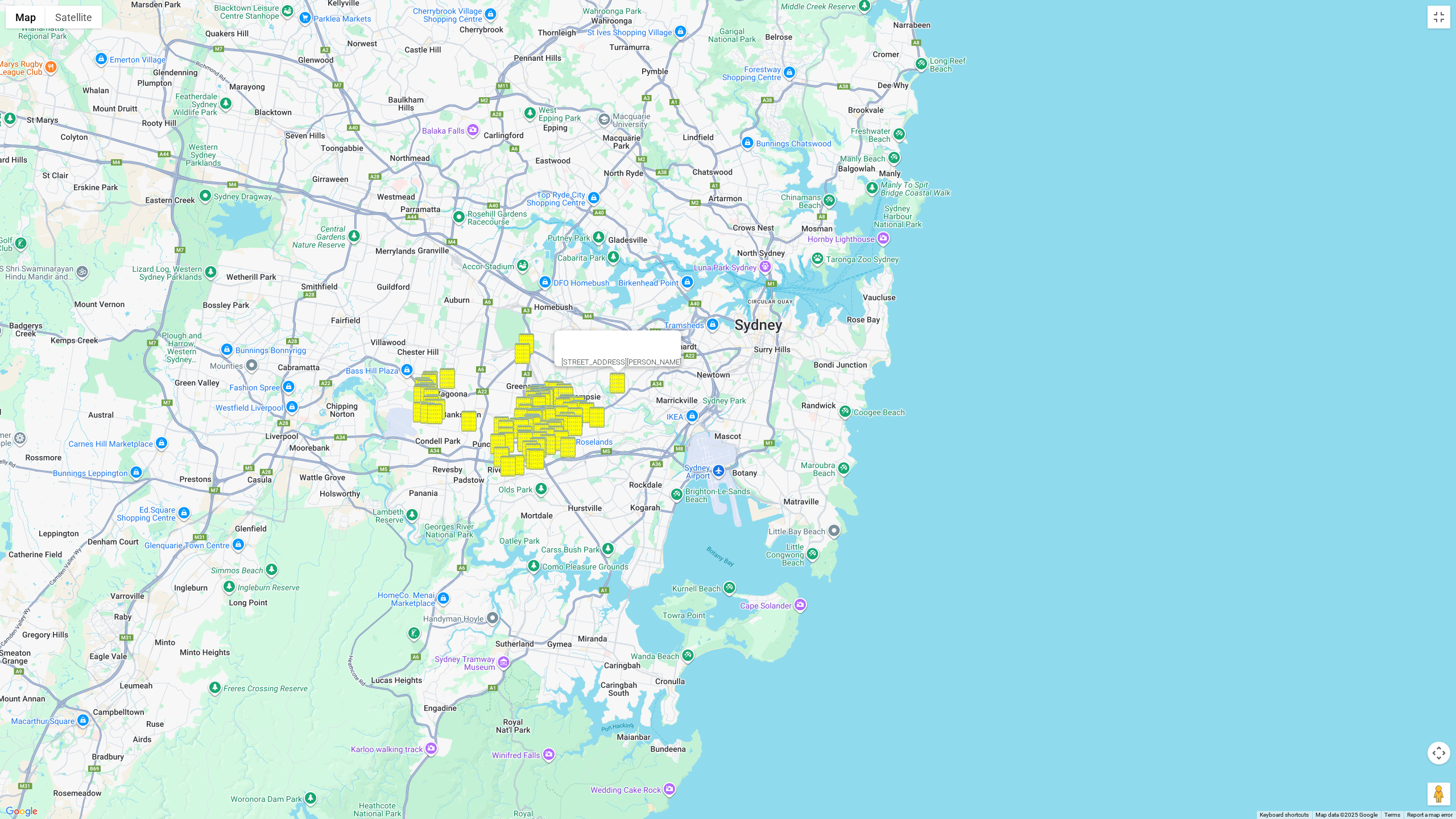
click at [681, 342] on button "Close" at bounding box center [667, 344] width 27 height 27
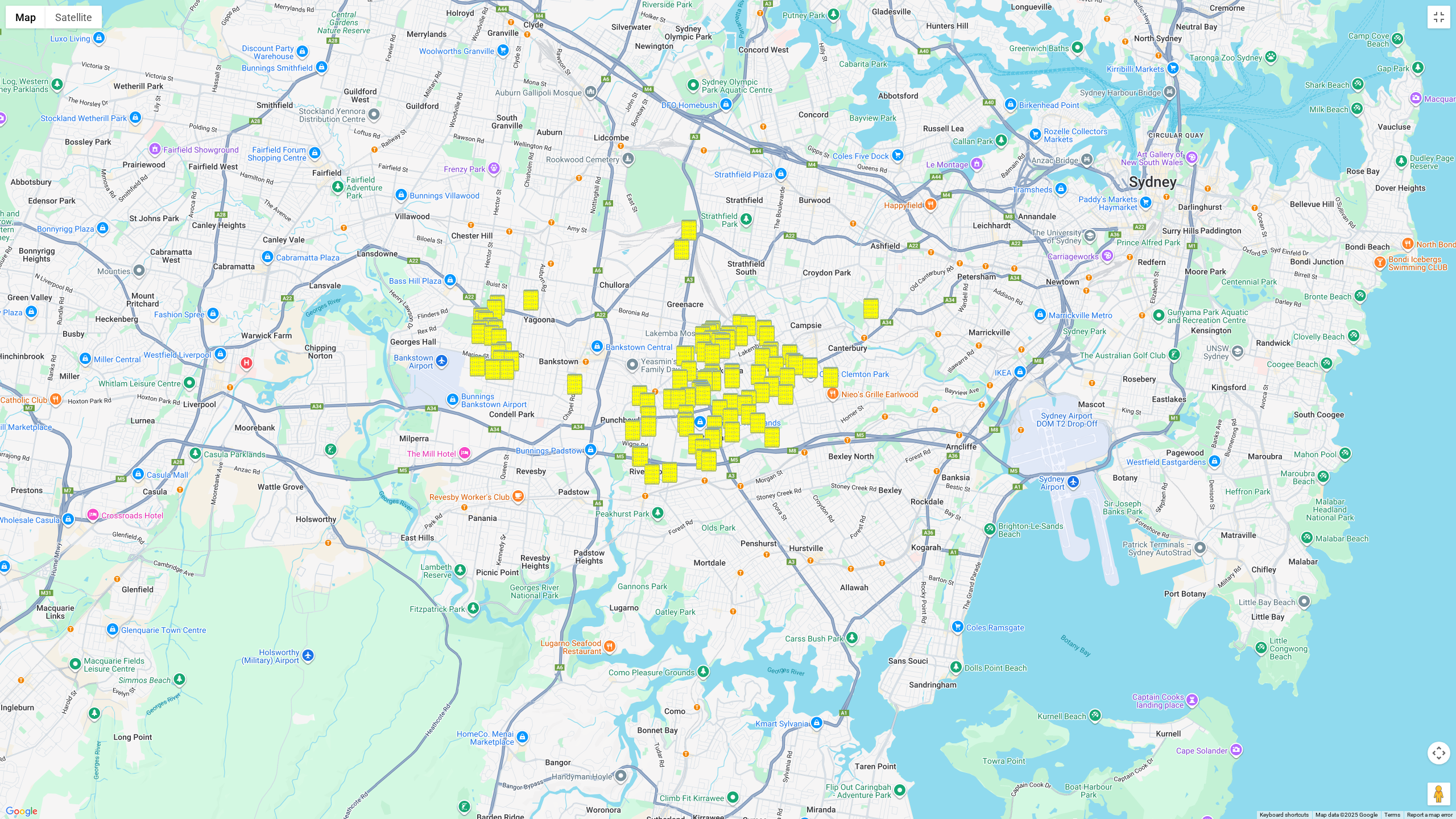
drag, startPoint x: 547, startPoint y: 470, endPoint x: 780, endPoint y: 484, distance: 233.4
click at [812, 486] on div at bounding box center [728, 409] width 1456 height 819
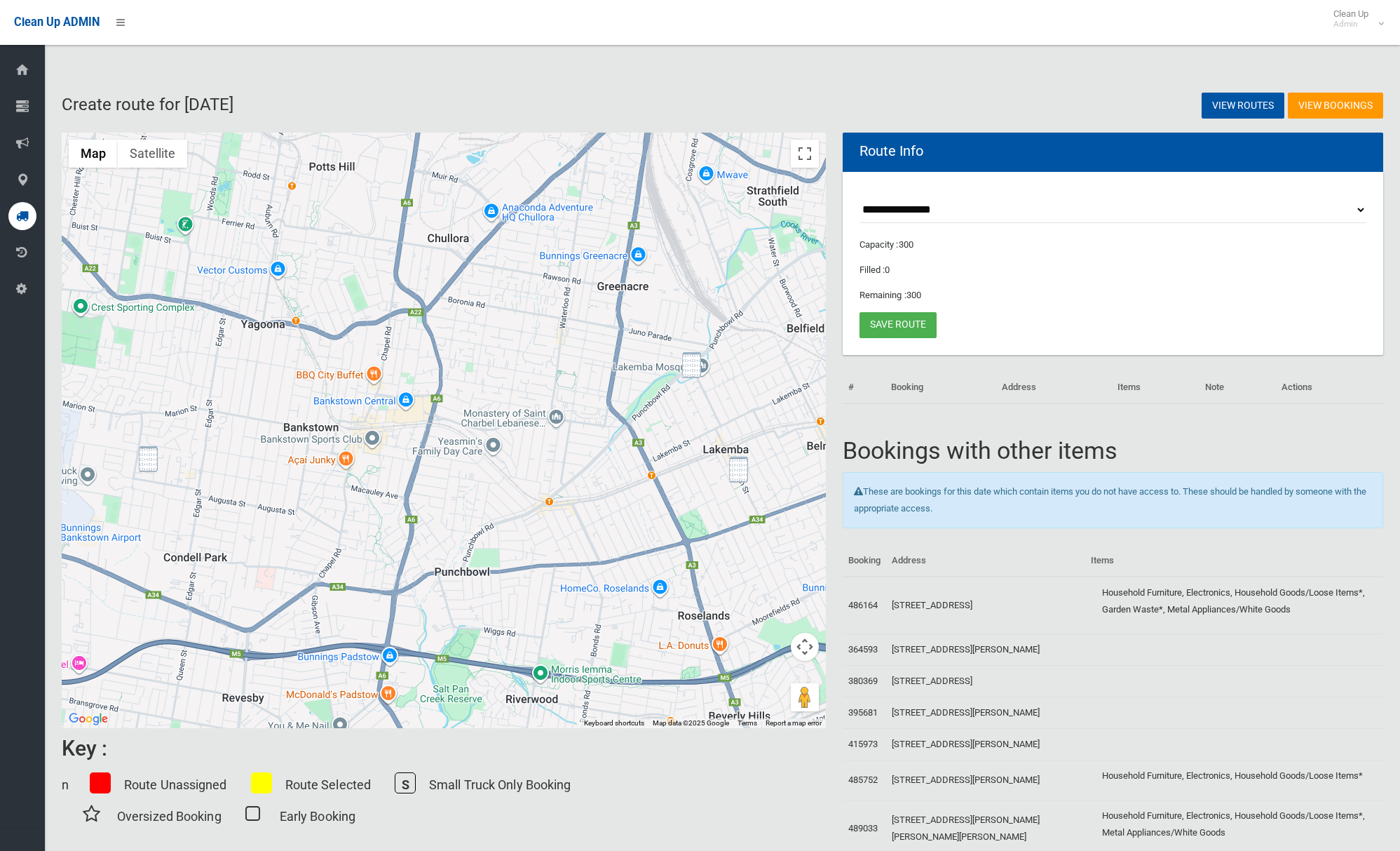
drag, startPoint x: 144, startPoint y: 461, endPoint x: 155, endPoint y: 461, distance: 11.0
click at [145, 461] on img "1/18 Leemon Street, CONDELL PARK NSW 2200" at bounding box center [148, 459] width 19 height 26
click at [700, 366] on img "96 Wangee Road, LAKEMBA NSW 2195" at bounding box center [691, 365] width 19 height 26
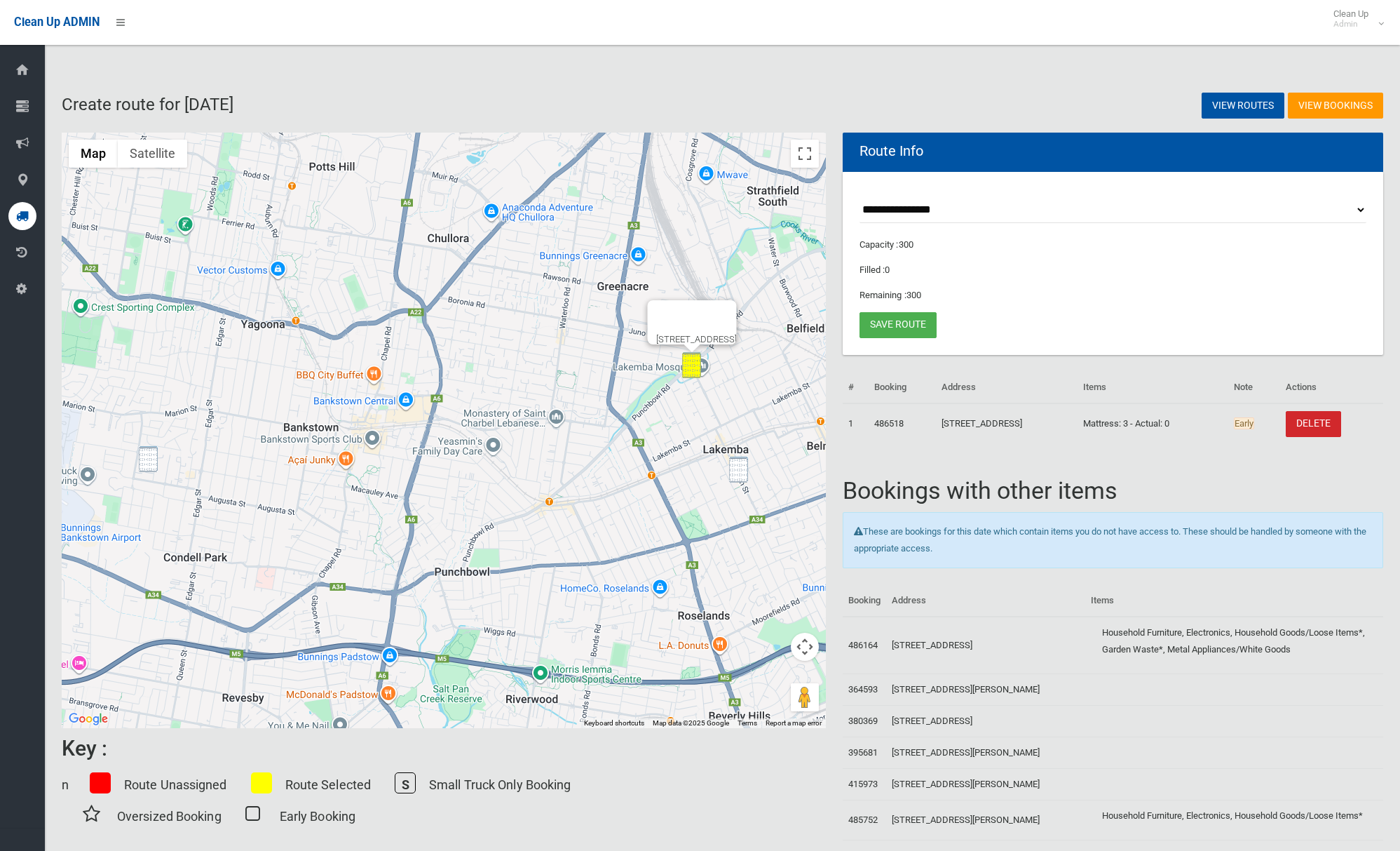
click at [743, 482] on div "96 Wangee Road, LAKEMBA NSW 2195" at bounding box center [444, 430] width 765 height 595
click at [140, 460] on img "1/18 Leemon Street, CONDELL PARK NSW 2200" at bounding box center [148, 459] width 19 height 26
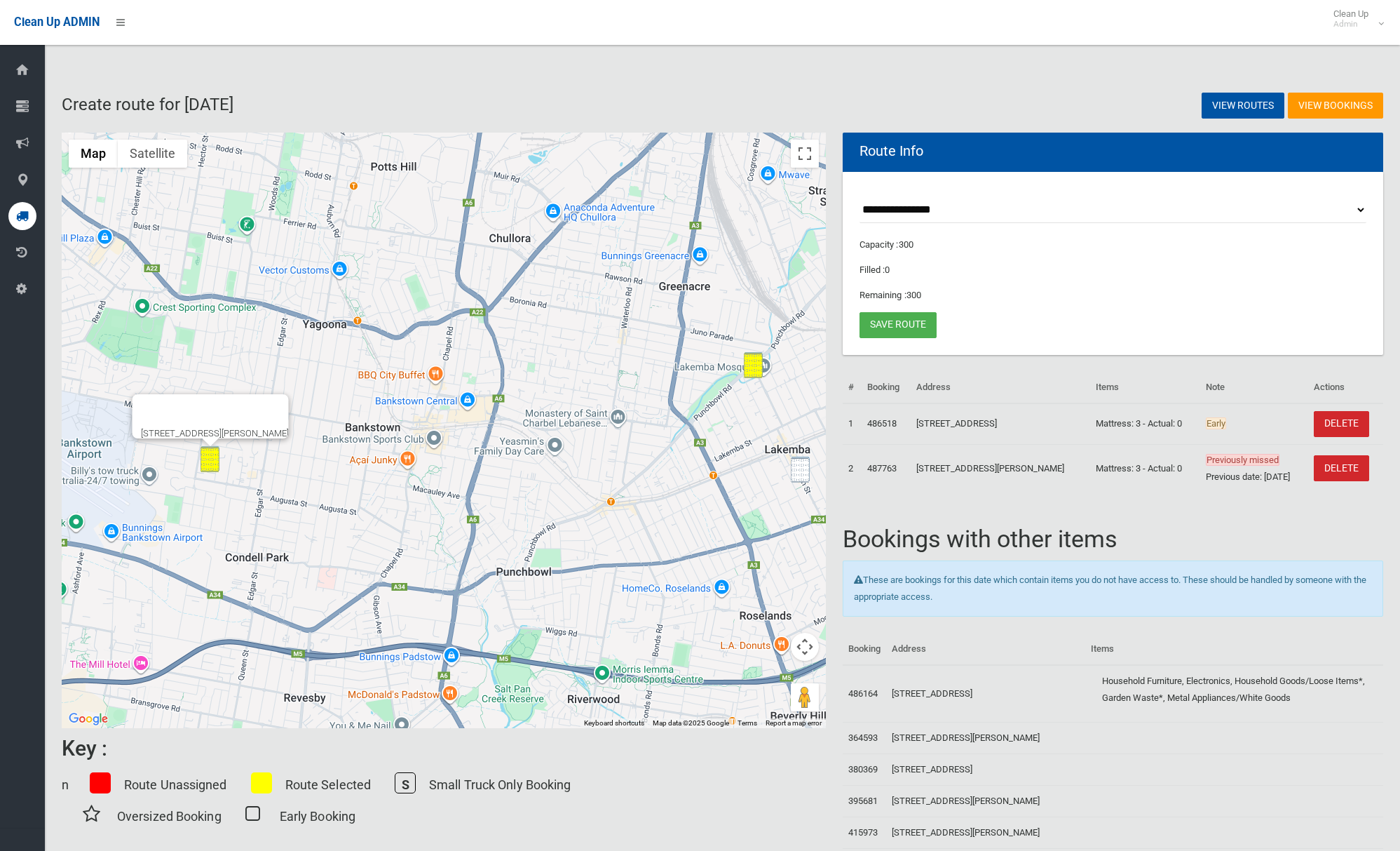
click at [801, 472] on img "180 Haldon Street, LAKEMBA NSW 2195" at bounding box center [800, 470] width 19 height 26
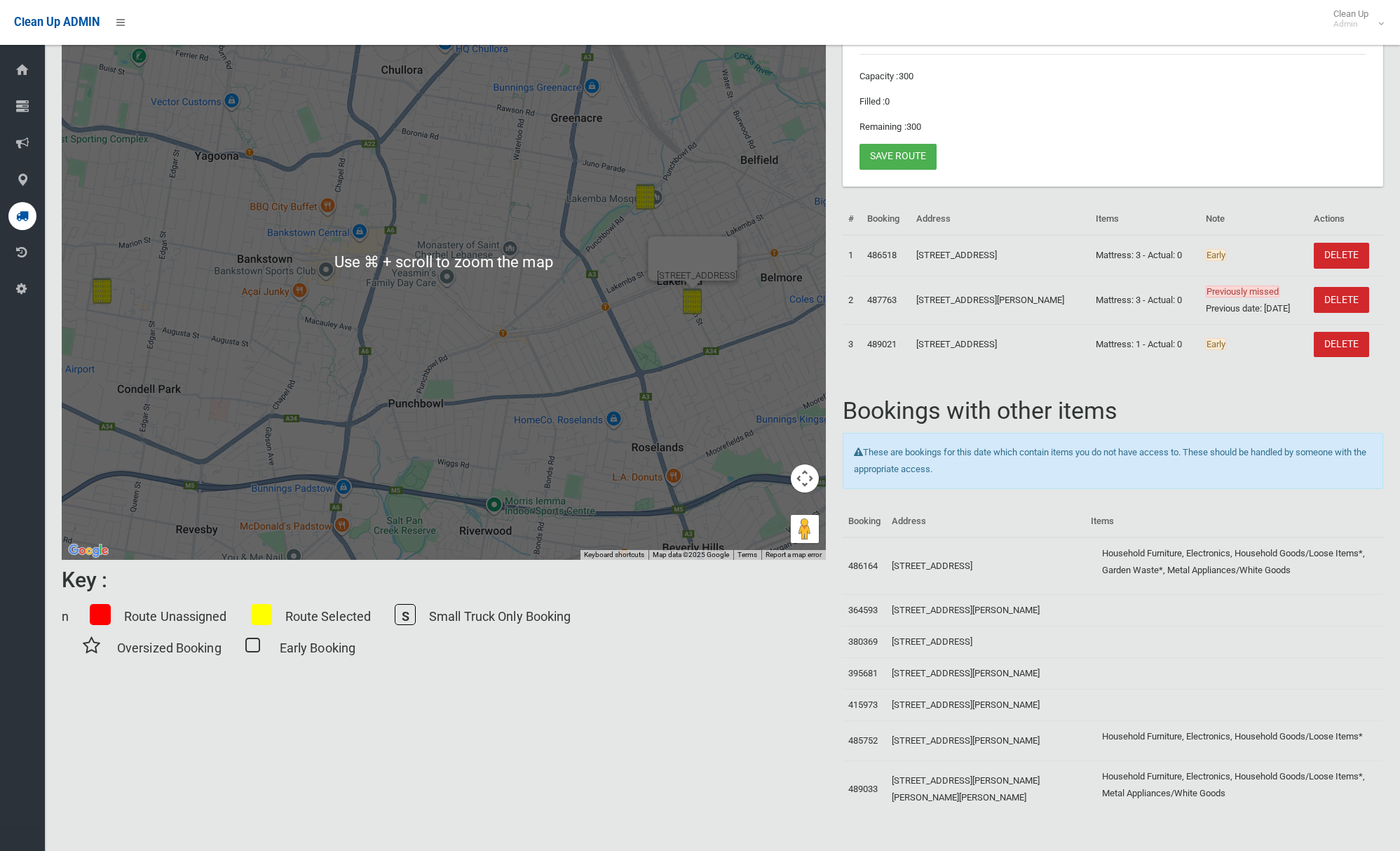
scroll to position [239, 0]
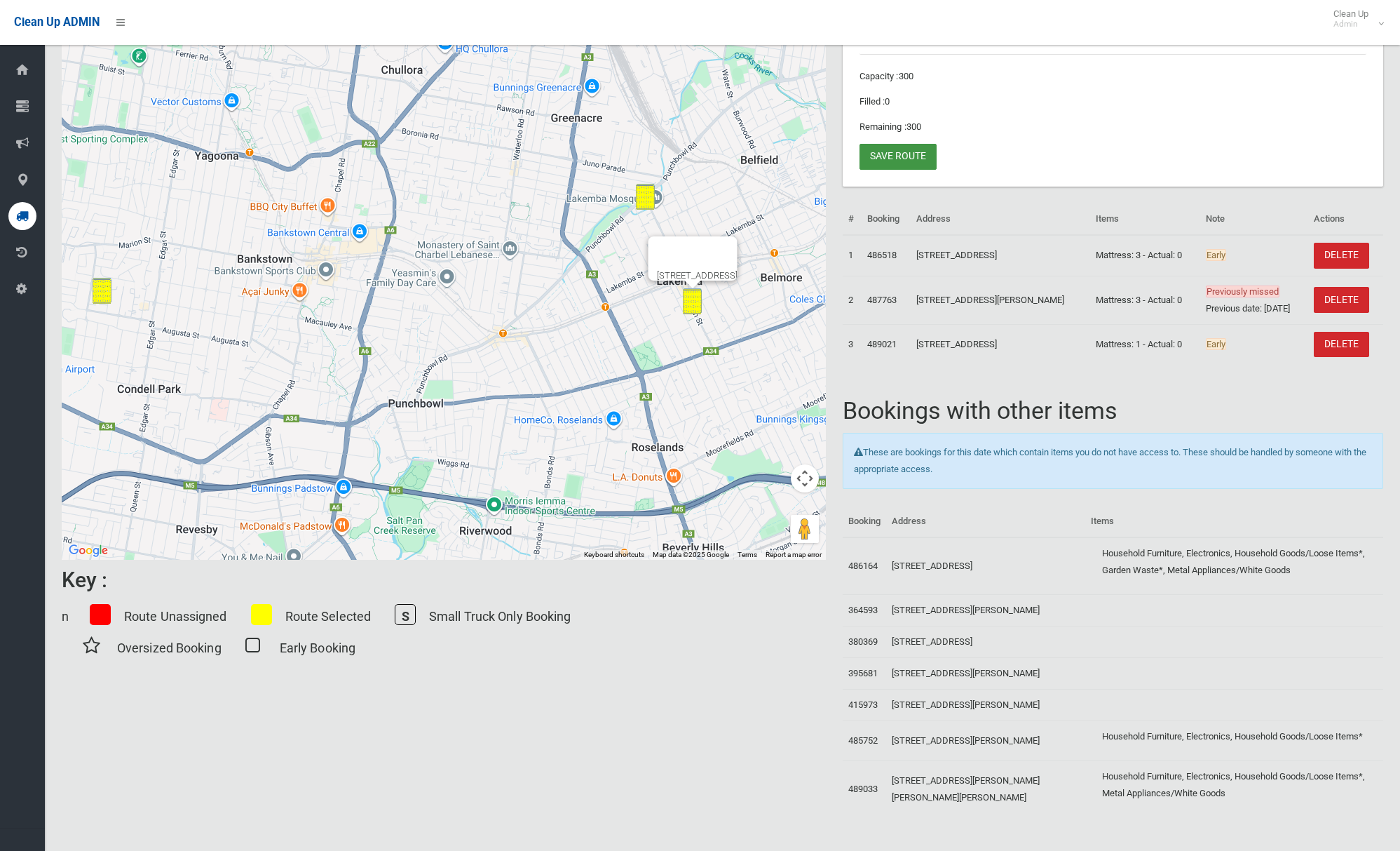
click at [919, 144] on link "Save route" at bounding box center [898, 156] width 77 height 26
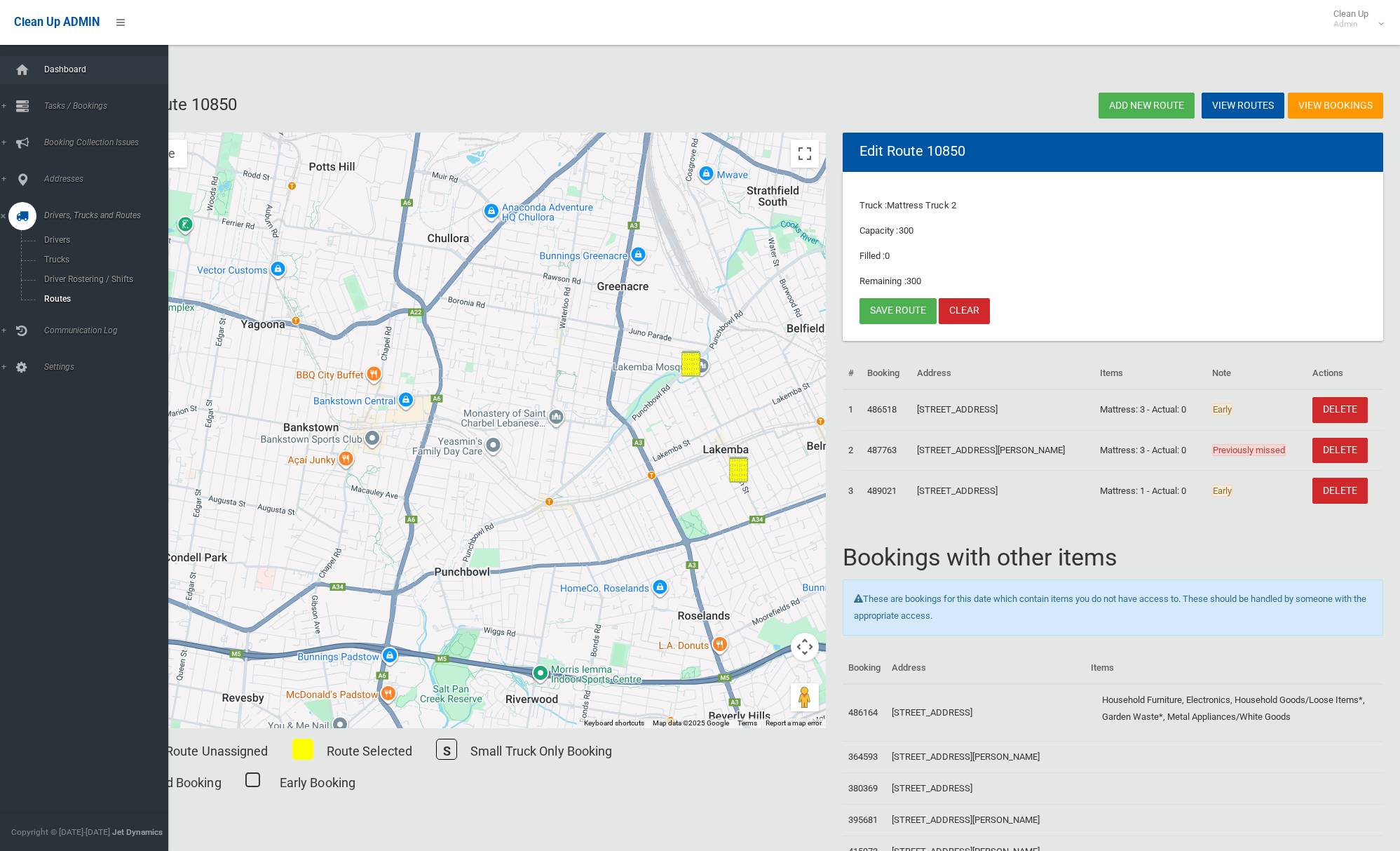
click at [83, 69] on span "Dashboard" at bounding box center [104, 69] width 129 height 10
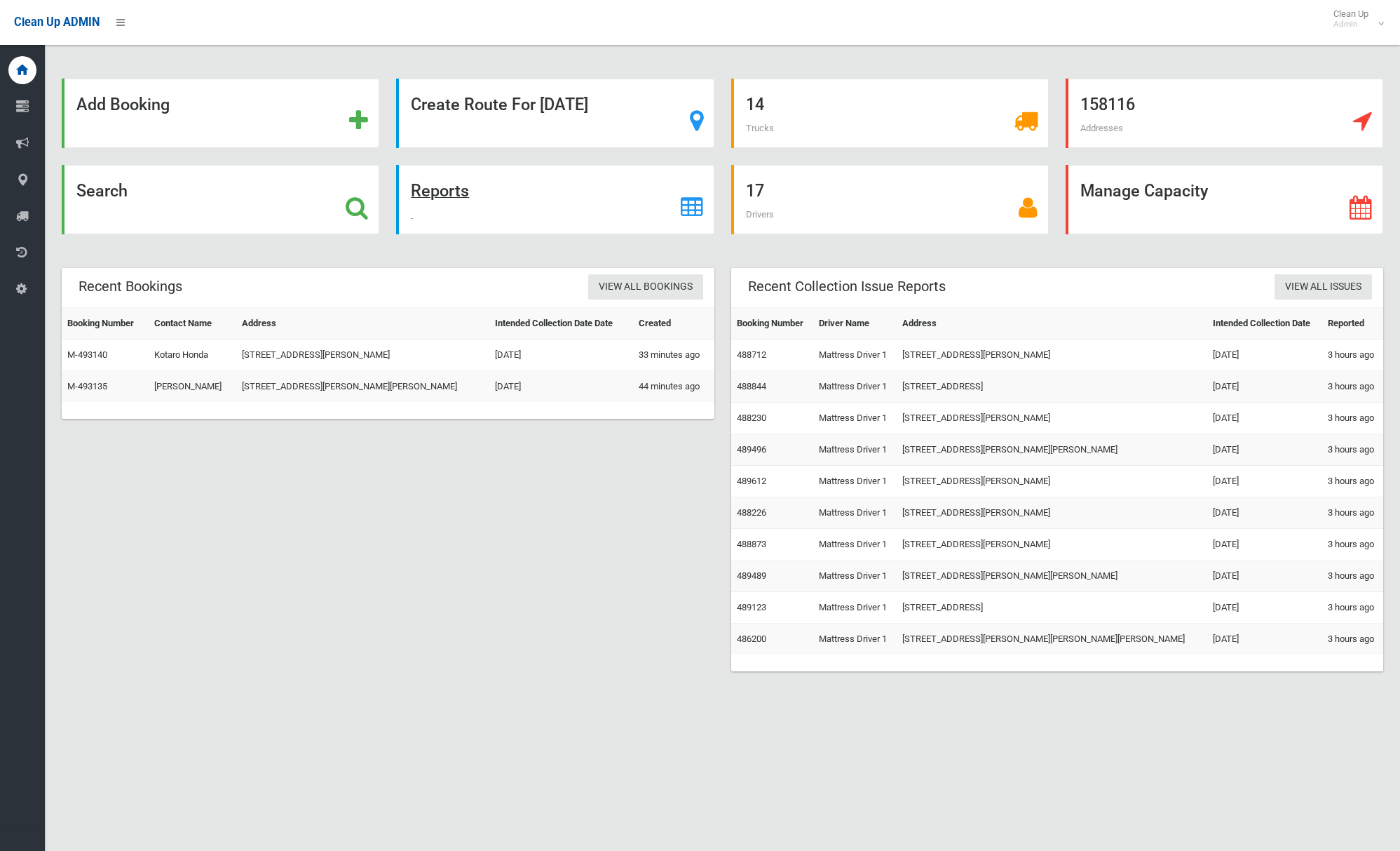
click at [445, 185] on strong "Reports" at bounding box center [440, 191] width 58 height 19
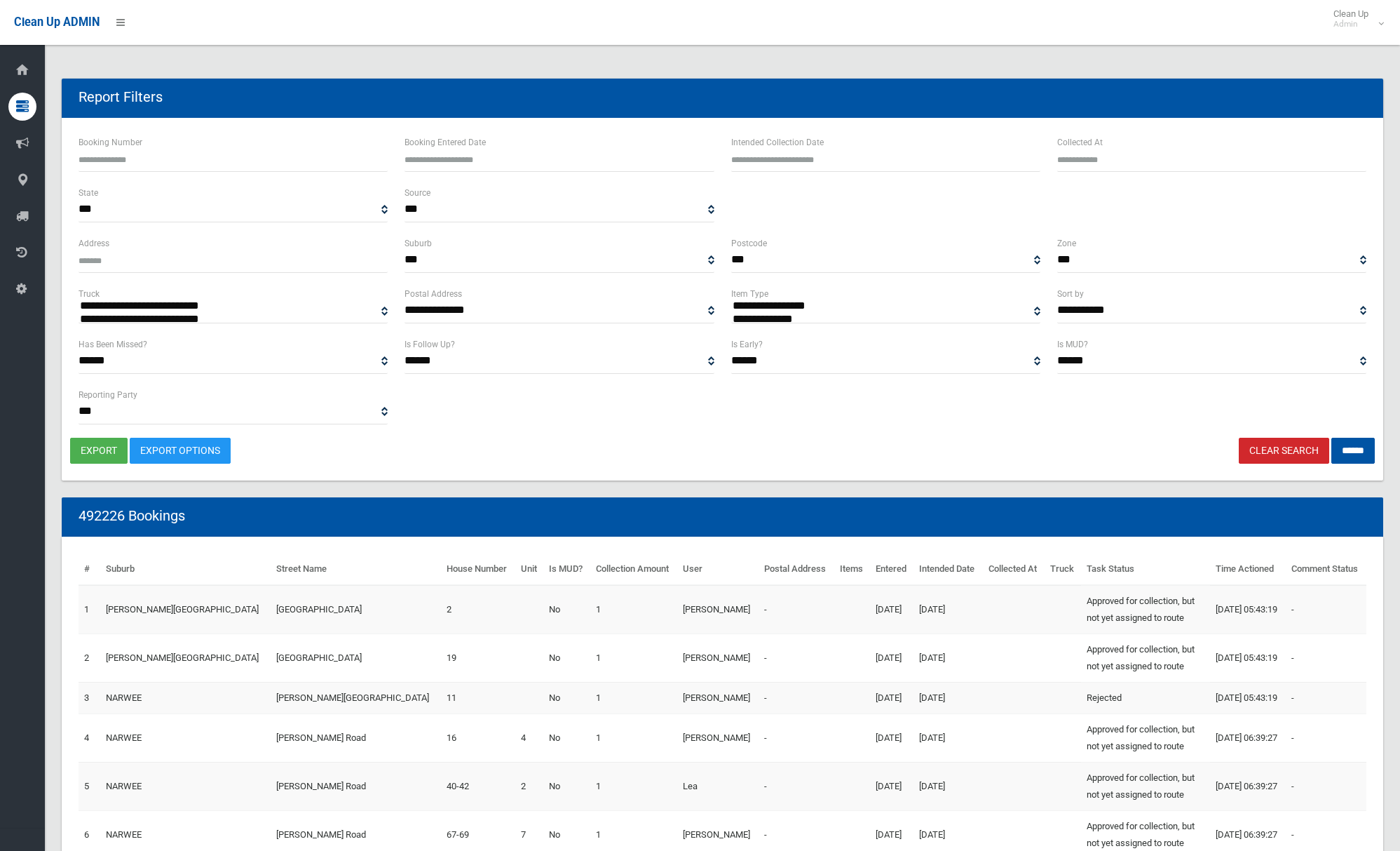
select select
type input "**********"
drag, startPoint x: 839, startPoint y: 155, endPoint x: 818, endPoint y: 188, distance: 39.1
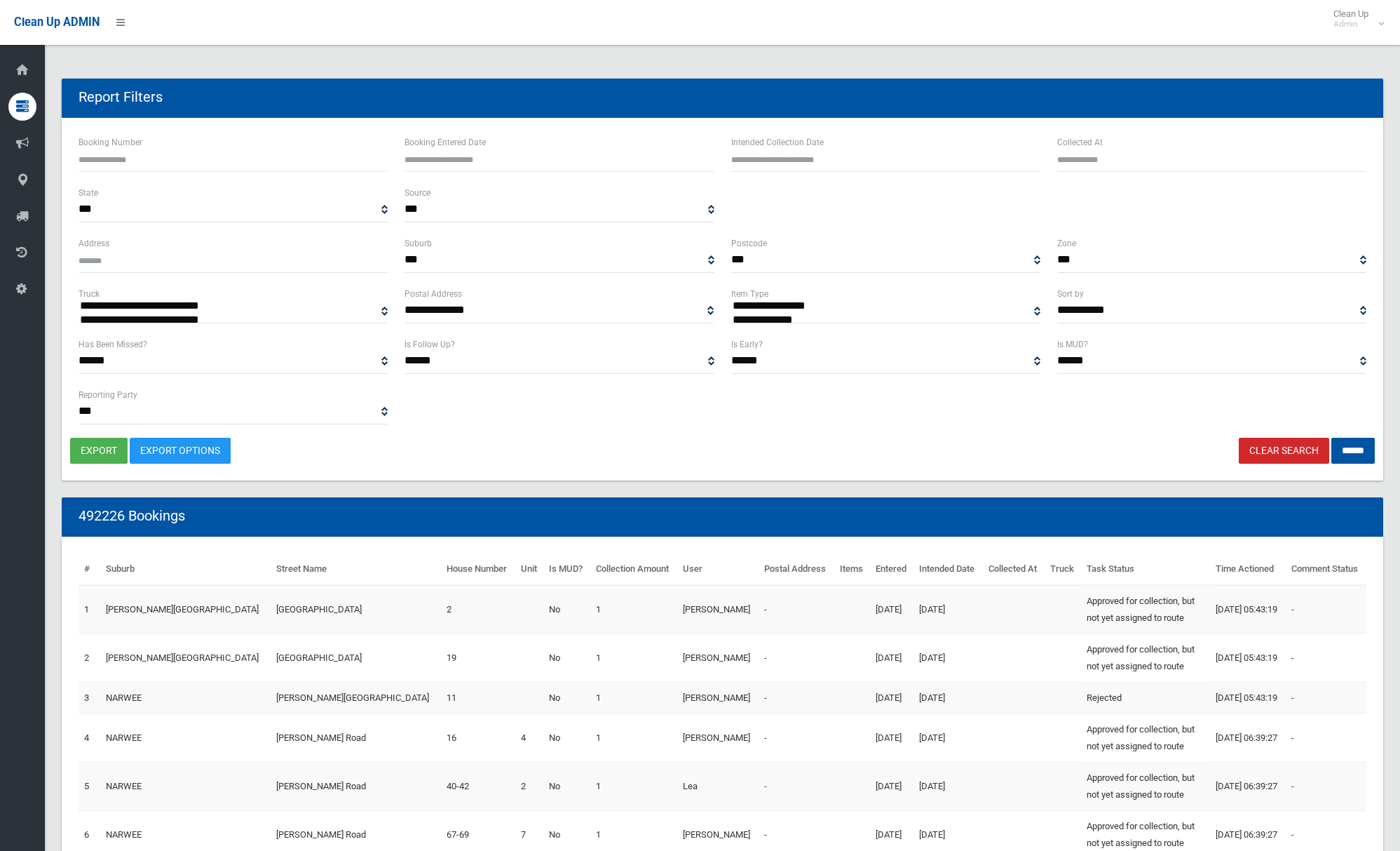
click at [839, 155] on input "text" at bounding box center [886, 159] width 309 height 26
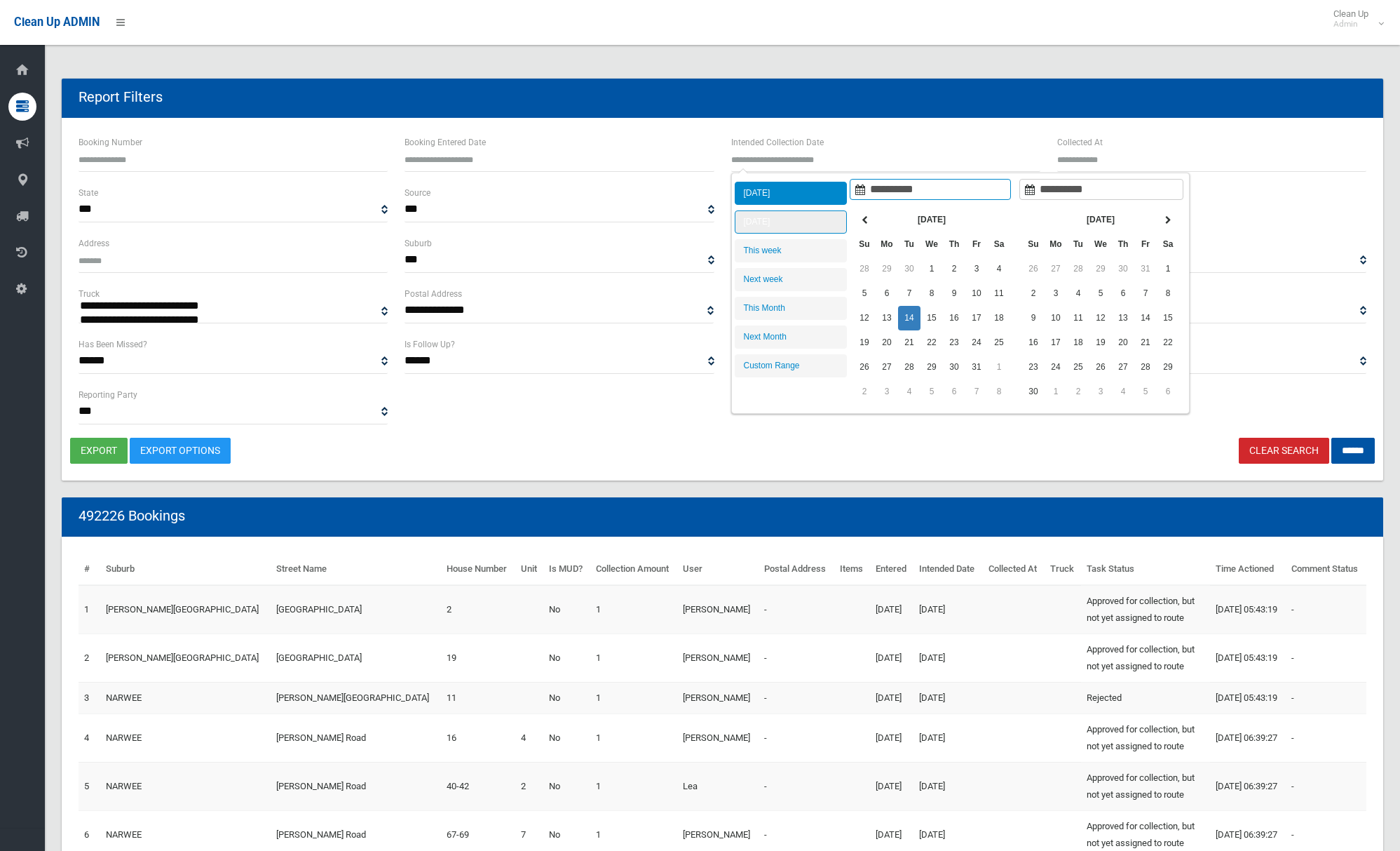
type input "**********"
drag, startPoint x: 799, startPoint y: 220, endPoint x: 1127, endPoint y: 341, distance: 349.6
click at [799, 220] on li "[DATE]" at bounding box center [791, 221] width 112 height 23
type input "**********"
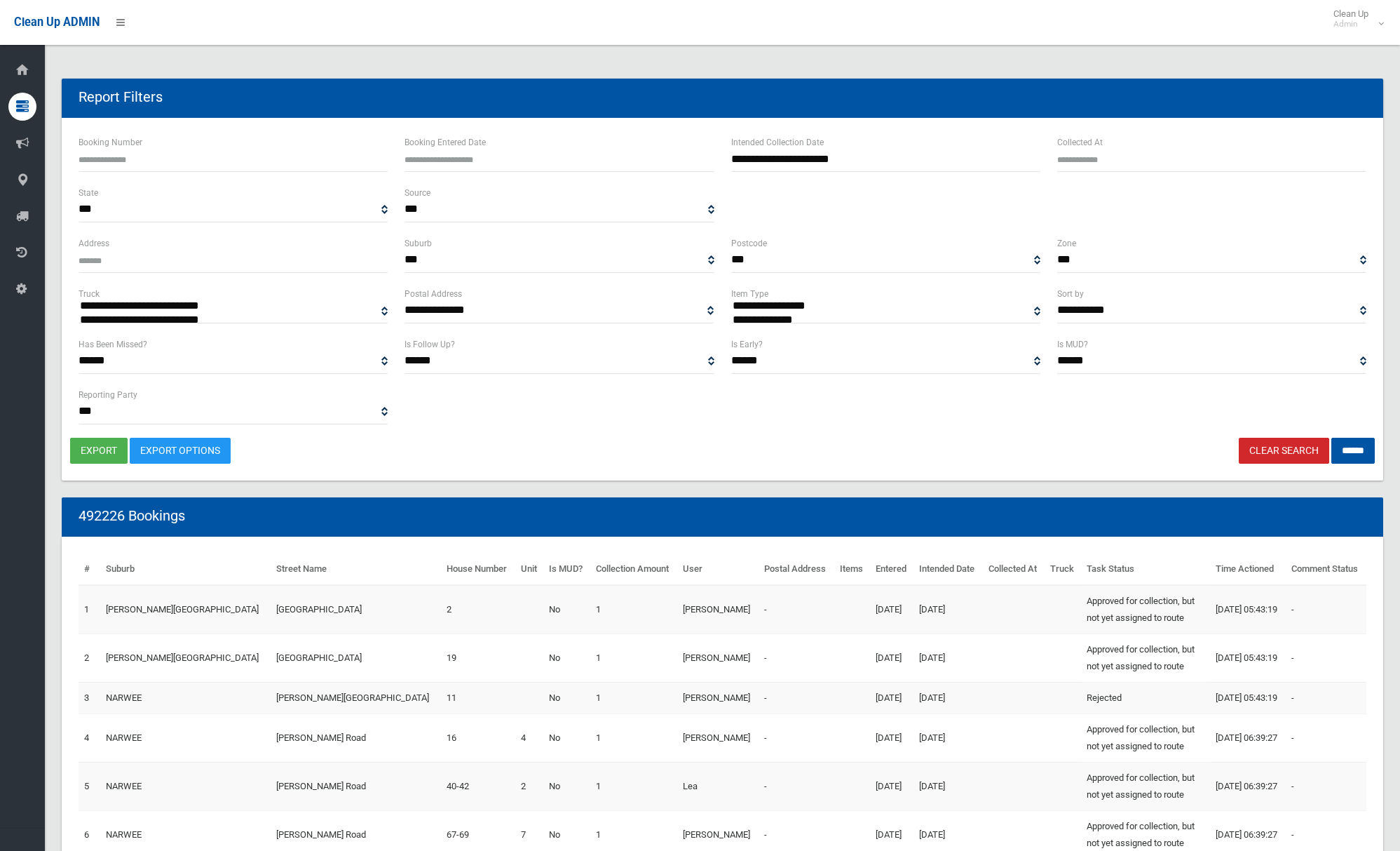
select select "**"
click at [1352, 452] on input "******" at bounding box center [1353, 450] width 43 height 26
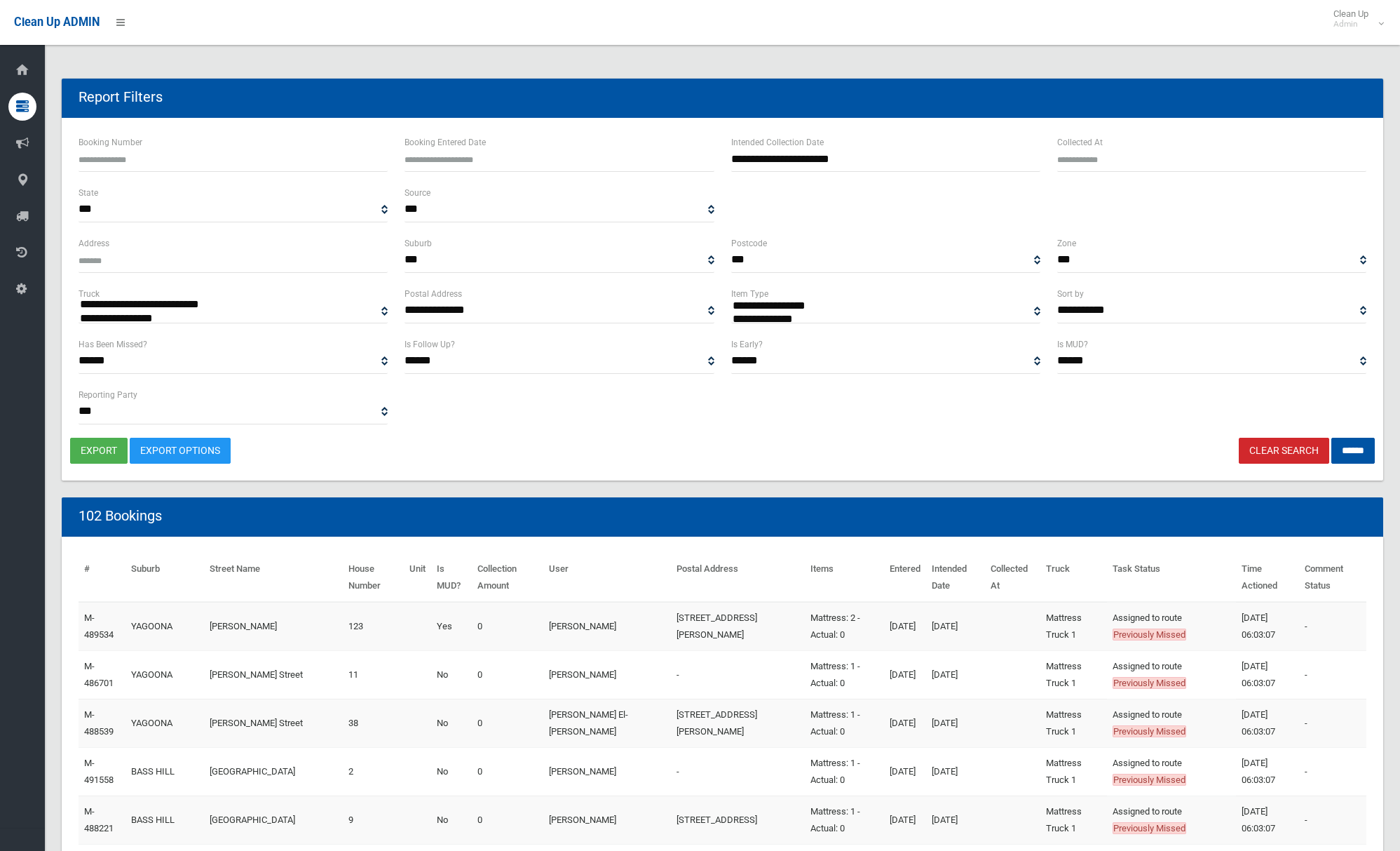
select select
click at [96, 448] on button "export" at bounding box center [99, 450] width 58 height 26
select select "**"
click at [1342, 453] on input "******" at bounding box center [1353, 450] width 43 height 26
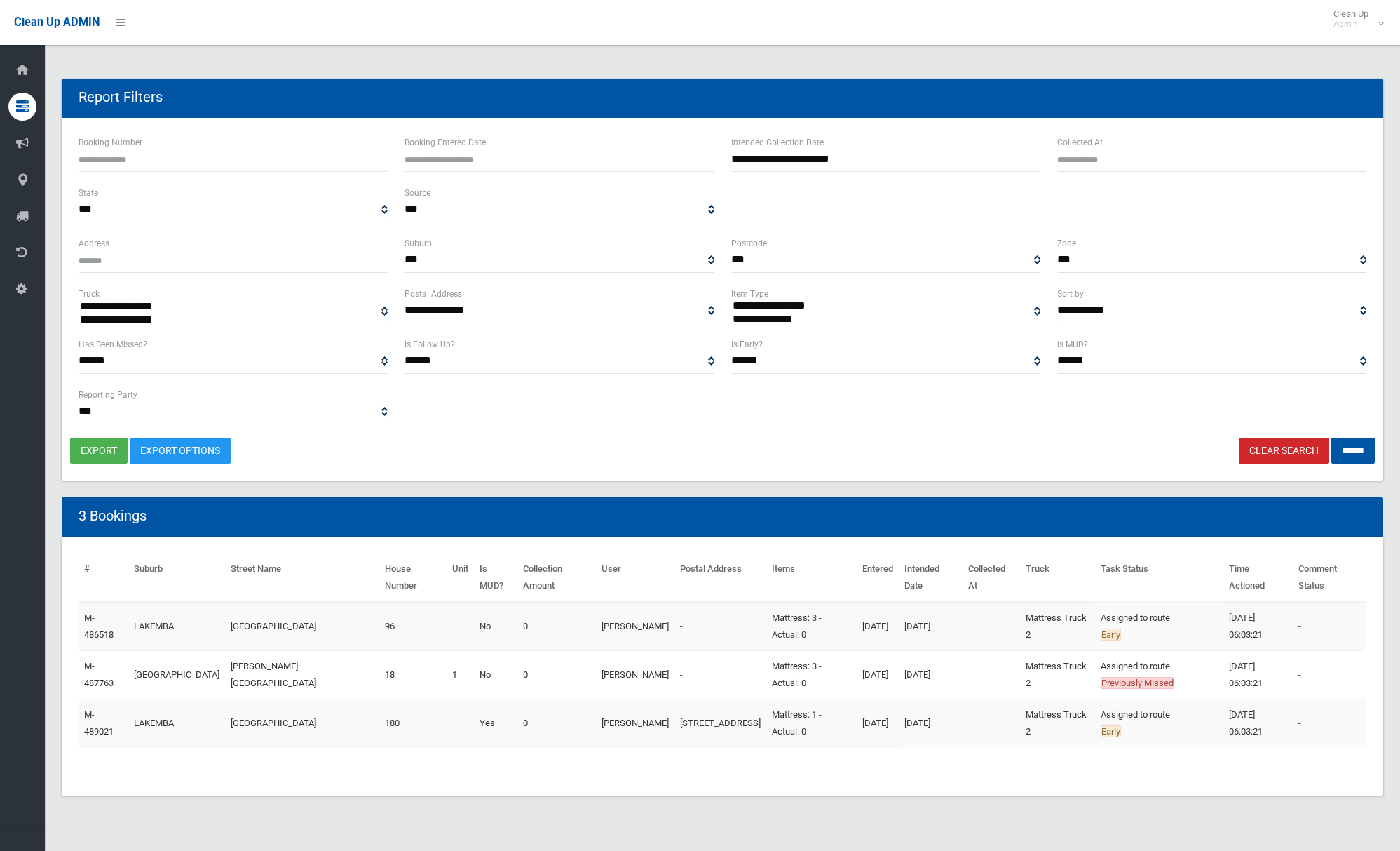
select select
click at [95, 452] on button "export" at bounding box center [99, 450] width 58 height 26
click at [1260, 451] on link "Clear Search" at bounding box center [1284, 450] width 90 height 26
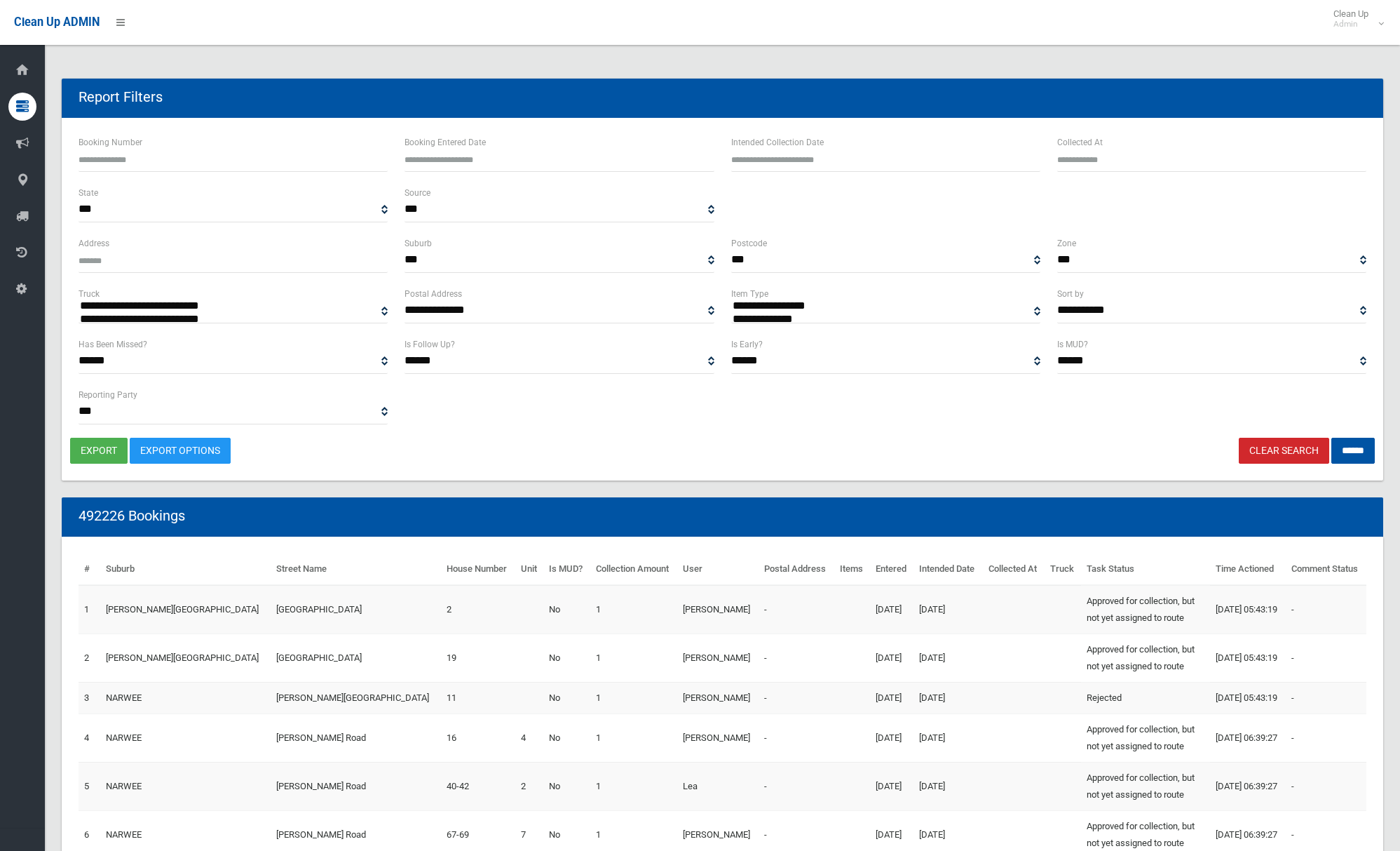
select select
type input "**********"
drag, startPoint x: 0, startPoint y: 0, endPoint x: 1162, endPoint y: 154, distance: 1172.2
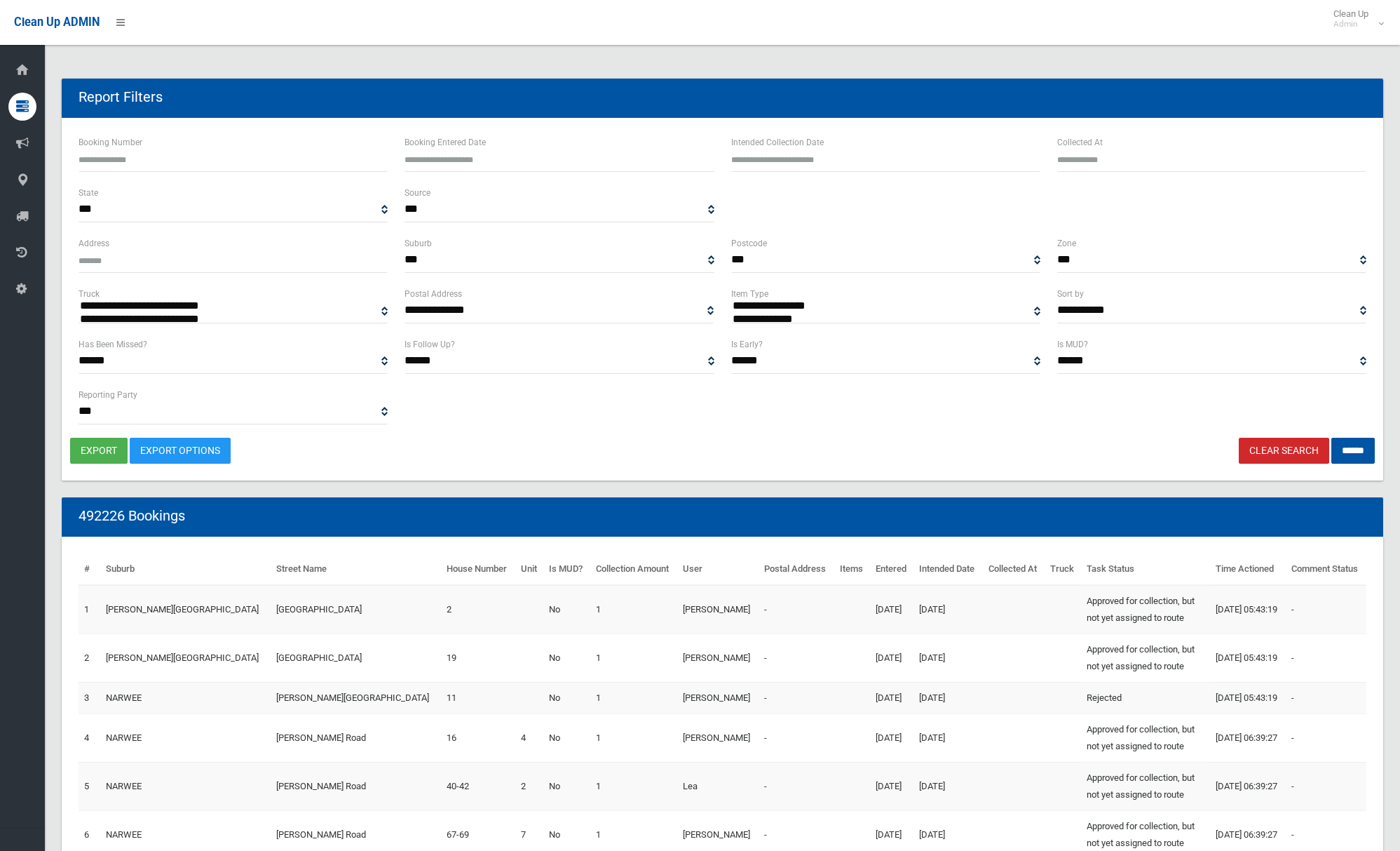
click at [1162, 153] on input "Collected At" at bounding box center [1212, 159] width 309 height 26
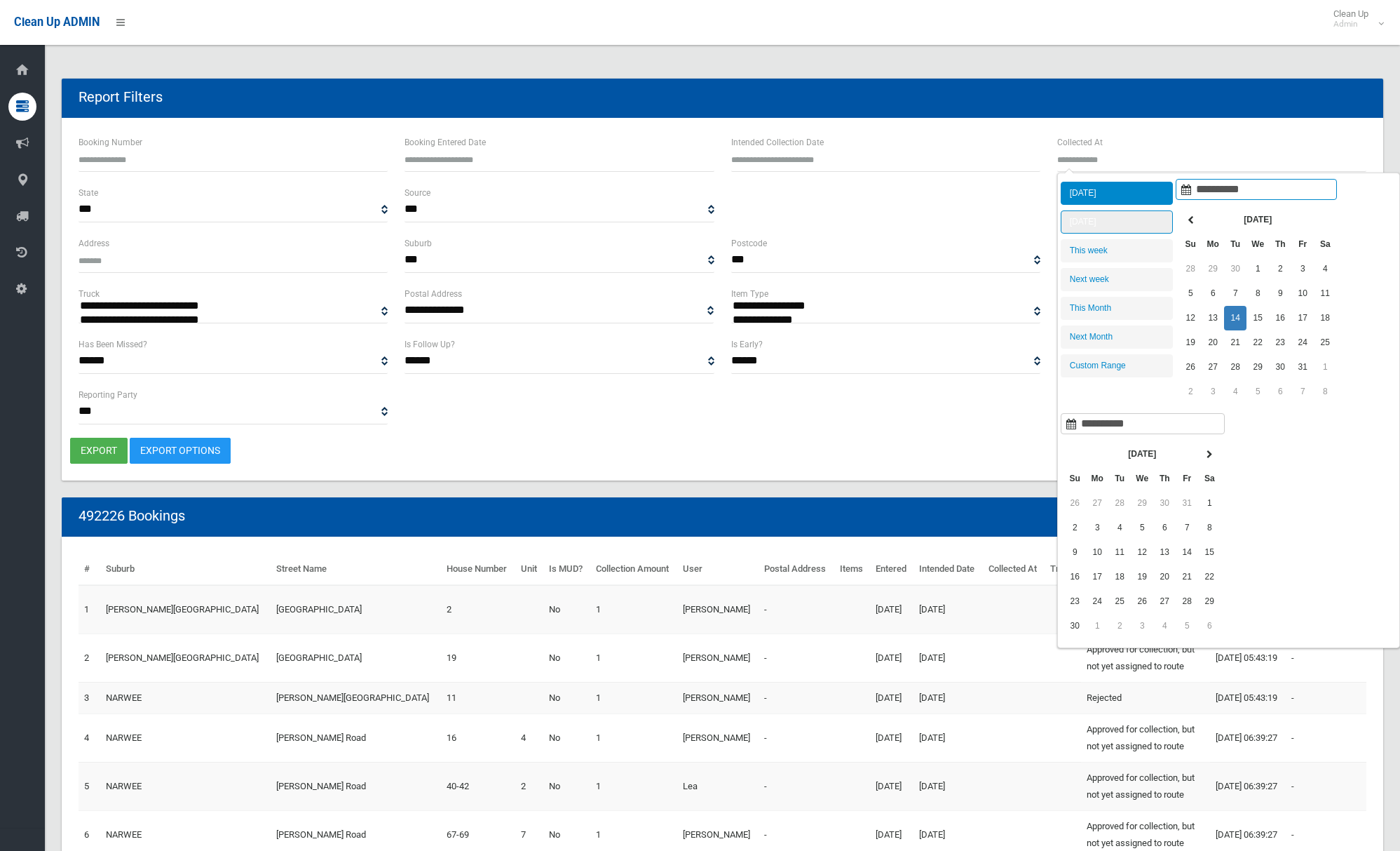
type input "**********"
click at [1124, 191] on li "[DATE]" at bounding box center [1117, 193] width 112 height 23
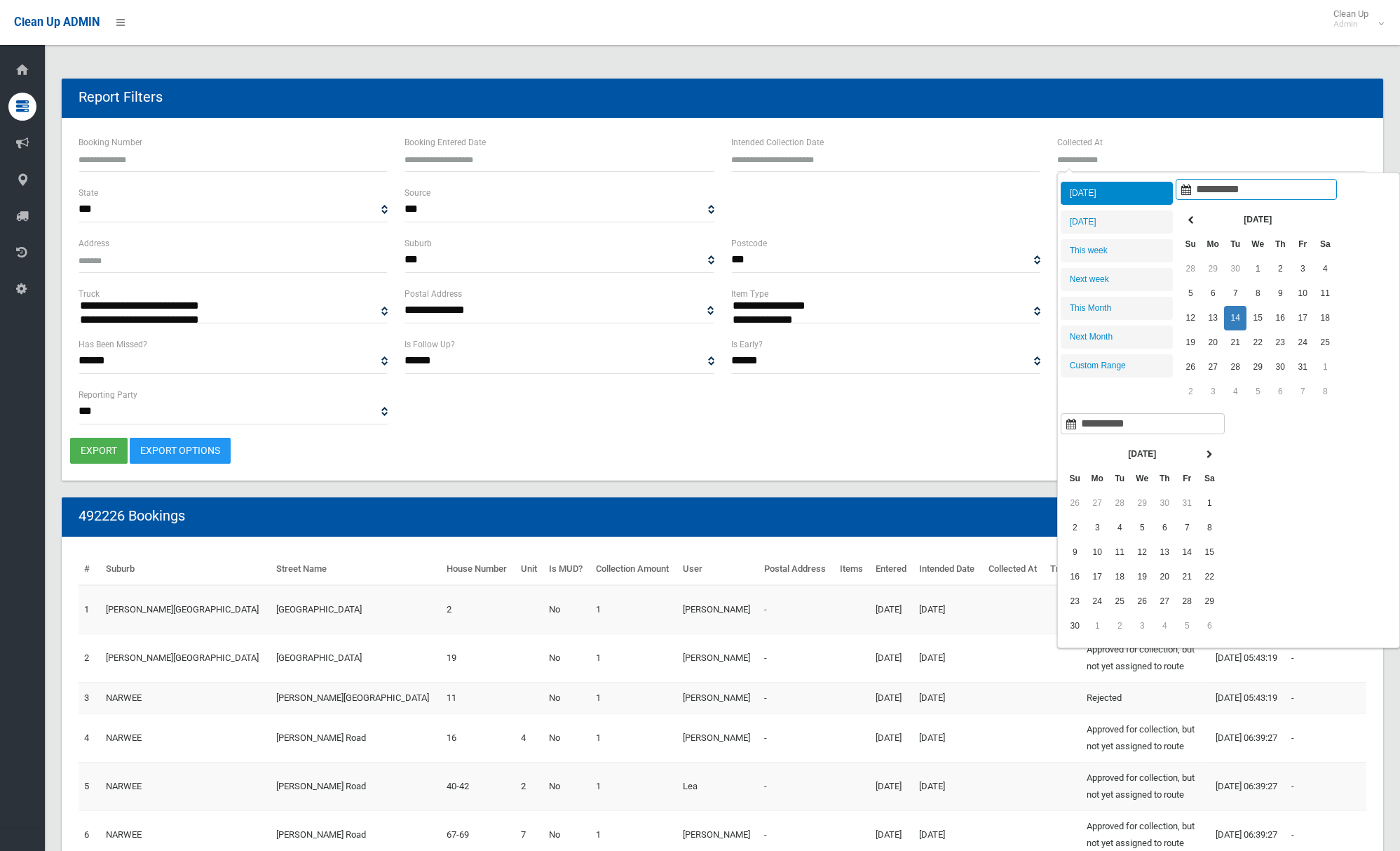
type input "**********"
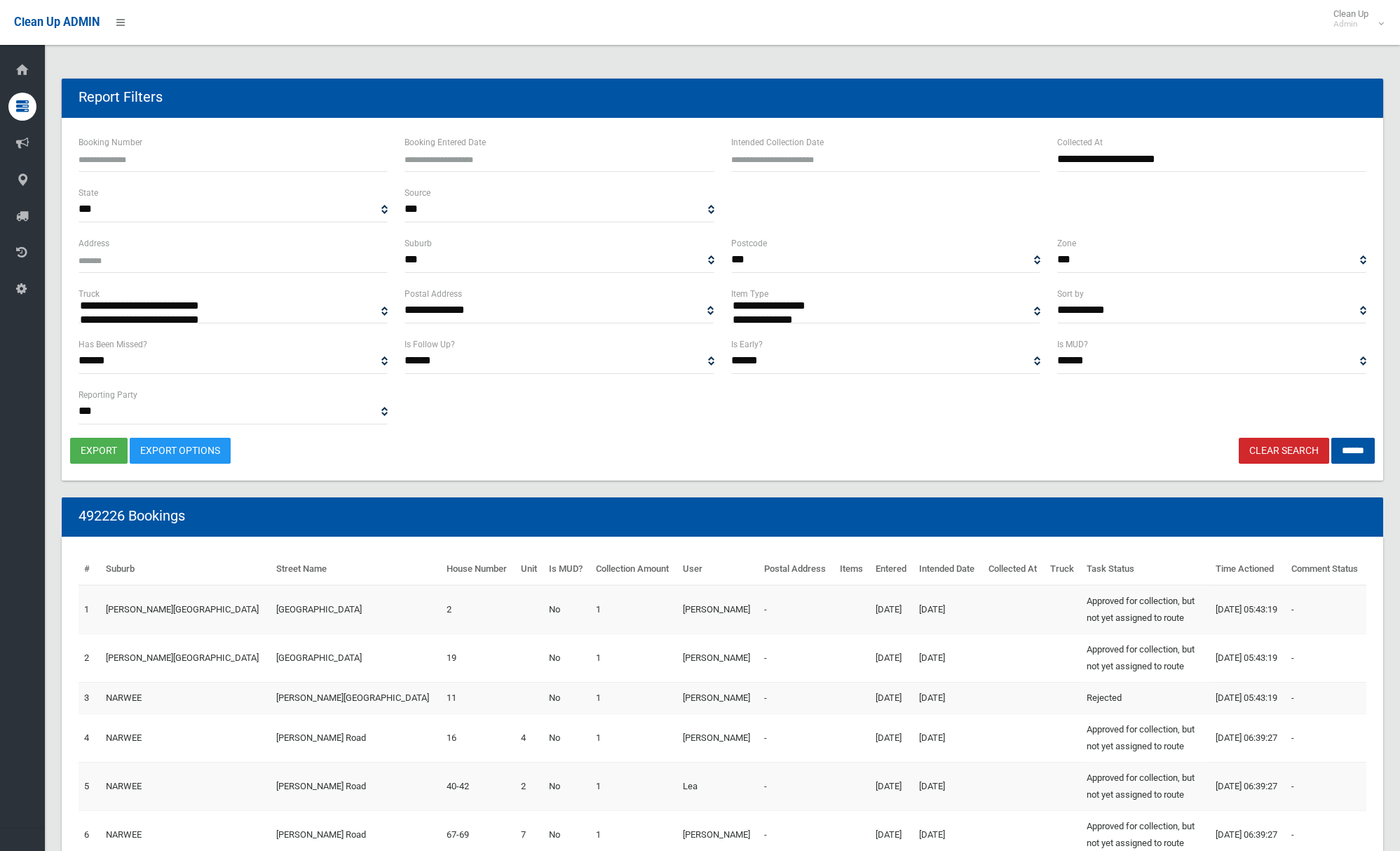
select select "**"
drag, startPoint x: 1334, startPoint y: 454, endPoint x: 1292, endPoint y: 454, distance: 42.0
click at [1334, 454] on input "******" at bounding box center [1353, 450] width 43 height 26
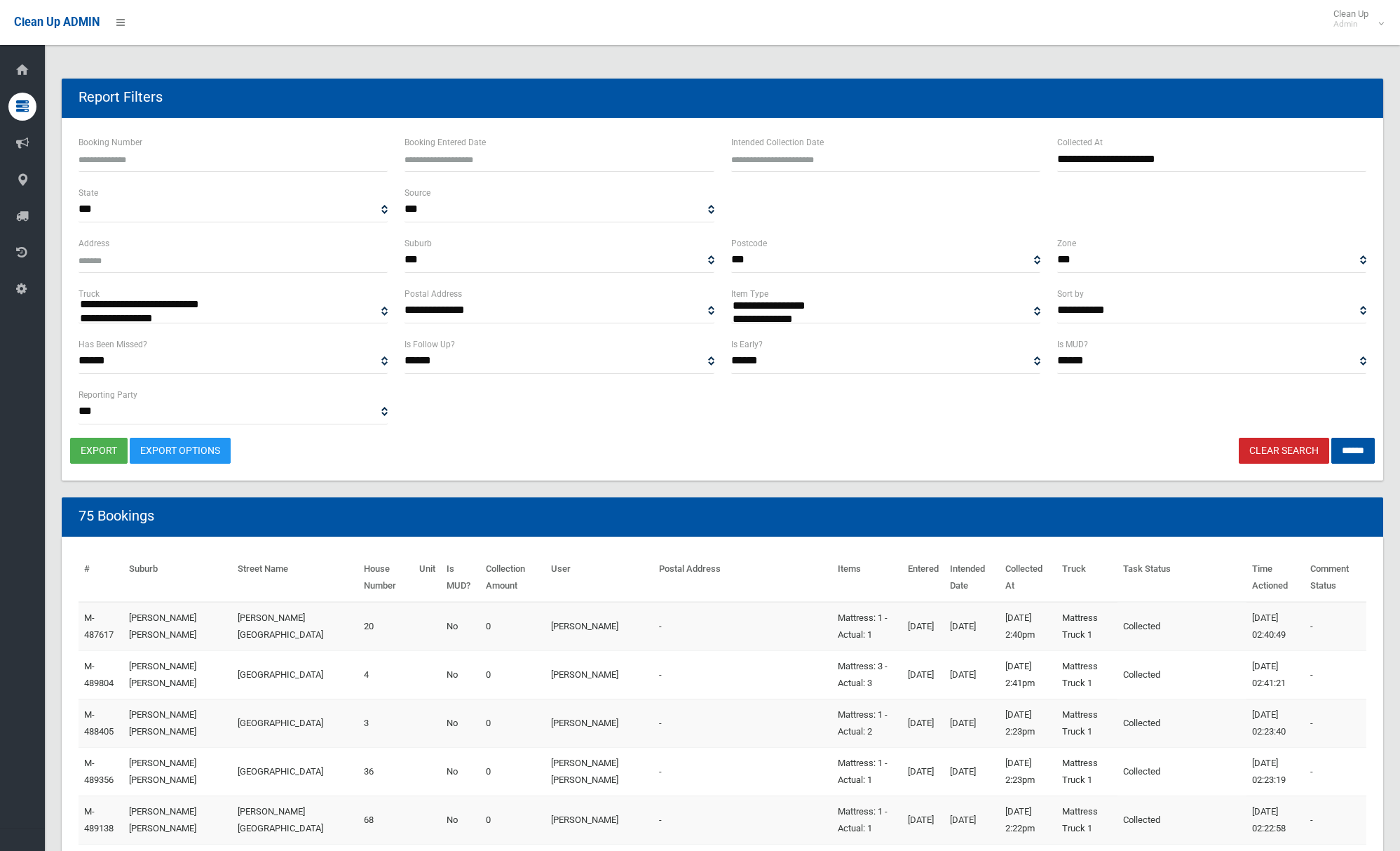
select select
click at [104, 453] on button "export" at bounding box center [99, 450] width 58 height 26
